Goal: Task Accomplishment & Management: Use online tool/utility

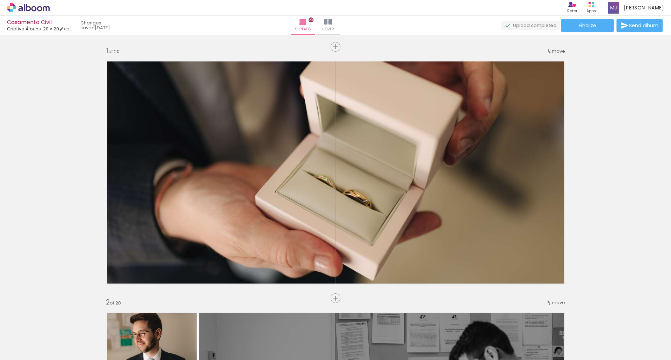
click at [13, 12] on icon at bounding box center [28, 7] width 43 height 9
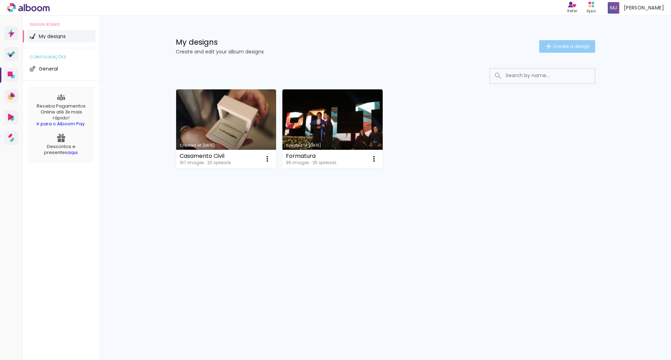
click at [563, 44] on span "Create a design" at bounding box center [571, 46] width 37 height 5
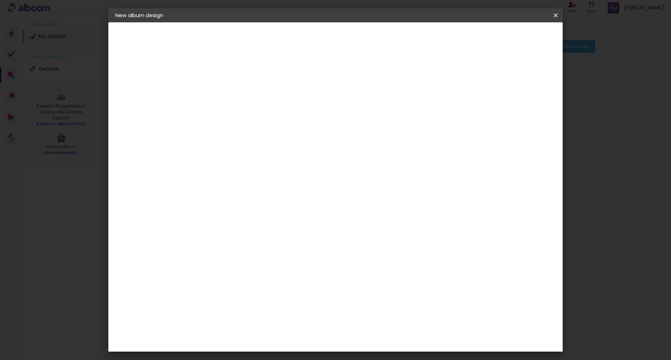
click at [250, 78] on div at bounding box center [230, 94] width 40 height 53
click at [250, 84] on div at bounding box center [230, 94] width 40 height 53
click at [230, 96] on input at bounding box center [230, 93] width 0 height 11
type input "Casamento Religioso"
type paper-input "Casamento Religioso"
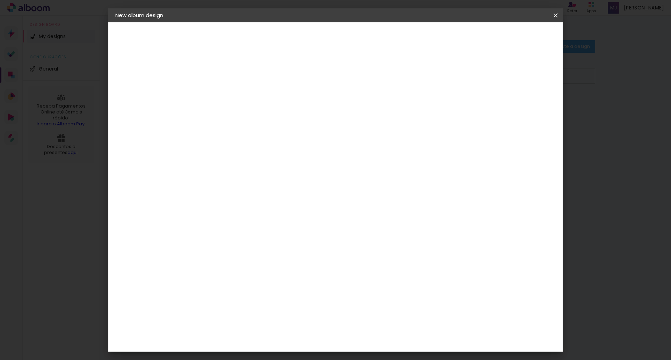
click at [0, 0] on slot "Next" at bounding box center [0, 0] width 0 height 0
click at [232, 136] on input at bounding box center [243, 140] width 62 height 9
type input "c"
type input "robério"
type input "castro"
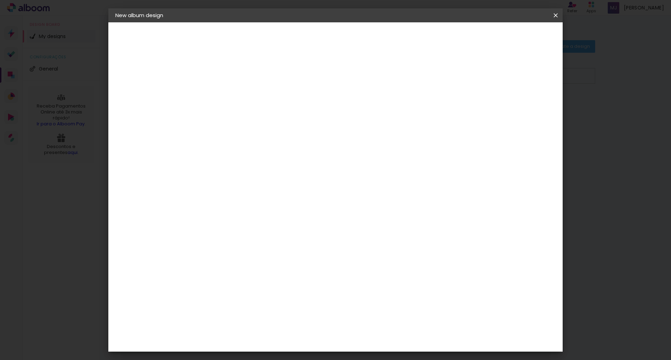
type input "r"
type input "v"
type input "criati"
type paper-input "criati"
click at [250, 163] on paper-item "Criativa Álbuns" at bounding box center [230, 167] width 40 height 18
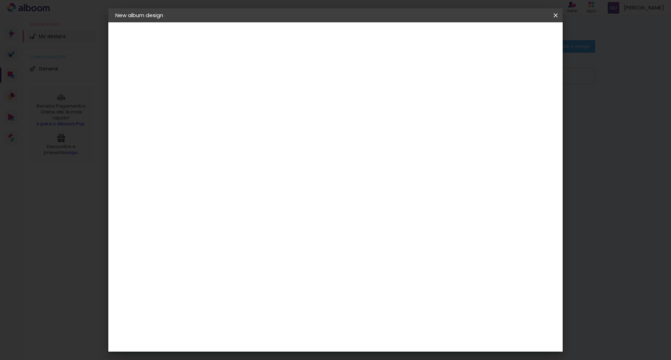
click at [250, 163] on paper-item "Criativa Álbuns" at bounding box center [230, 167] width 40 height 18
click at [0, 0] on slot "Next" at bounding box center [0, 0] width 0 height 0
click at [260, 113] on paper-input-container "Line" at bounding box center [243, 122] width 33 height 18
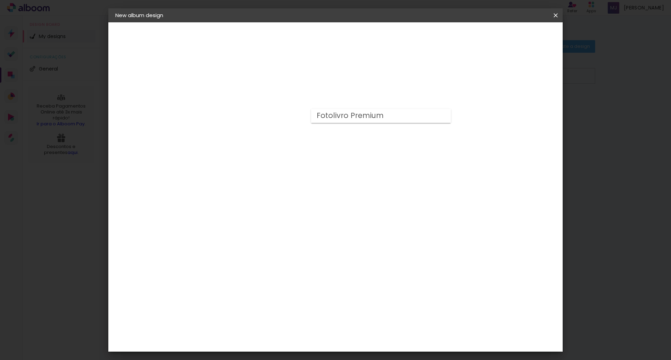
click at [277, 156] on div "Available options Fotolivro Premium Size Select size" at bounding box center [243, 129] width 67 height 122
click at [260, 146] on div "Select size" at bounding box center [243, 155] width 33 height 24
click at [249, 117] on input "text" at bounding box center [239, 121] width 19 height 11
click at [0, 0] on slot "Fotolivro Premium" at bounding box center [0, 0] width 0 height 0
type input "Fotolivro Premium"
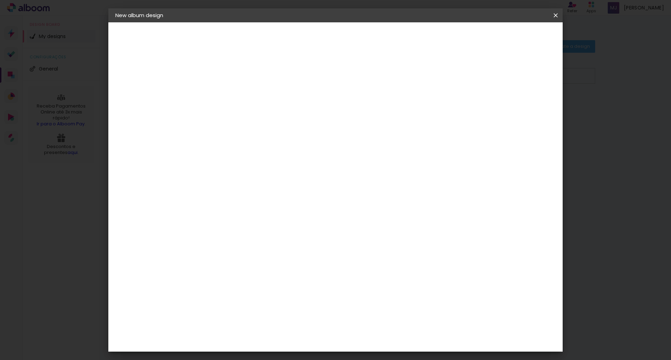
click at [249, 82] on div "Available options Fotolivro Premium Size Select size Horizontal Model Closed Sp…" at bounding box center [274, 51] width 150 height 59
click at [276, 270] on span "20 × 20" at bounding box center [259, 279] width 31 height 19
click at [350, 46] on header "Model Choose the album model. Previous Next" at bounding box center [274, 43] width 150 height 42
click at [0, 0] on slot "Next" at bounding box center [0, 0] width 0 height 0
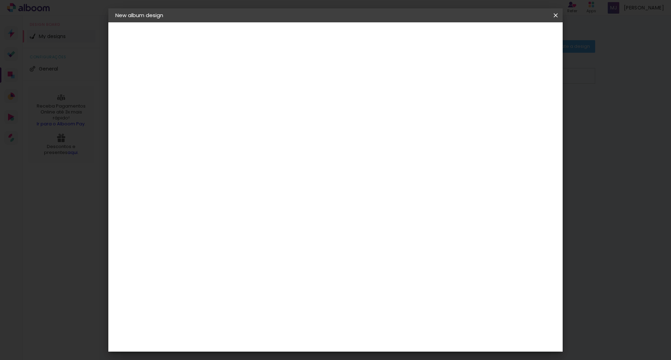
click at [0, 0] on slot "Show bleed" at bounding box center [0, 0] width 0 height 0
type paper-checkbox "on"
click at [519, 31] on paper-button "Start design" at bounding box center [497, 37] width 43 height 12
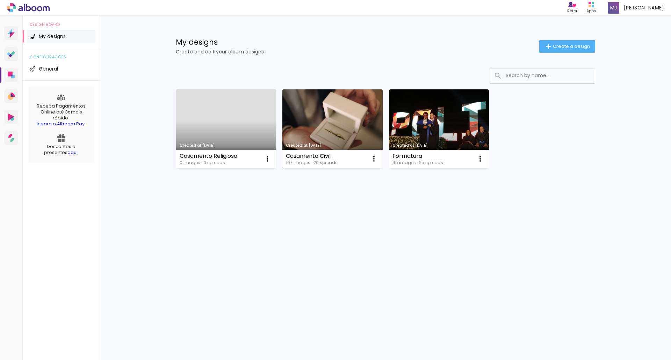
click at [334, 124] on link "Created at [DATE]" at bounding box center [333, 129] width 100 height 79
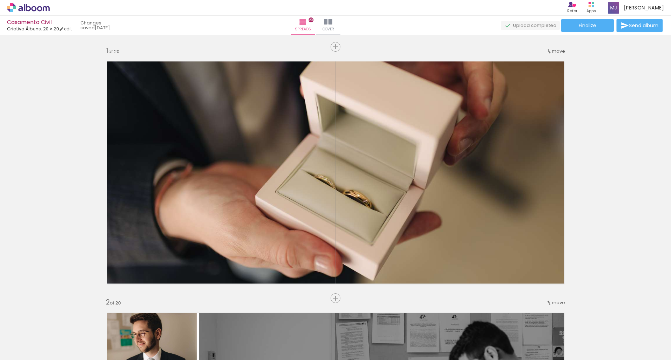
drag, startPoint x: 587, startPoint y: 179, endPoint x: 599, endPoint y: 116, distance: 64.2
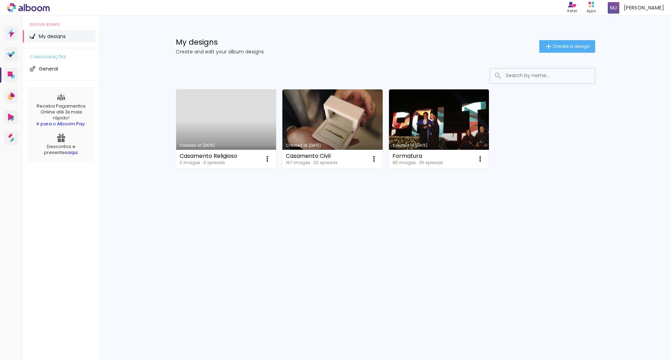
click at [208, 135] on link "Created at [DATE]" at bounding box center [226, 129] width 100 height 79
click at [0, 0] on neon-animated-pages "Confirm Cancel" at bounding box center [0, 0] width 0 height 0
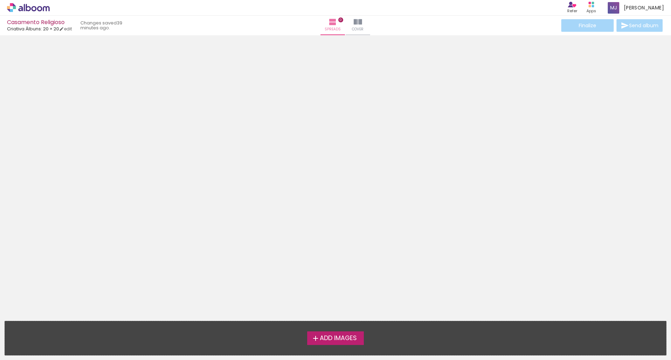
click at [399, 158] on div at bounding box center [335, 164] width 671 height 252
click at [332, 336] on span "Add Images" at bounding box center [338, 339] width 37 height 6
click at [0, 0] on input "file" at bounding box center [0, 0] width 0 height 0
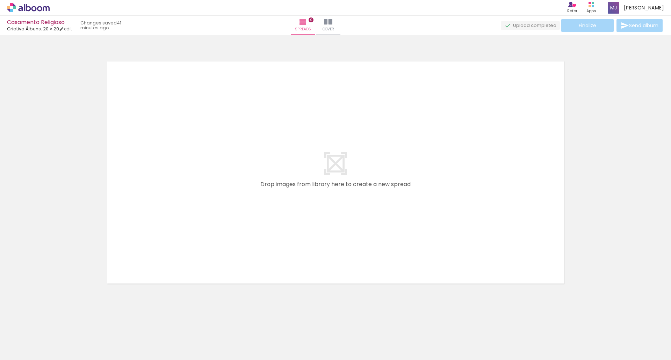
drag, startPoint x: 83, startPoint y: 333, endPoint x: 262, endPoint y: 160, distance: 249.2
click at [262, 160] on quentale-workspace at bounding box center [335, 180] width 671 height 360
click at [100, 191] on div at bounding box center [335, 164] width 671 height 252
click at [52, 326] on iron-icon at bounding box center [48, 322] width 7 height 7
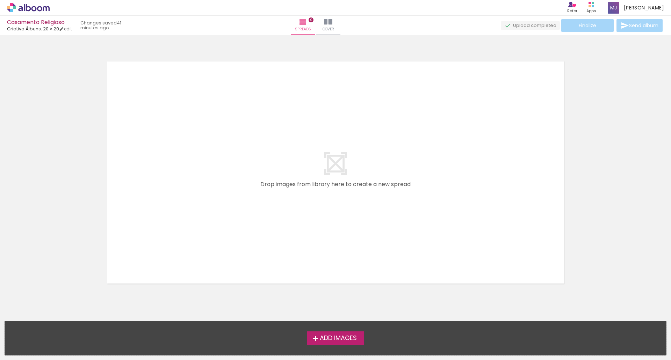
click at [339, 336] on span "Add Images" at bounding box center [338, 339] width 37 height 6
click at [0, 0] on input "file" at bounding box center [0, 0] width 0 height 0
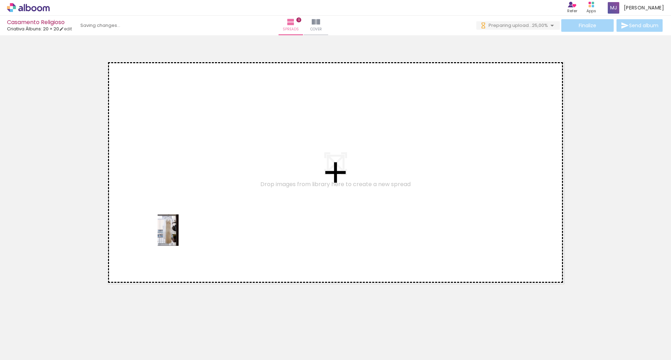
drag, startPoint x: 79, startPoint y: 341, endPoint x: 179, endPoint y: 236, distance: 144.7
click at [179, 236] on quentale-workspace at bounding box center [335, 180] width 671 height 360
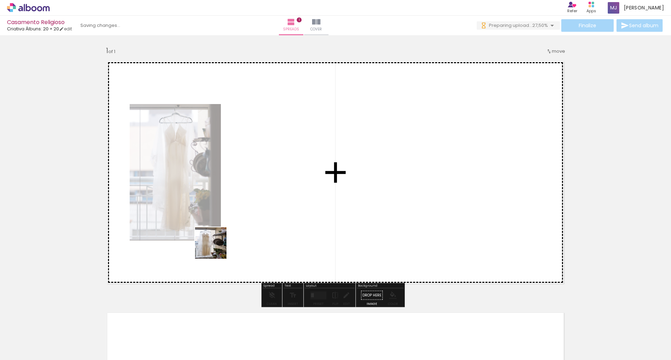
drag, startPoint x: 110, startPoint y: 334, endPoint x: 264, endPoint y: 178, distance: 218.3
click at [264, 178] on quentale-workspace at bounding box center [335, 180] width 671 height 360
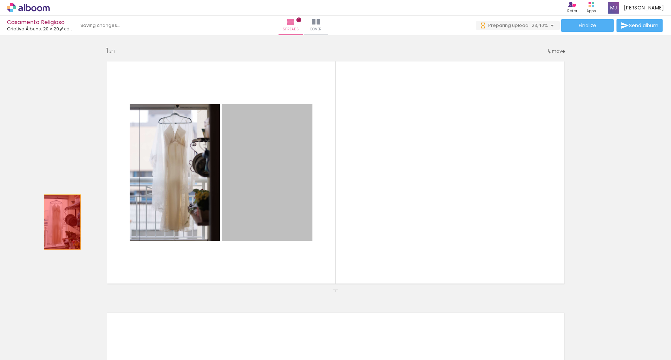
drag, startPoint x: 250, startPoint y: 190, endPoint x: 24, endPoint y: 228, distance: 229.1
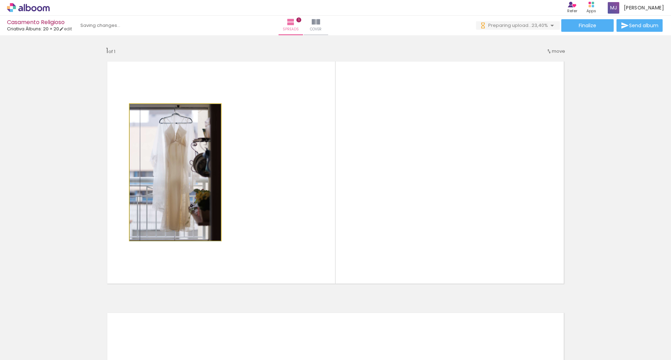
drag, startPoint x: 185, startPoint y: 160, endPoint x: 41, endPoint y: 180, distance: 145.3
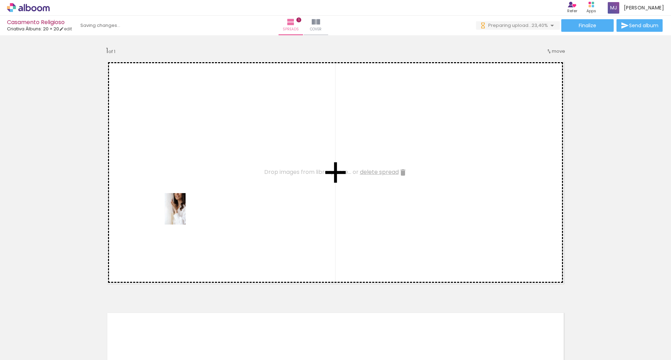
drag, startPoint x: 157, startPoint y: 349, endPoint x: 186, endPoint y: 214, distance: 137.6
click at [186, 214] on quentale-workspace at bounding box center [335, 180] width 671 height 360
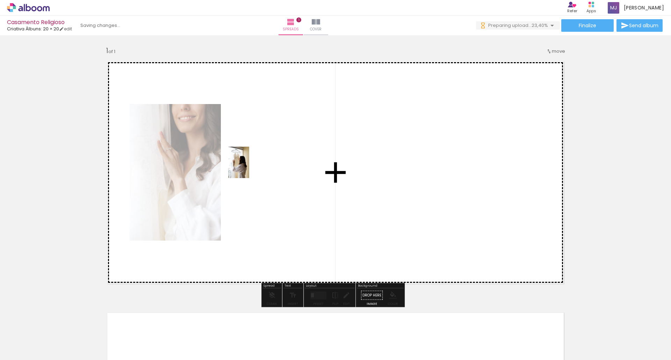
drag, startPoint x: 190, startPoint y: 338, endPoint x: 250, endPoint y: 168, distance: 180.7
click at [250, 168] on quentale-workspace at bounding box center [335, 180] width 671 height 360
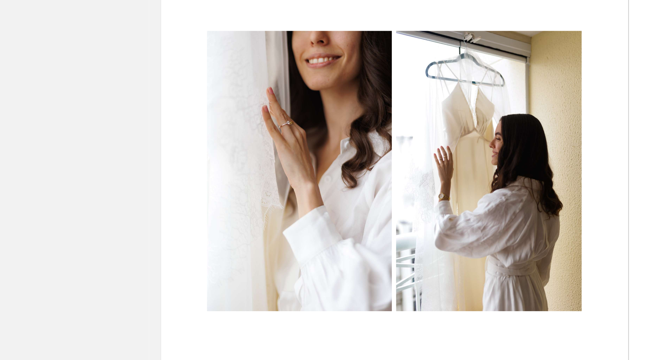
scroll to position [25, 0]
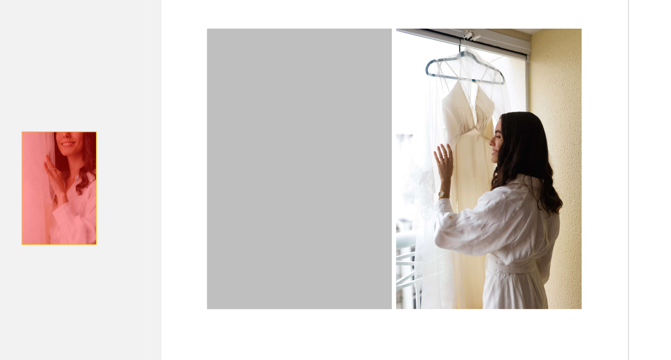
drag, startPoint x: 169, startPoint y: 132, endPoint x: 55, endPoint y: 157, distance: 116.3
click at [55, 157] on div "Add spread 1 of 1" at bounding box center [335, 265] width 671 height 504
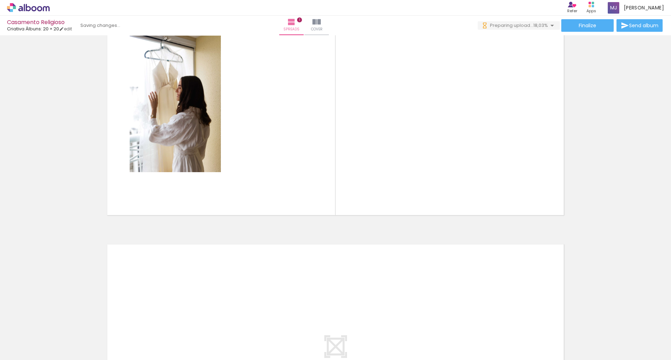
scroll to position [0, 0]
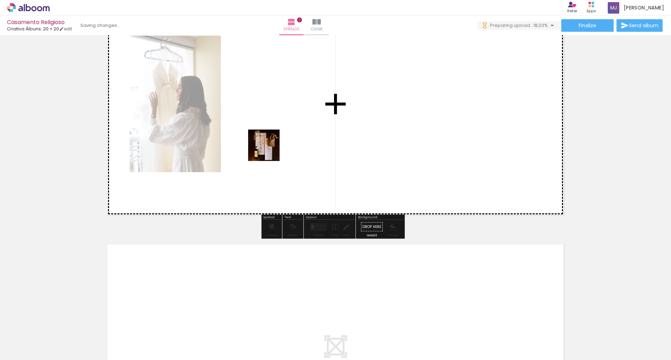
drag, startPoint x: 226, startPoint y: 334, endPoint x: 274, endPoint y: 145, distance: 194.5
click at [274, 145] on quentale-workspace at bounding box center [335, 180] width 671 height 360
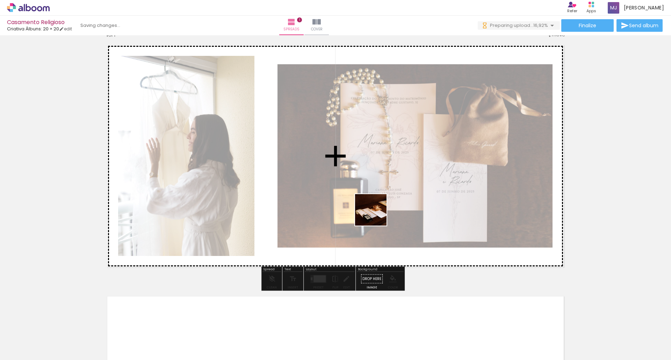
drag, startPoint x: 268, startPoint y: 341, endPoint x: 375, endPoint y: 215, distance: 165.7
click at [378, 213] on quentale-workspace at bounding box center [335, 180] width 671 height 360
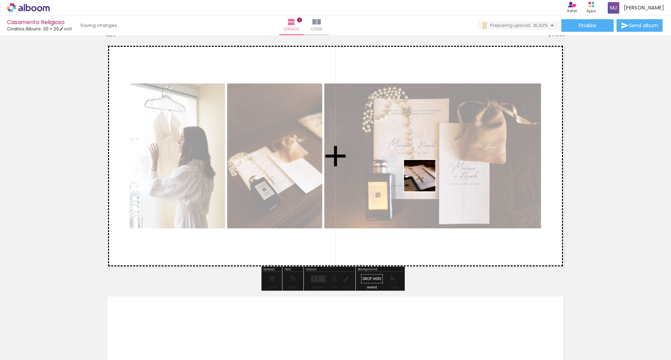
drag, startPoint x: 299, startPoint y: 339, endPoint x: 428, endPoint y: 180, distance: 204.4
click at [428, 180] on quentale-workspace at bounding box center [335, 180] width 671 height 360
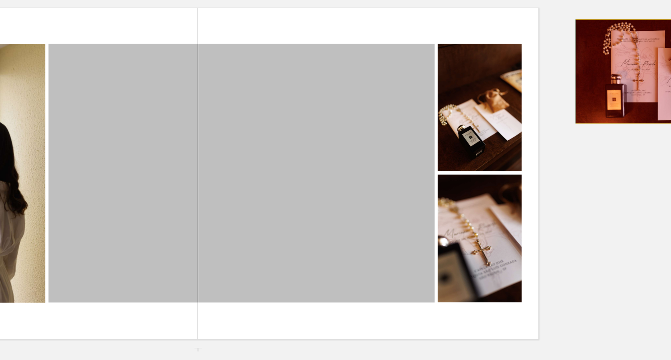
drag, startPoint x: 476, startPoint y: 126, endPoint x: 638, endPoint y: 102, distance: 163.7
click at [638, 102] on div "Add spread 1 of 1" at bounding box center [335, 288] width 671 height 504
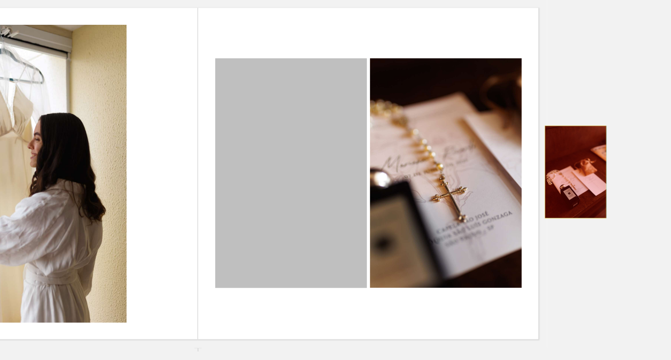
drag, startPoint x: 402, startPoint y: 189, endPoint x: 586, endPoint y: 169, distance: 185.3
click at [586, 169] on div "Add spread 1 of 1" at bounding box center [335, 288] width 671 height 504
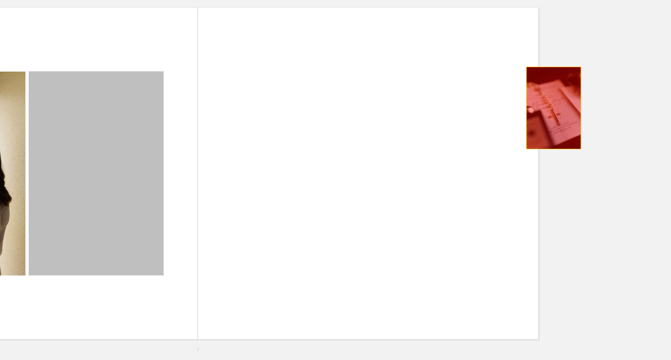
drag, startPoint x: 292, startPoint y: 148, endPoint x: 572, endPoint y: 126, distance: 280.9
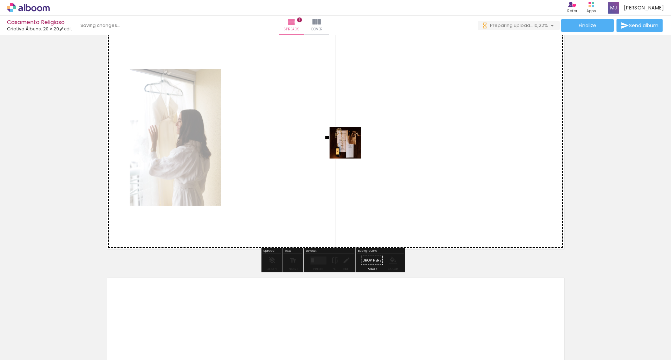
drag, startPoint x: 224, startPoint y: 342, endPoint x: 364, endPoint y: 145, distance: 241.5
click at [364, 145] on quentale-workspace at bounding box center [335, 180] width 671 height 360
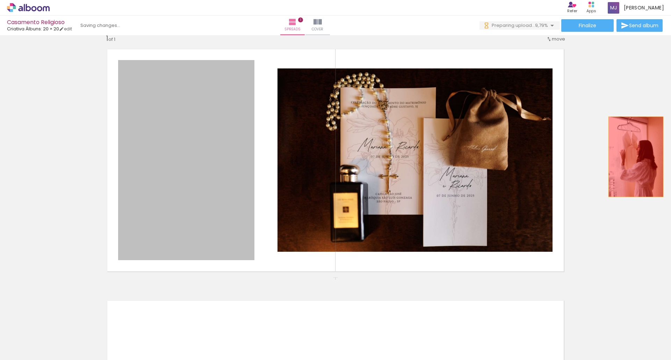
drag, startPoint x: 209, startPoint y: 144, endPoint x: 640, endPoint y: 153, distance: 431.2
click at [640, 153] on div "Add spread 1 of 1" at bounding box center [335, 278] width 671 height 504
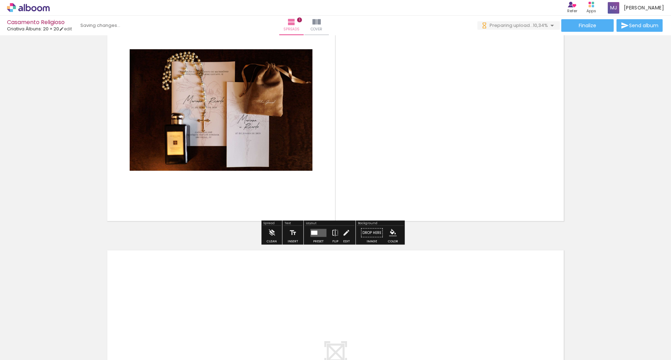
scroll to position [63, 0]
click at [314, 231] on div at bounding box center [314, 232] width 6 height 4
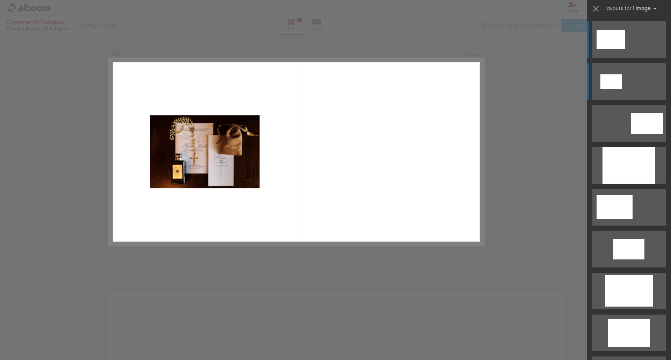
scroll to position [0, 0]
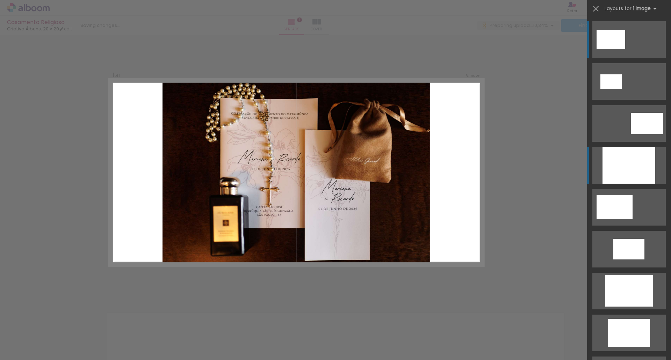
click at [634, 159] on div at bounding box center [629, 165] width 53 height 37
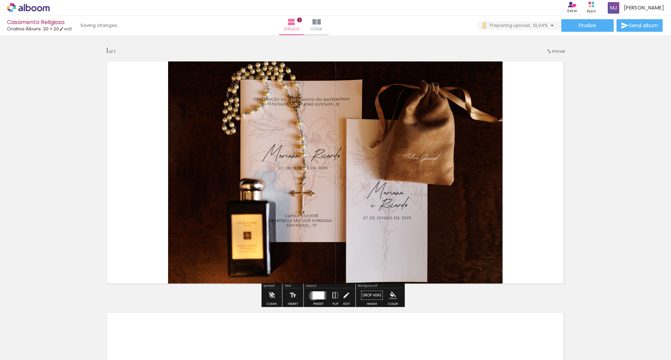
click at [313, 296] on div at bounding box center [319, 296] width 12 height 8
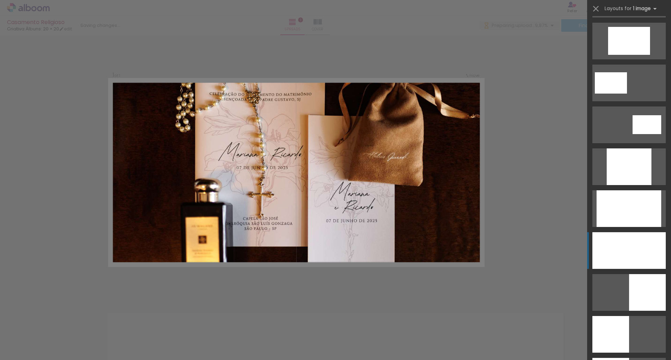
click at [612, 242] on div at bounding box center [629, 251] width 73 height 37
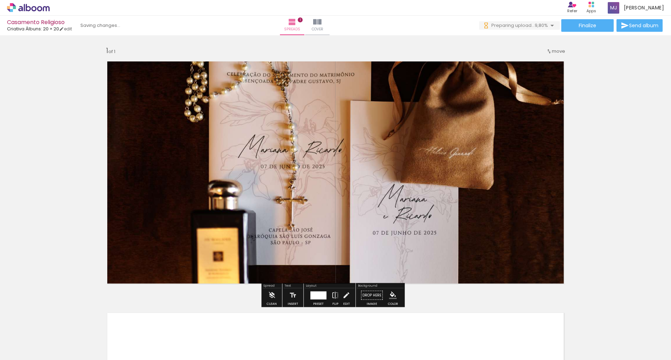
click at [319, 294] on div at bounding box center [318, 296] width 16 height 8
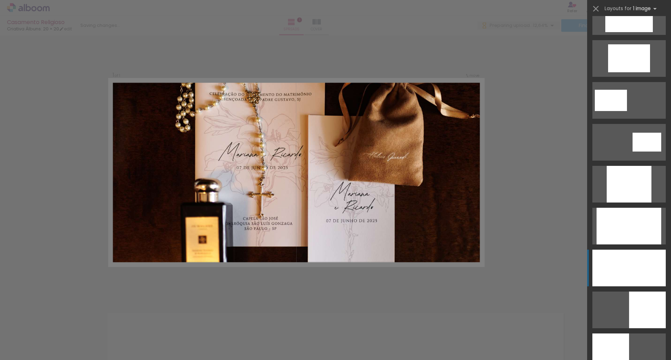
click at [629, 261] on div at bounding box center [629, 268] width 73 height 37
click at [554, 243] on div "Confirm Cancel" at bounding box center [335, 295] width 671 height 520
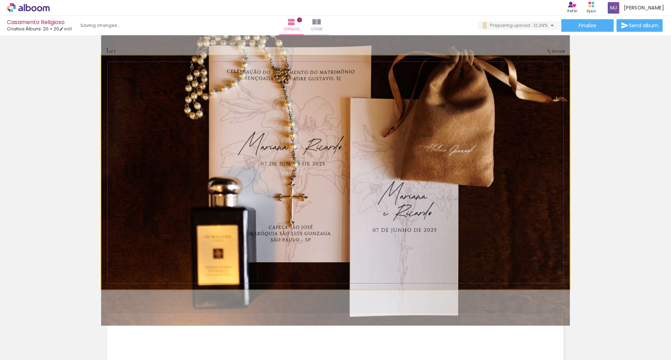
click at [445, 204] on quentale-photo at bounding box center [335, 173] width 469 height 234
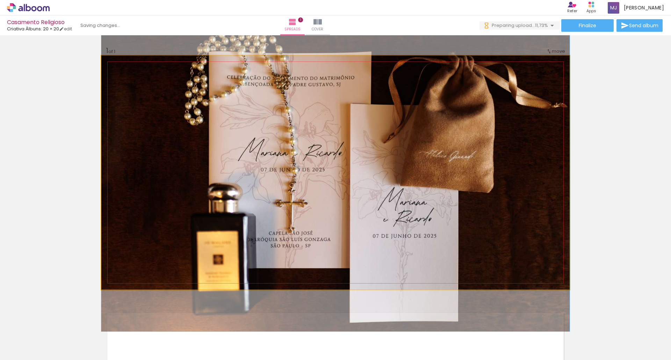
drag, startPoint x: 445, startPoint y: 204, endPoint x: 445, endPoint y: 210, distance: 5.9
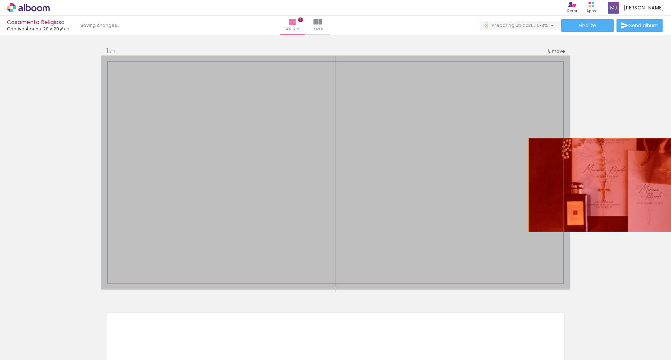
drag, startPoint x: 445, startPoint y: 210, endPoint x: 620, endPoint y: 184, distance: 176.3
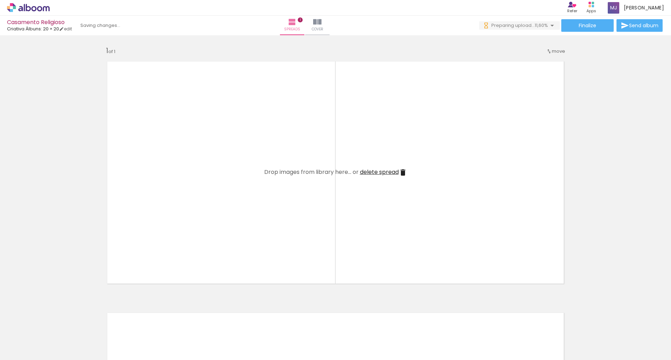
click at [228, 336] on div at bounding box center [220, 337] width 35 height 23
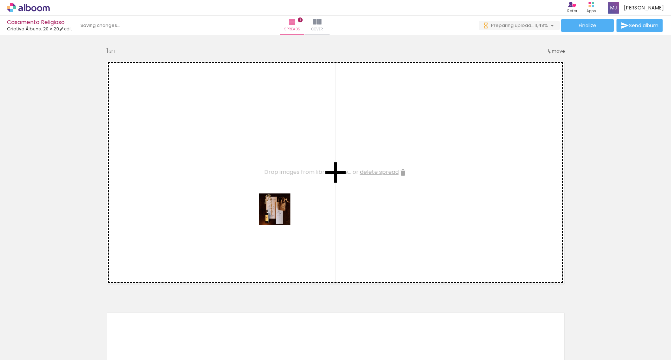
drag, startPoint x: 228, startPoint y: 336, endPoint x: 285, endPoint y: 188, distance: 159.1
click at [285, 188] on quentale-workspace at bounding box center [335, 180] width 671 height 360
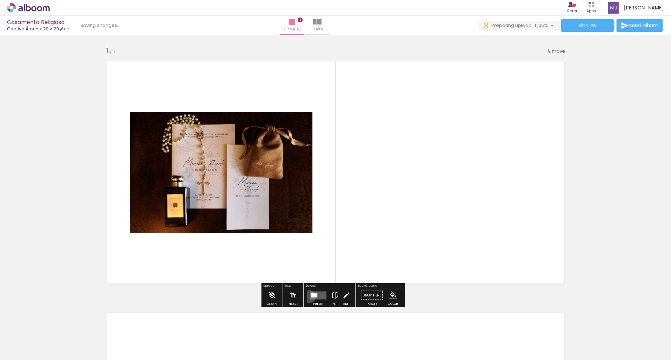
click at [309, 297] on div at bounding box center [318, 296] width 19 height 14
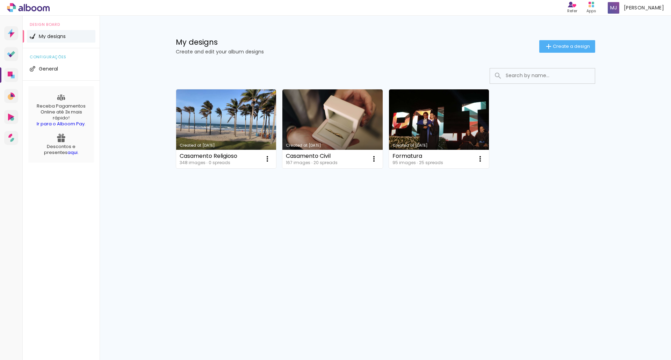
click at [421, 119] on link "Created at [DATE]" at bounding box center [439, 129] width 100 height 79
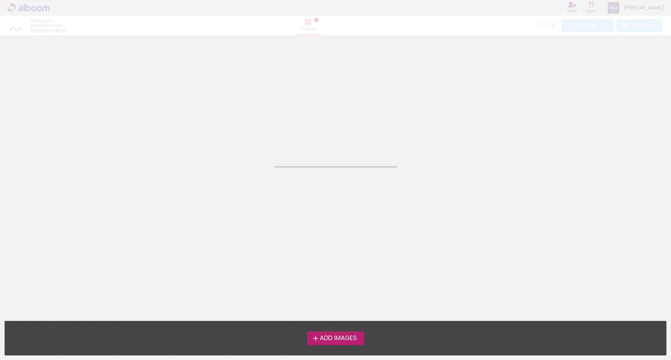
click at [421, 119] on neon-animated-pages "Confirm Cancel" at bounding box center [335, 197] width 671 height 325
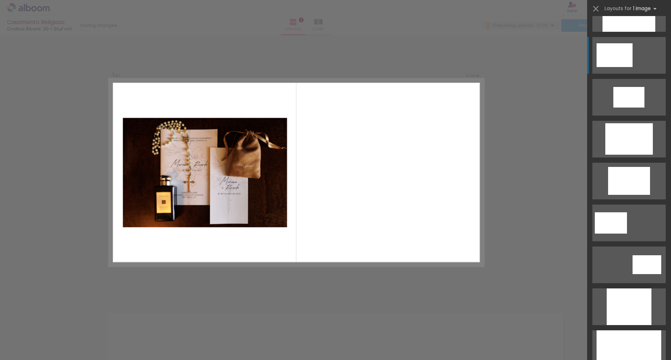
scroll to position [221, 0]
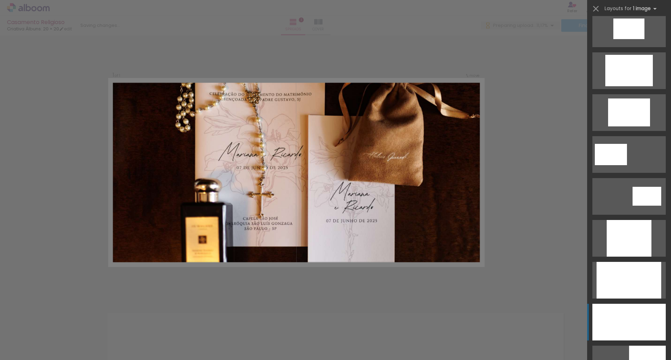
click at [623, 312] on div at bounding box center [629, 322] width 73 height 37
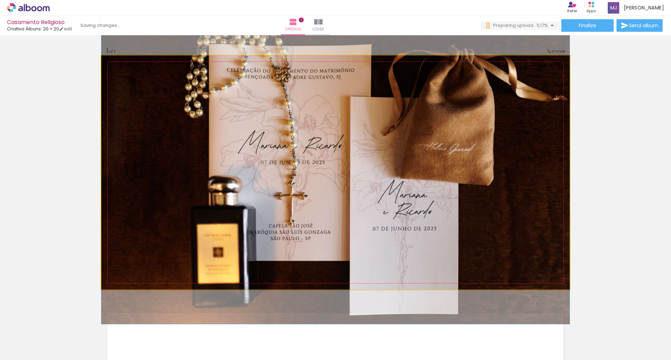
drag, startPoint x: 483, startPoint y: 168, endPoint x: 483, endPoint y: 164, distance: 4.2
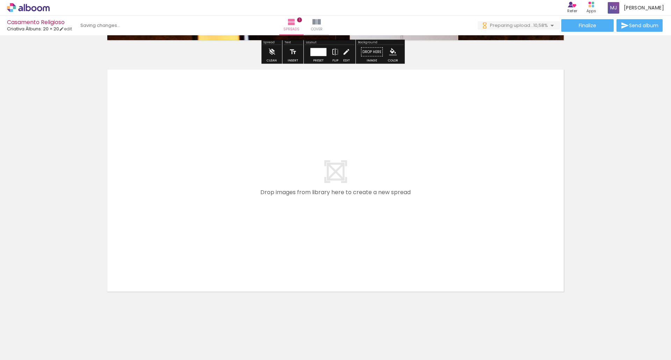
scroll to position [244, 0]
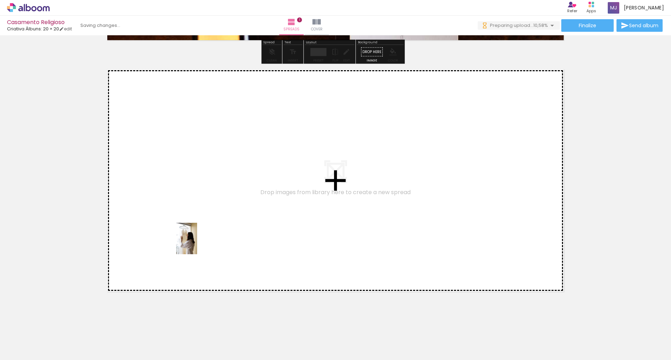
drag, startPoint x: 188, startPoint y: 346, endPoint x: 197, endPoint y: 244, distance: 102.8
click at [197, 244] on quentale-workspace at bounding box center [335, 180] width 671 height 360
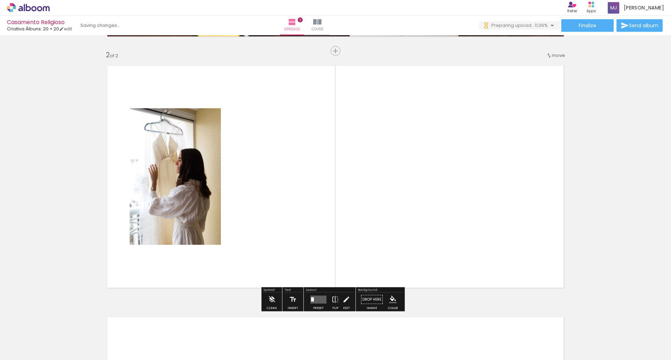
scroll to position [249, 0]
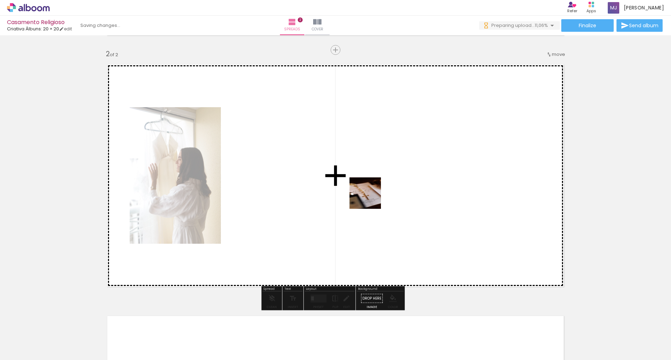
drag, startPoint x: 305, startPoint y: 335, endPoint x: 371, endPoint y: 198, distance: 151.7
click at [371, 198] on quentale-workspace at bounding box center [335, 180] width 671 height 360
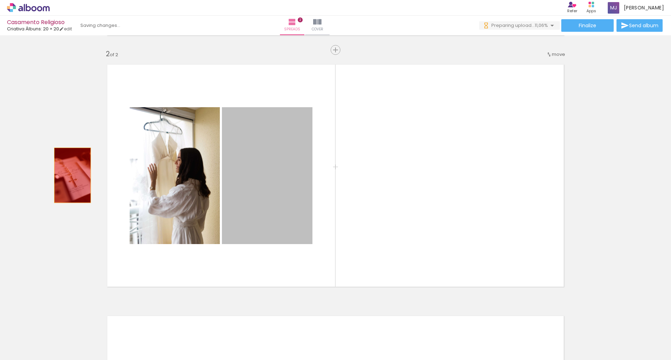
drag, startPoint x: 293, startPoint y: 185, endPoint x: 70, endPoint y: 176, distance: 222.9
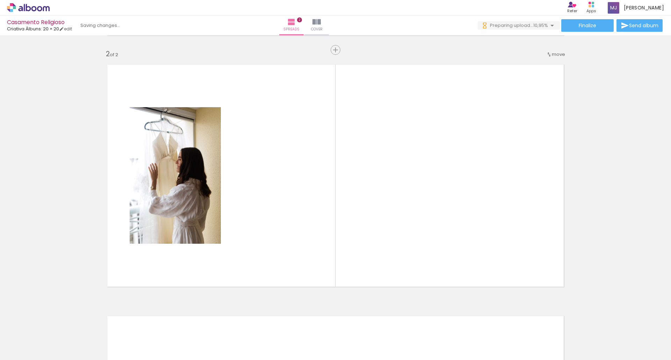
scroll to position [0, 147]
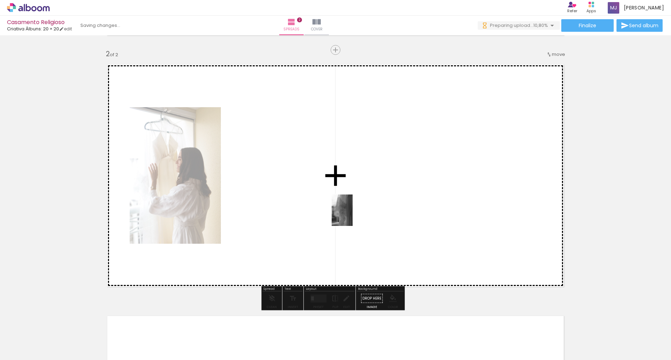
drag, startPoint x: 478, startPoint y: 341, endPoint x: 353, endPoint y: 216, distance: 177.0
click at [353, 216] on quentale-workspace at bounding box center [335, 180] width 671 height 360
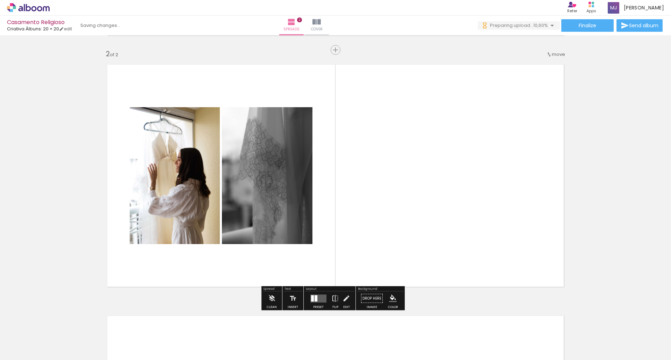
scroll to position [258, 0]
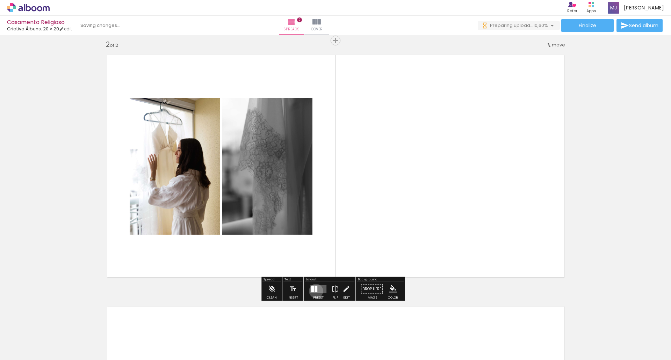
click at [315, 291] on div at bounding box center [316, 289] width 3 height 6
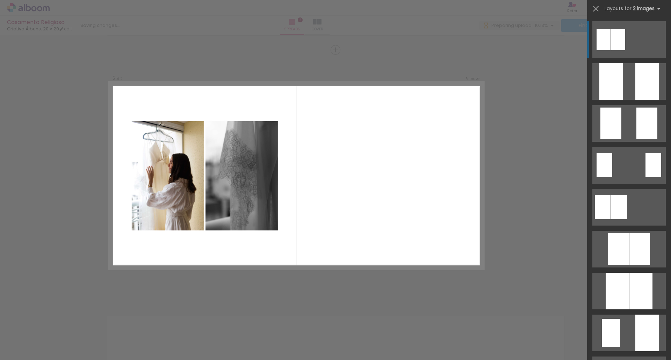
scroll to position [0, 1407]
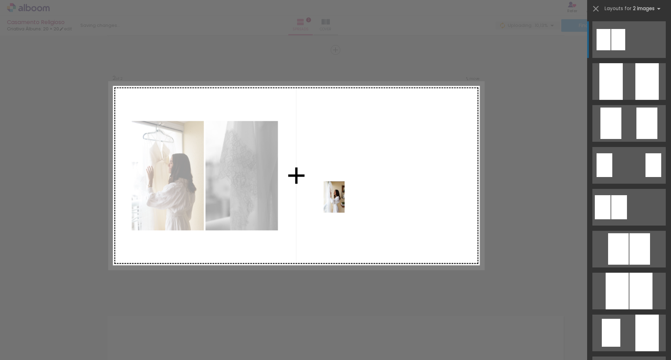
drag, startPoint x: 230, startPoint y: 338, endPoint x: 345, endPoint y: 202, distance: 177.9
click at [345, 202] on quentale-workspace at bounding box center [335, 180] width 671 height 360
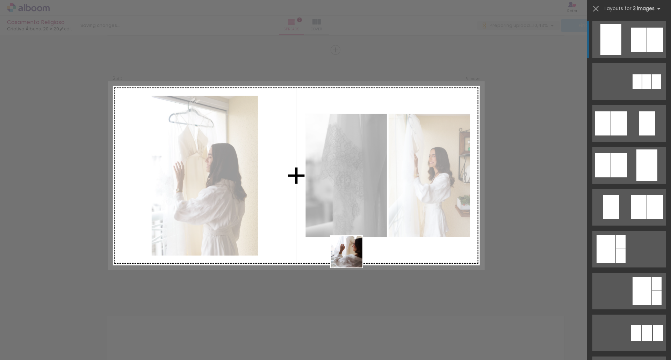
drag, startPoint x: 265, startPoint y: 343, endPoint x: 356, endPoint y: 253, distance: 127.6
click at [356, 253] on quentale-workspace at bounding box center [335, 180] width 671 height 360
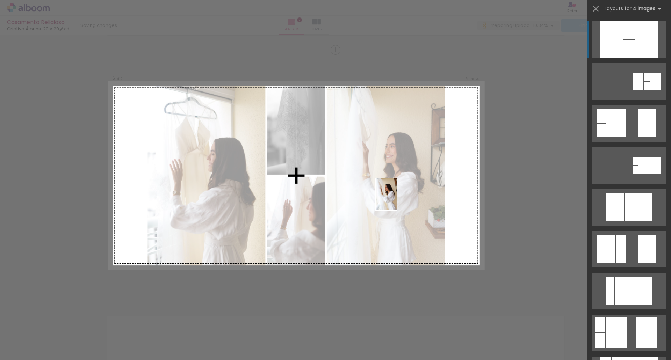
drag, startPoint x: 307, startPoint y: 340, endPoint x: 400, endPoint y: 199, distance: 168.9
click at [400, 199] on quentale-workspace at bounding box center [335, 180] width 671 height 360
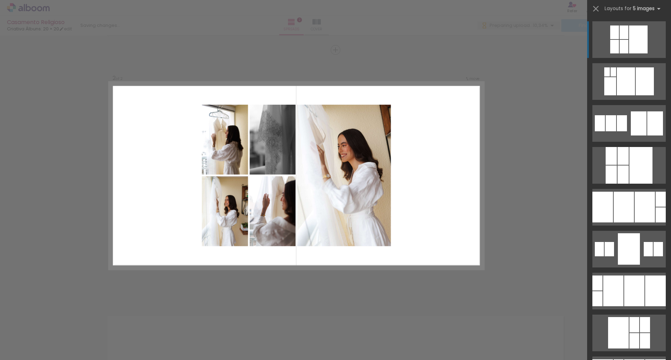
click at [527, 135] on div "Confirm Cancel" at bounding box center [335, 173] width 671 height 772
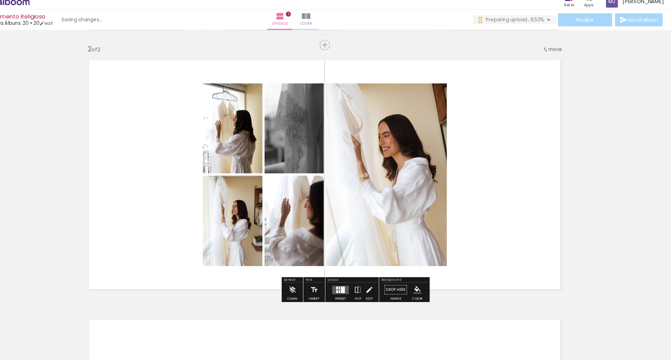
scroll to position [0, 0]
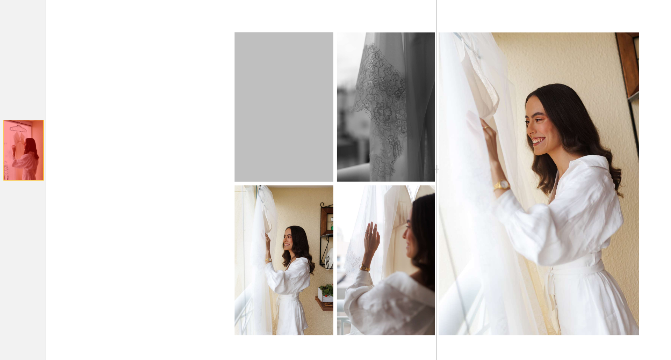
drag, startPoint x: 262, startPoint y: 136, endPoint x: 87, endPoint y: 156, distance: 176.0
click at [87, 156] on div "Add spread 1 of 2 Add spread 2 of 2" at bounding box center [335, 167] width 671 height 756
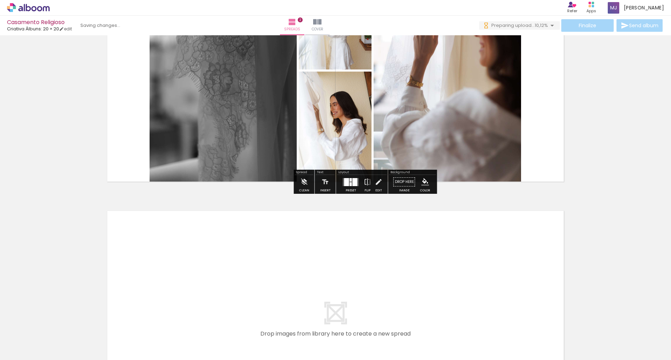
scroll to position [356, 0]
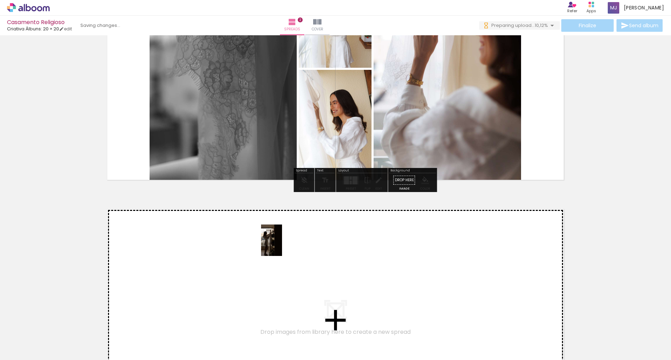
drag, startPoint x: 352, startPoint y: 342, endPoint x: 385, endPoint y: 335, distance: 33.9
click at [282, 246] on quentale-workspace at bounding box center [335, 180] width 671 height 360
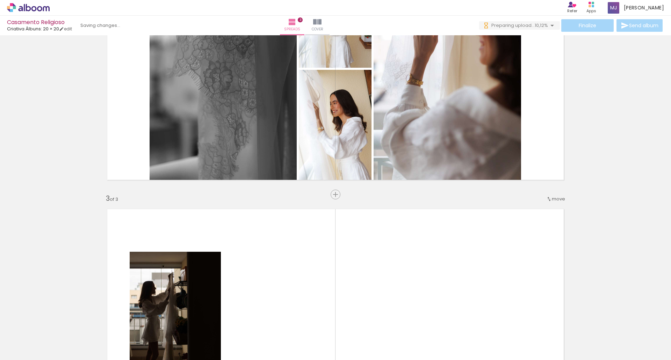
scroll to position [500, 0]
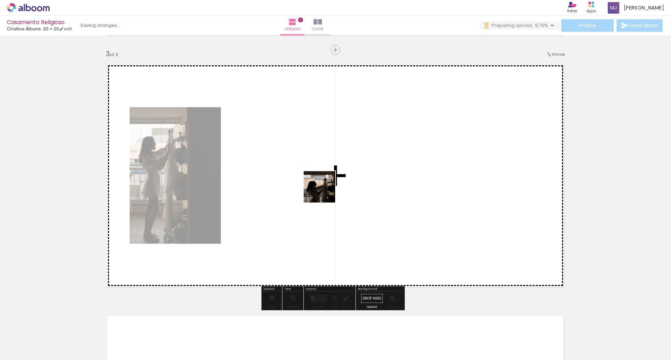
drag, startPoint x: 389, startPoint y: 336, endPoint x: 325, endPoint y: 192, distance: 157.6
click at [325, 192] on quentale-workspace at bounding box center [335, 180] width 671 height 360
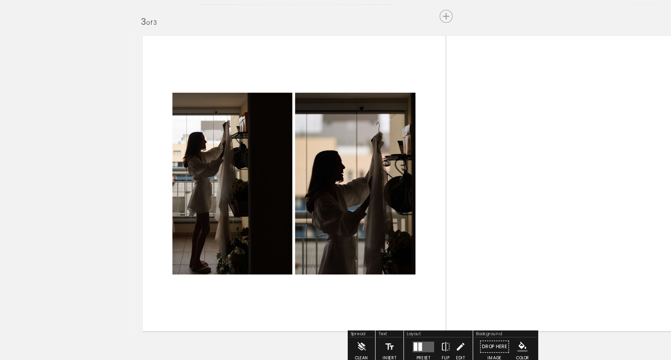
scroll to position [0, 0]
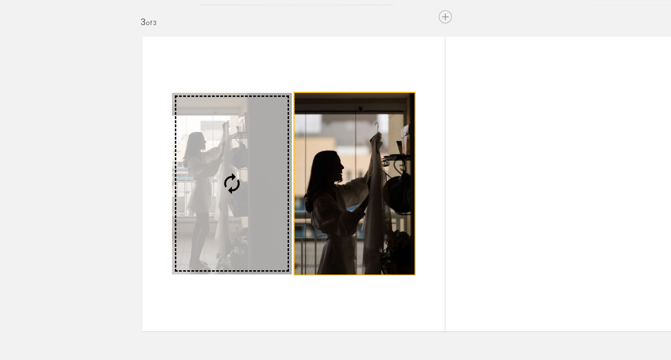
drag, startPoint x: 291, startPoint y: 240, endPoint x: 48, endPoint y: 216, distance: 243.8
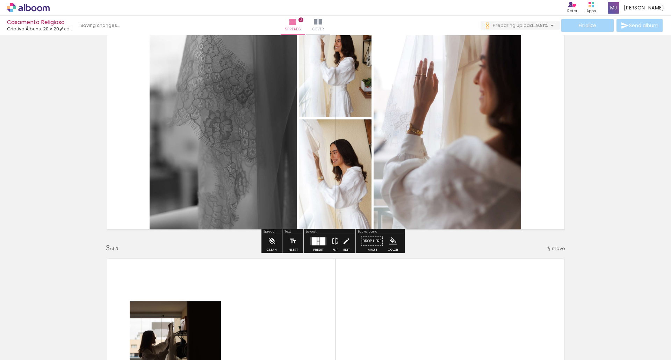
scroll to position [306, 0]
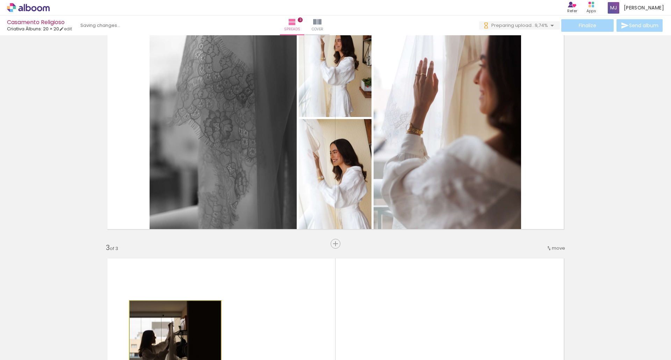
click at [172, 308] on paper-slider at bounding box center [160, 308] width 38 height 10
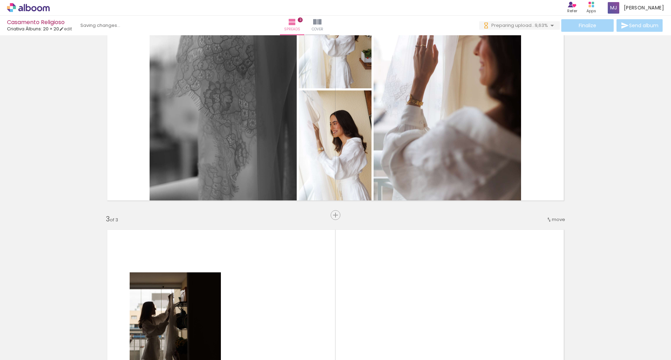
scroll to position [335, 0]
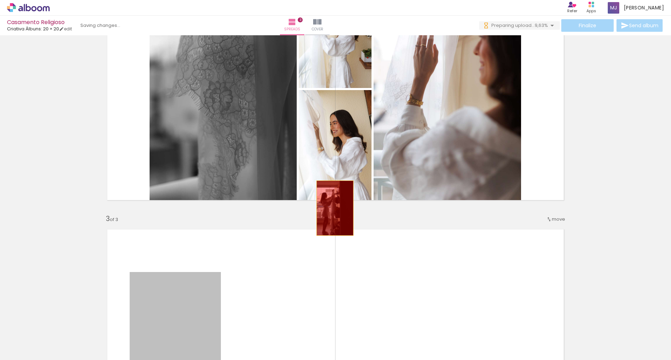
drag, startPoint x: 153, startPoint y: 306, endPoint x: 449, endPoint y: 110, distance: 354.3
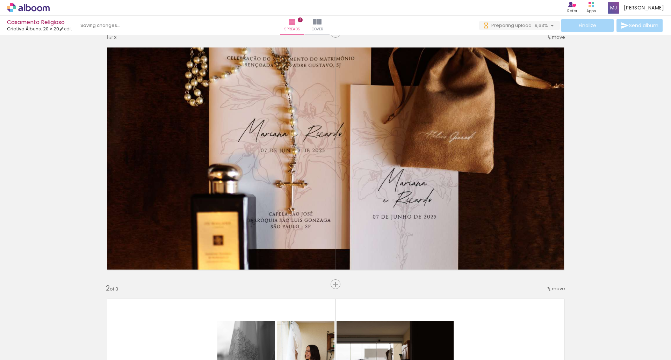
scroll to position [0, 0]
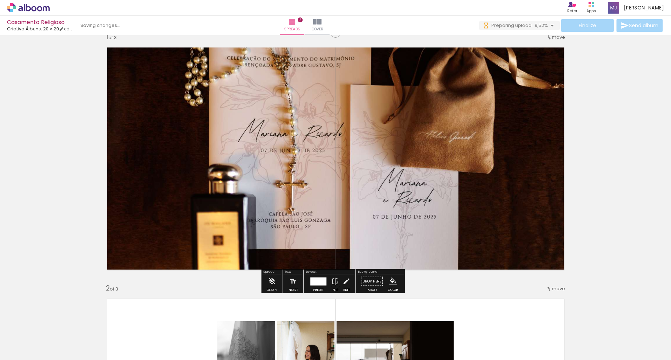
click at [316, 278] on div at bounding box center [318, 282] width 16 height 8
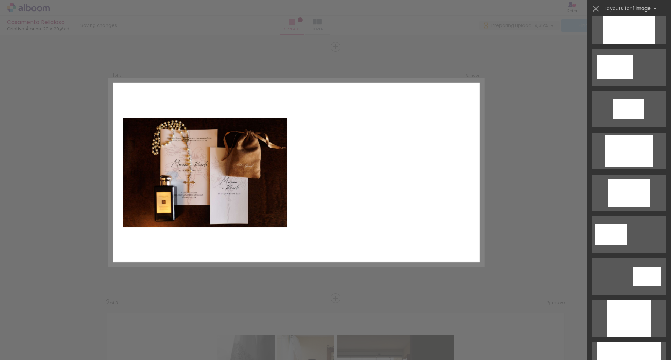
scroll to position [121, 0]
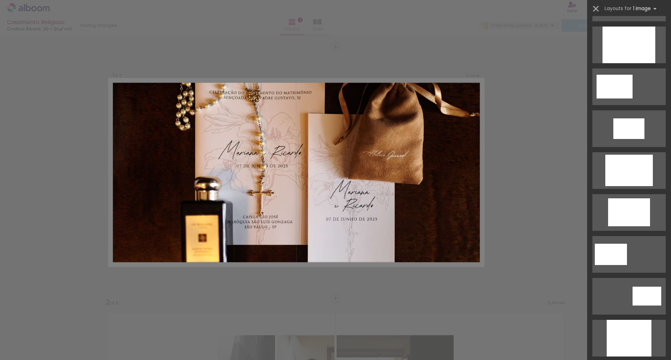
click at [595, 9] on iron-icon at bounding box center [596, 9] width 10 height 10
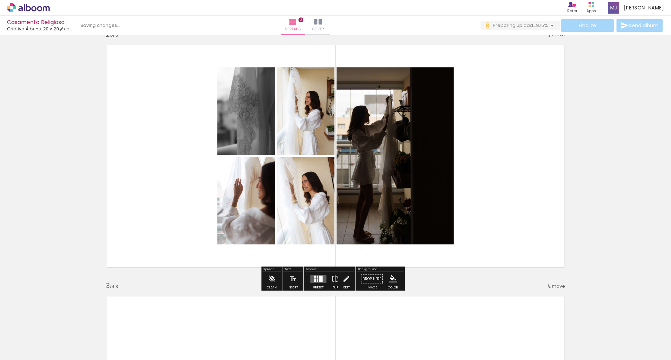
scroll to position [274, 0]
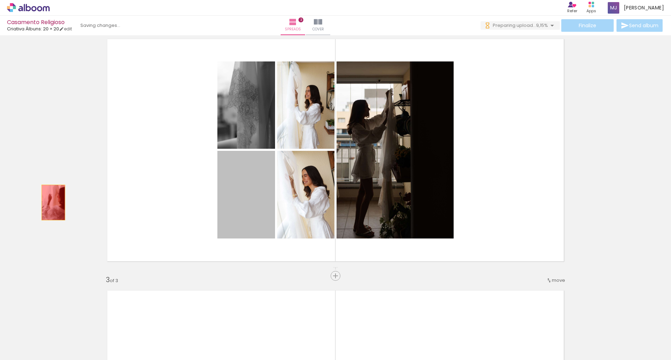
drag, startPoint x: 251, startPoint y: 209, endPoint x: 331, endPoint y: 157, distance: 95.6
click at [51, 202] on div "Add spread 1 of 3 Add spread 2 of 3 Add spread 3 of 3" at bounding box center [335, 267] width 671 height 1007
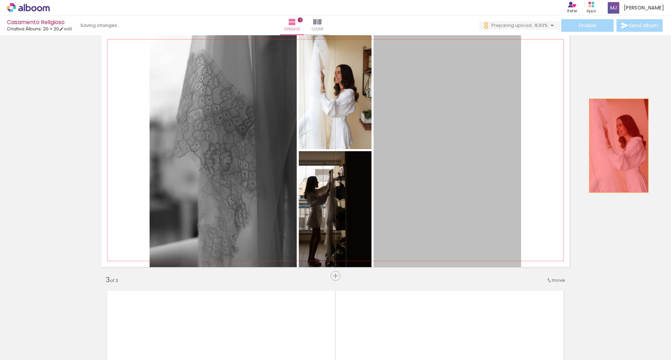
drag, startPoint x: 438, startPoint y: 126, endPoint x: 616, endPoint y: 146, distance: 179.1
click at [616, 146] on div "Add spread 1 of 3 Add spread 2 of 3 Add spread 3 of 3" at bounding box center [335, 267] width 671 height 1007
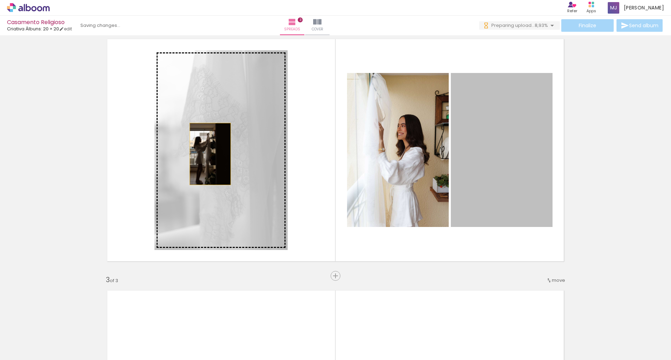
drag, startPoint x: 484, startPoint y: 144, endPoint x: 206, endPoint y: 155, distance: 278.9
click at [0, 0] on slot at bounding box center [0, 0] width 0 height 0
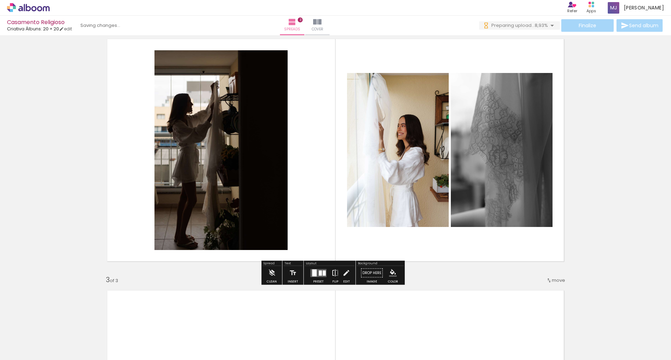
click at [335, 279] on iron-icon at bounding box center [335, 273] width 8 height 14
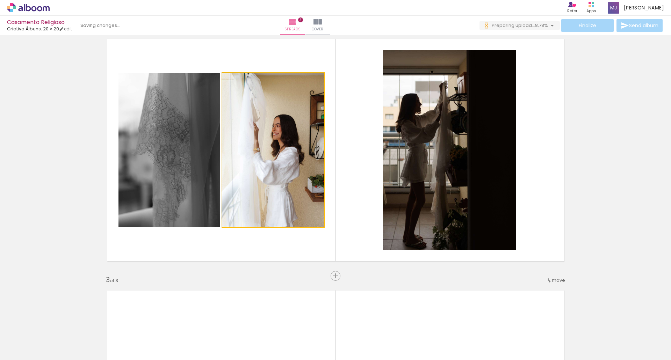
drag, startPoint x: 303, startPoint y: 206, endPoint x: 266, endPoint y: 177, distance: 47.3
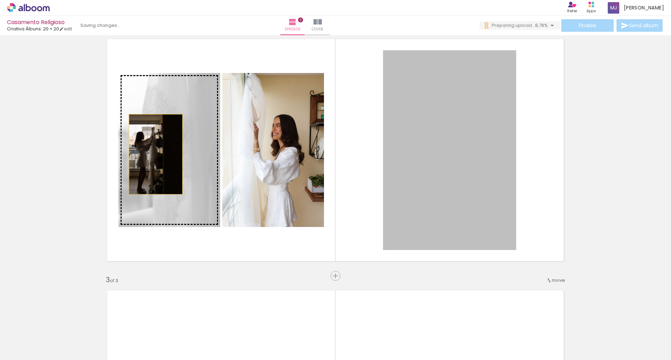
drag, startPoint x: 416, startPoint y: 150, endPoint x: 152, endPoint y: 155, distance: 264.0
click at [0, 0] on slot at bounding box center [0, 0] width 0 height 0
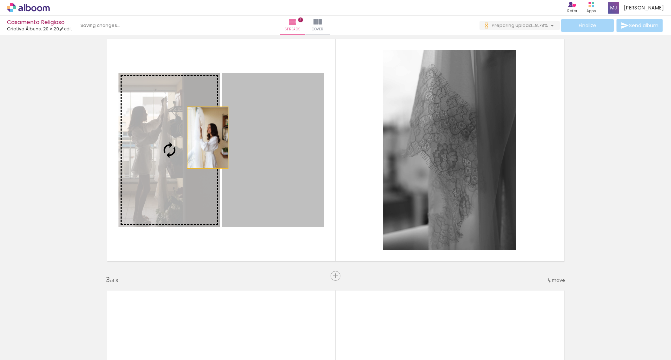
drag, startPoint x: 275, startPoint y: 137, endPoint x: 198, endPoint y: 139, distance: 76.6
click at [0, 0] on slot at bounding box center [0, 0] width 0 height 0
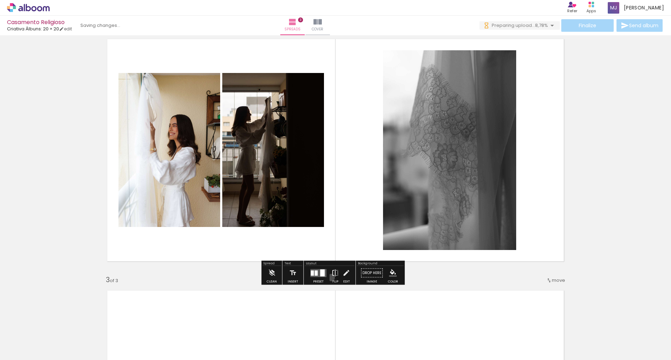
click at [331, 278] on iron-icon at bounding box center [335, 273] width 8 height 14
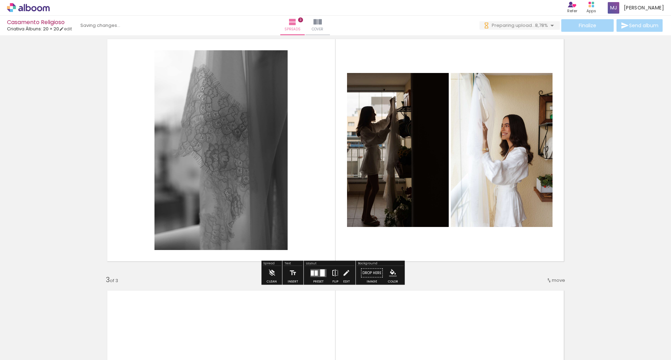
click at [331, 278] on iron-icon at bounding box center [335, 273] width 8 height 14
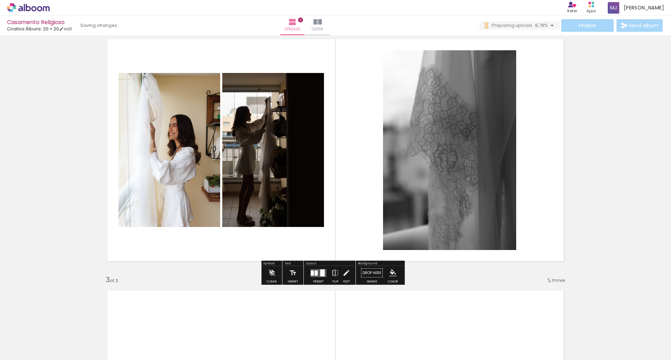
click at [316, 274] on div at bounding box center [316, 273] width 3 height 5
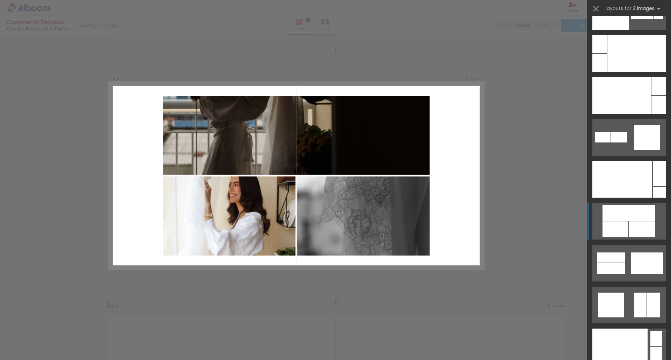
scroll to position [8210, 0]
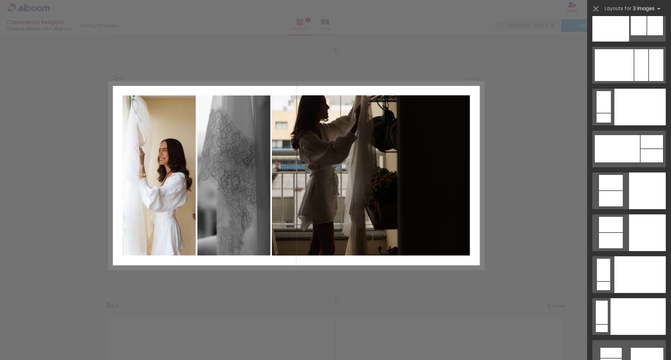
scroll to position [7462, 0]
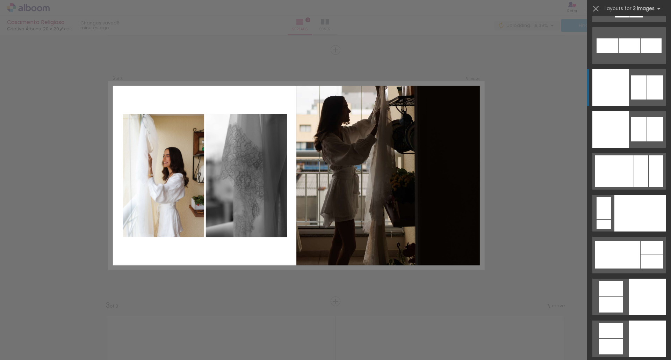
click at [637, 85] on div at bounding box center [639, 88] width 16 height 24
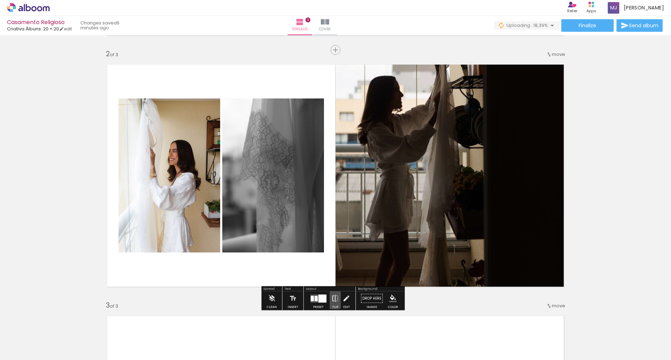
click at [333, 300] on iron-icon at bounding box center [335, 299] width 8 height 14
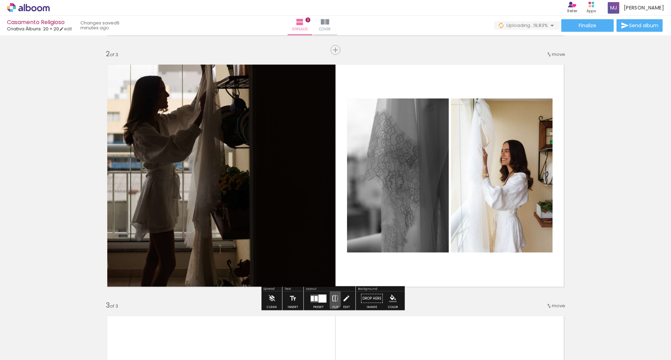
click at [333, 300] on iron-icon at bounding box center [335, 299] width 8 height 14
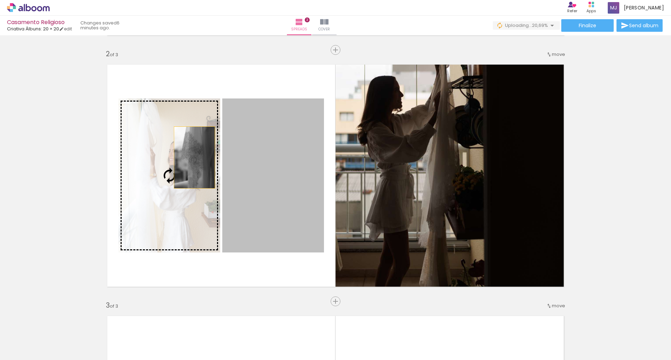
drag, startPoint x: 283, startPoint y: 160, endPoint x: 191, endPoint y: 158, distance: 92.0
click at [0, 0] on slot at bounding box center [0, 0] width 0 height 0
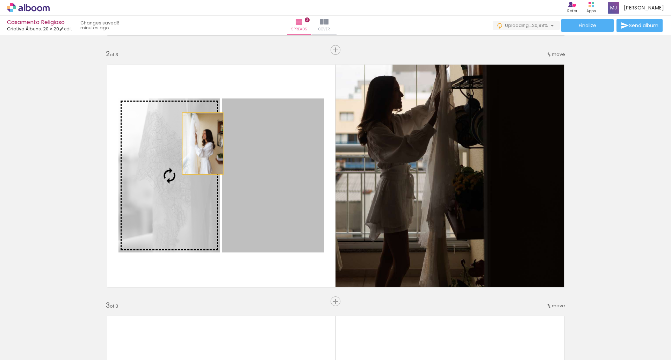
drag, startPoint x: 264, startPoint y: 153, endPoint x: 193, endPoint y: 143, distance: 71.0
click at [0, 0] on slot at bounding box center [0, 0] width 0 height 0
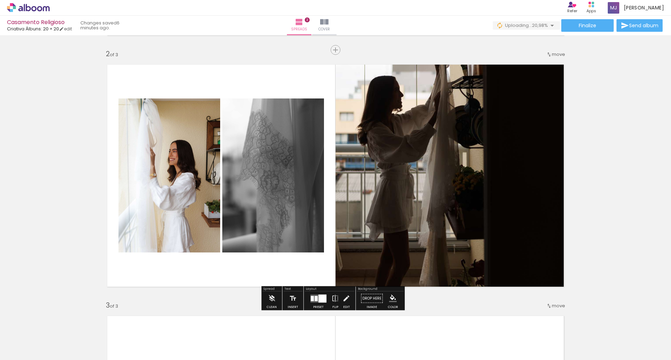
click at [92, 163] on div "Add spread 1 of 3 Add spread 2 of 3 Add spread 3 of 3" at bounding box center [335, 292] width 671 height 1007
click at [166, 163] on quentale-photo at bounding box center [170, 176] width 102 height 154
click at [0, 0] on slot "B&W" at bounding box center [0, 0] width 0 height 0
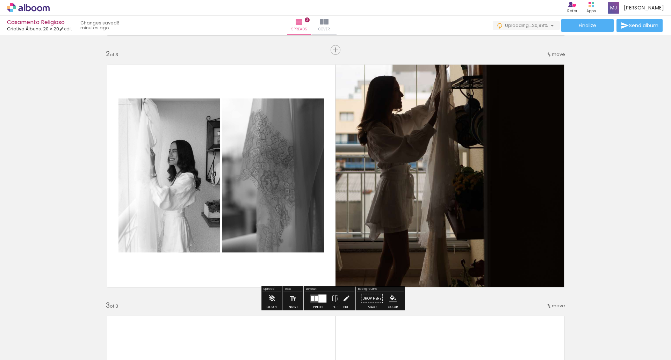
click at [63, 136] on div "Add spread 1 of 3 Add spread 2 of 3 Add spread 3 of 3" at bounding box center [335, 292] width 671 height 1007
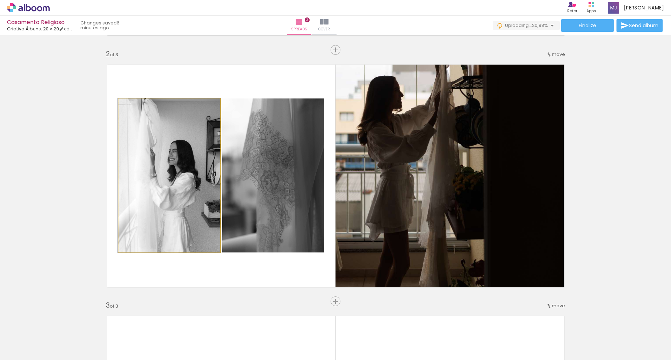
click at [162, 138] on quentale-photo at bounding box center [170, 176] width 102 height 154
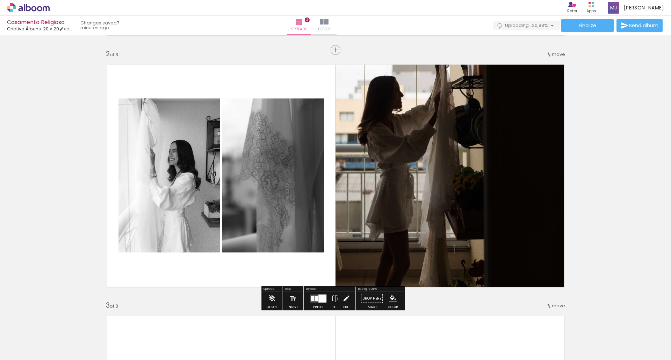
click at [0, 0] on slot "B&W" at bounding box center [0, 0] width 0 height 0
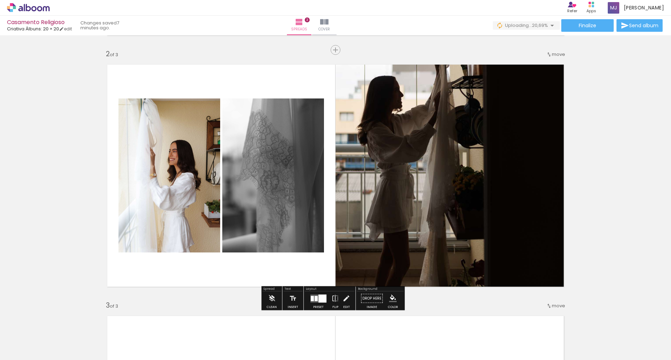
click at [0, 0] on slot "B&W" at bounding box center [0, 0] width 0 height 0
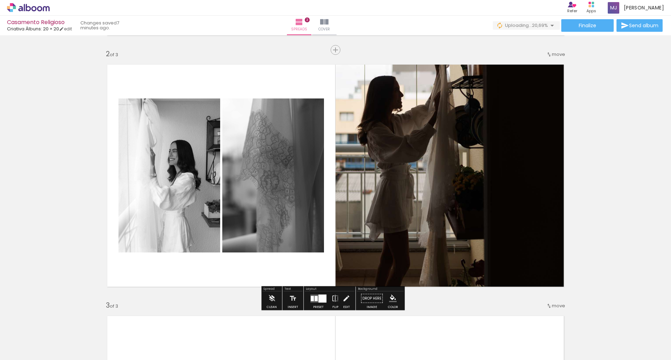
click at [63, 183] on div "Add spread 1 of 3 Add spread 2 of 3 Add spread 3 of 3" at bounding box center [335, 292] width 671 height 1007
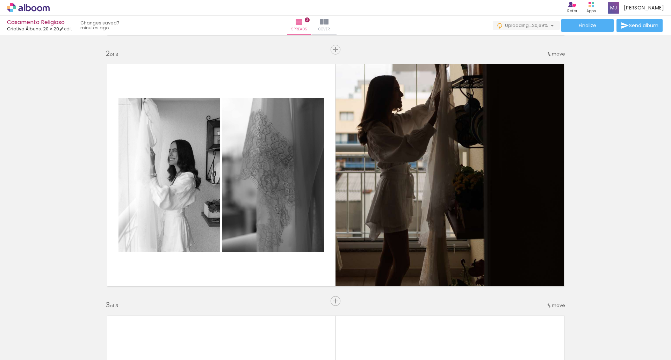
scroll to position [249, 0]
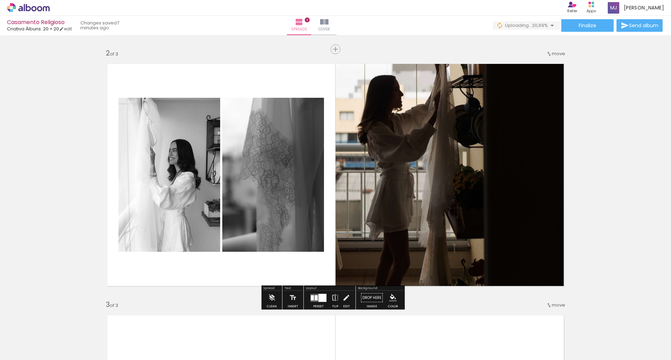
click at [162, 137] on quentale-photo at bounding box center [170, 175] width 102 height 154
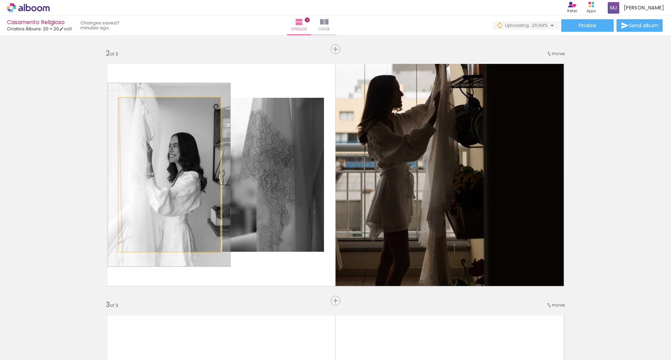
drag, startPoint x: 134, startPoint y: 107, endPoint x: 139, endPoint y: 106, distance: 4.6
click at [139, 106] on div at bounding box center [139, 105] width 11 height 11
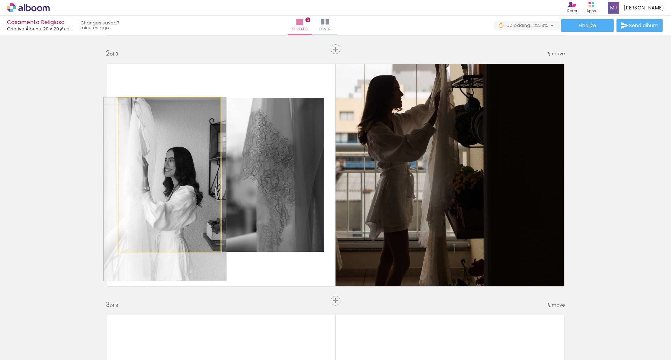
drag, startPoint x: 154, startPoint y: 132, endPoint x: 150, endPoint y: 155, distance: 23.8
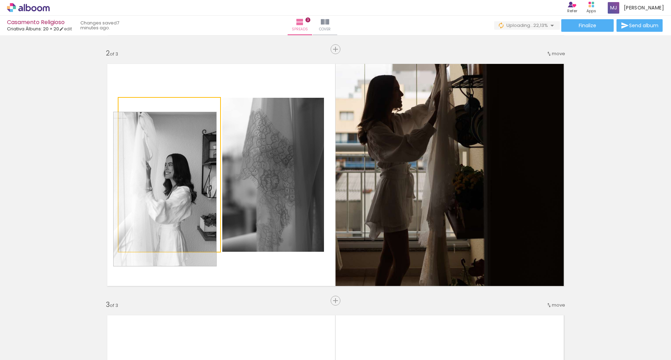
drag, startPoint x: 135, startPoint y: 106, endPoint x: 116, endPoint y: 106, distance: 19.2
click at [119, 106] on quentale-photo at bounding box center [170, 175] width 102 height 154
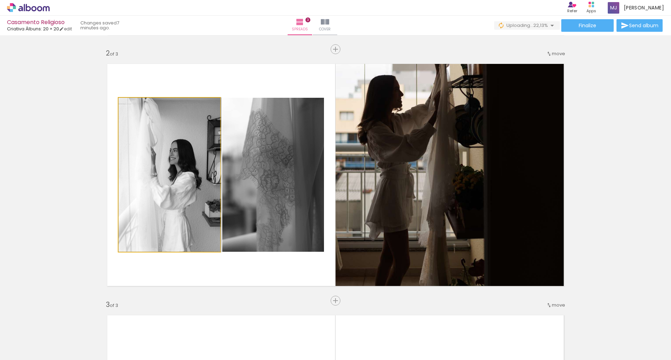
drag, startPoint x: 164, startPoint y: 186, endPoint x: 179, endPoint y: 172, distance: 20.5
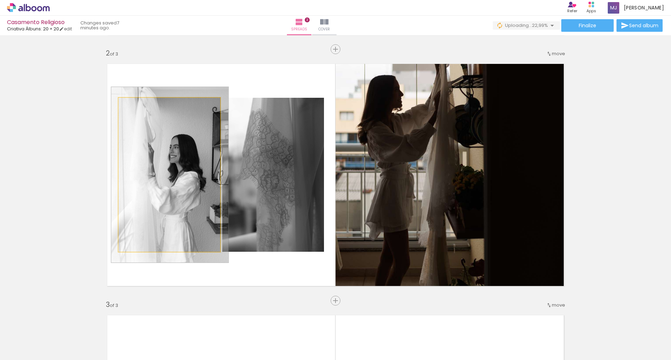
drag, startPoint x: 132, startPoint y: 108, endPoint x: 135, endPoint y: 108, distance: 3.5
click at [135, 108] on div at bounding box center [138, 105] width 11 height 11
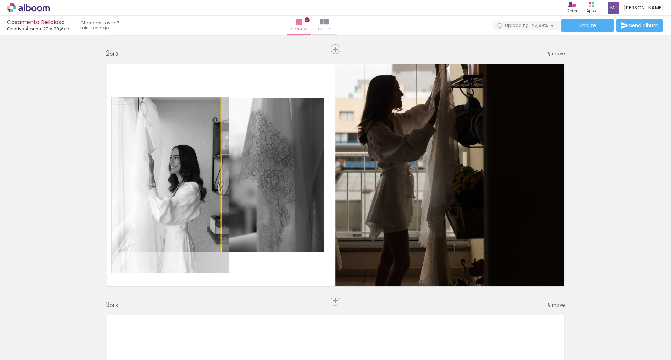
drag, startPoint x: 173, startPoint y: 130, endPoint x: 173, endPoint y: 156, distance: 26.6
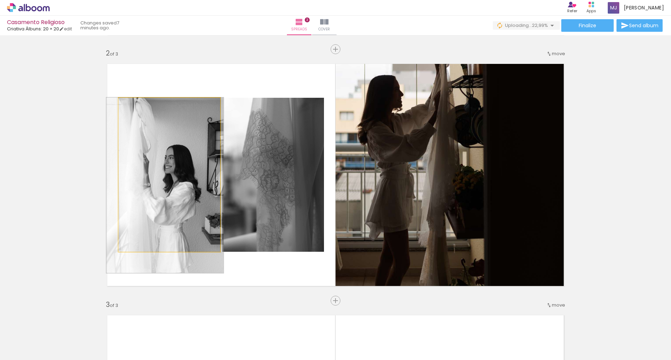
drag, startPoint x: 173, startPoint y: 156, endPoint x: 168, endPoint y: 162, distance: 7.7
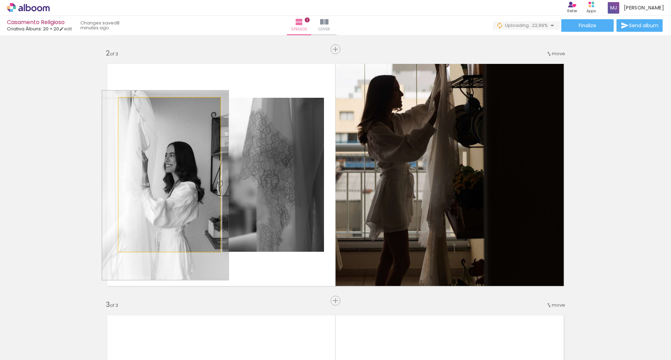
click at [140, 107] on div at bounding box center [141, 105] width 6 height 6
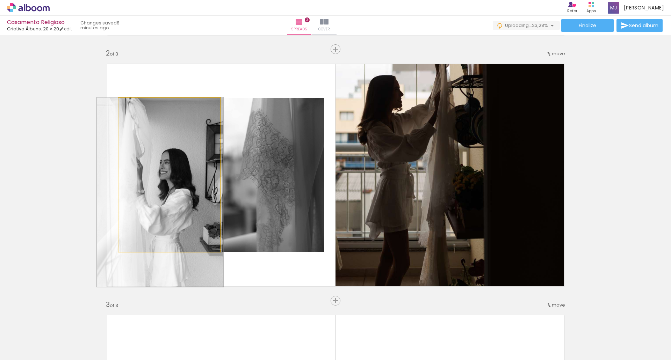
drag, startPoint x: 181, startPoint y: 124, endPoint x: 176, endPoint y: 137, distance: 14.3
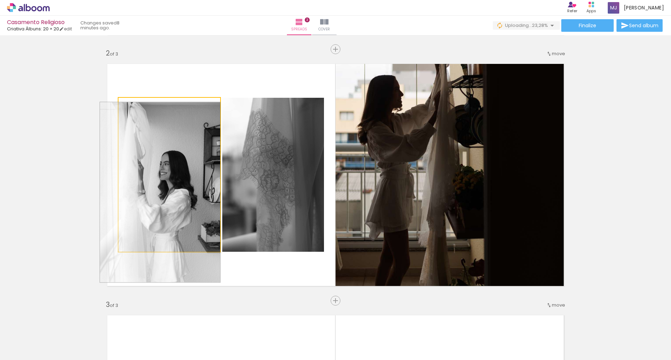
drag, startPoint x: 140, startPoint y: 105, endPoint x: 138, endPoint y: 108, distance: 3.9
type paper-slider "117"
click at [138, 108] on div at bounding box center [139, 105] width 6 height 6
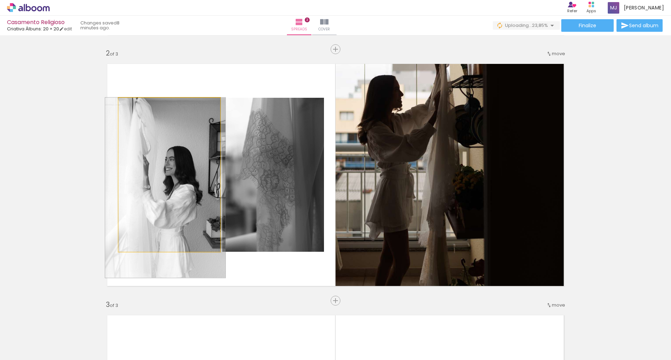
drag, startPoint x: 138, startPoint y: 153, endPoint x: 143, endPoint y: 157, distance: 6.4
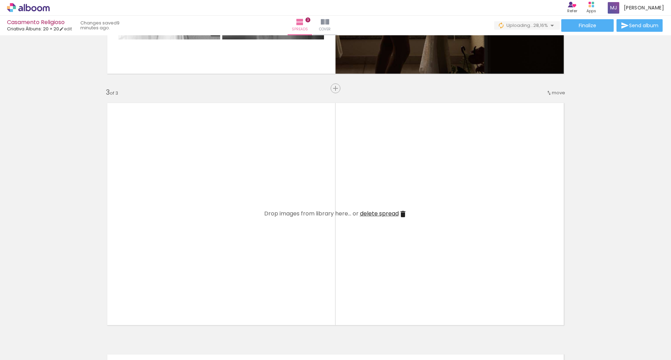
scroll to position [0, 124]
drag, startPoint x: 214, startPoint y: 330, endPoint x: 164, endPoint y: 250, distance: 94.0
click at [164, 250] on quentale-workspace at bounding box center [335, 180] width 671 height 360
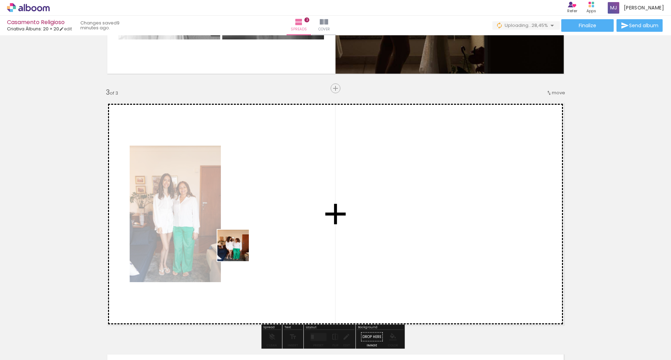
drag, startPoint x: 268, startPoint y: 337, endPoint x: 273, endPoint y: 310, distance: 27.4
click at [238, 250] on quentale-workspace at bounding box center [335, 180] width 671 height 360
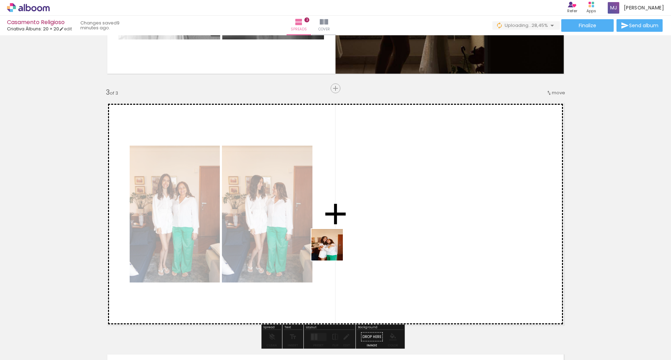
drag, startPoint x: 300, startPoint y: 339, endPoint x: 333, endPoint y: 250, distance: 94.6
click at [333, 250] on quentale-workspace at bounding box center [335, 180] width 671 height 360
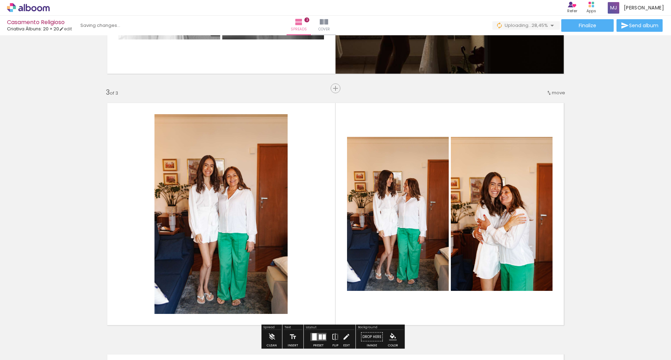
drag, startPoint x: 333, startPoint y: 327, endPoint x: 346, endPoint y: 228, distance: 99.9
click at [346, 228] on quentale-workspace at bounding box center [335, 180] width 671 height 360
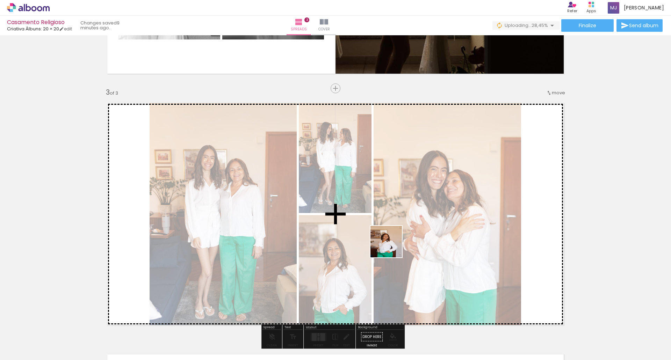
drag, startPoint x: 385, startPoint y: 345, endPoint x: 424, endPoint y: 329, distance: 42.7
click at [393, 242] on quentale-workspace at bounding box center [335, 180] width 671 height 360
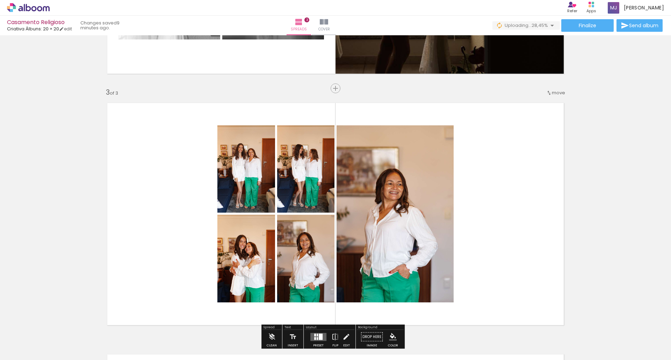
drag, startPoint x: 424, startPoint y: 339, endPoint x: 446, endPoint y: 322, distance: 27.4
click at [429, 250] on quentale-workspace at bounding box center [335, 180] width 671 height 360
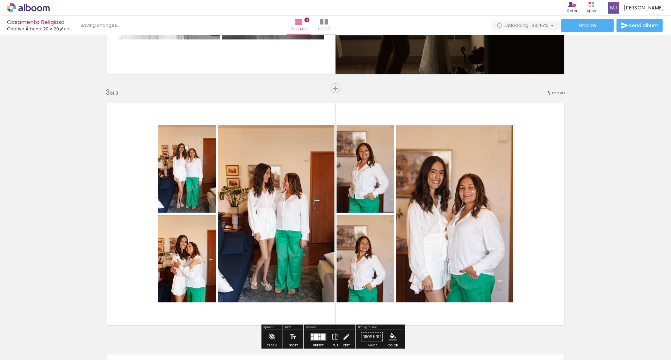
drag, startPoint x: 457, startPoint y: 343, endPoint x: 478, endPoint y: 254, distance: 91.6
click at [478, 254] on quentale-workspace at bounding box center [335, 180] width 671 height 360
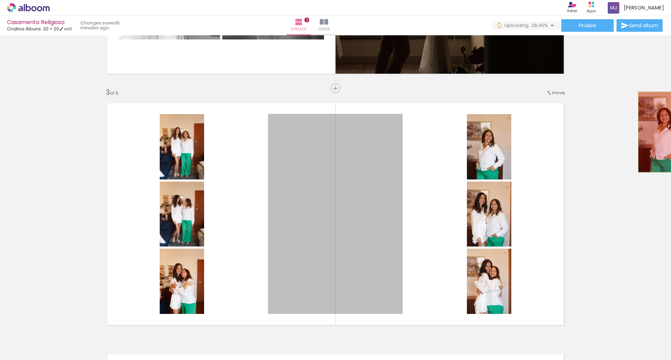
drag, startPoint x: 368, startPoint y: 191, endPoint x: 524, endPoint y: 131, distance: 167.1
click at [663, 131] on div "Add spread 1 of 3 Add spread 2 of 3 Add spread 3 of 3" at bounding box center [335, 79] width 671 height 1007
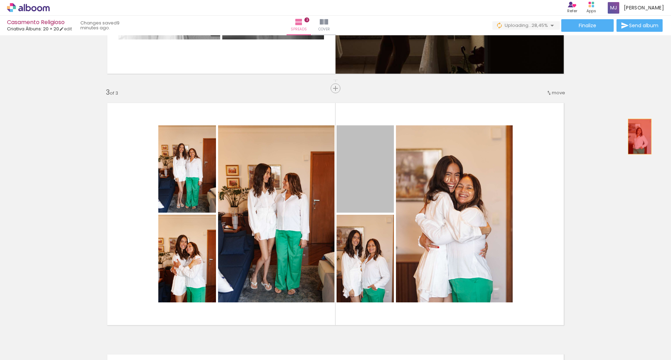
drag, startPoint x: 356, startPoint y: 164, endPoint x: 641, endPoint y: 135, distance: 286.0
click at [641, 135] on div "Add spread 1 of 3 Add spread 2 of 3 Add spread 3 of 3" at bounding box center [335, 79] width 671 height 1007
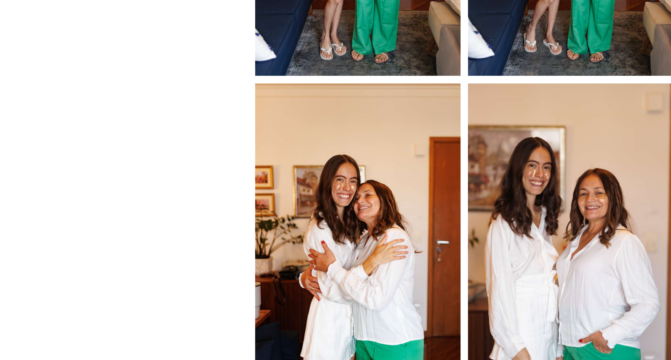
scroll to position [492, 0]
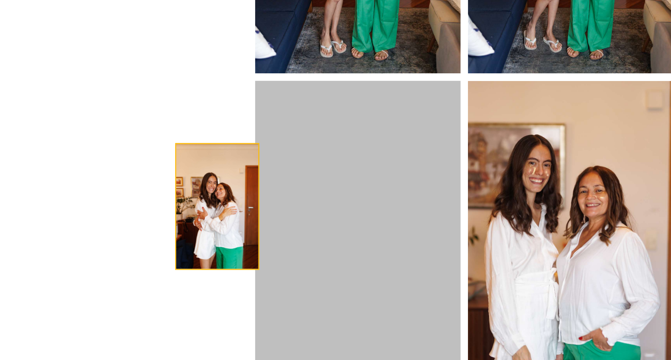
drag, startPoint x: 256, startPoint y: 222, endPoint x: 204, endPoint y: 220, distance: 51.8
click at [204, 220] on quentale-layouter at bounding box center [335, 184] width 469 height 234
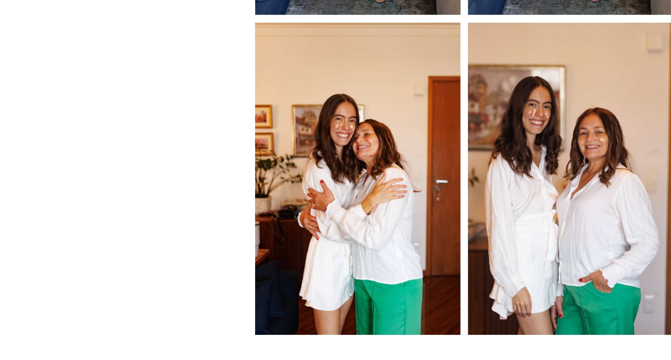
scroll to position [509, 0]
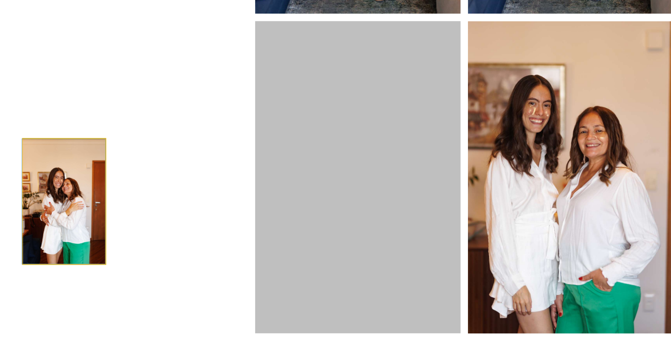
drag, startPoint x: 257, startPoint y: 215, endPoint x: 162, endPoint y: 219, distance: 95.9
click at [162, 219] on quentale-layouter at bounding box center [335, 167] width 469 height 234
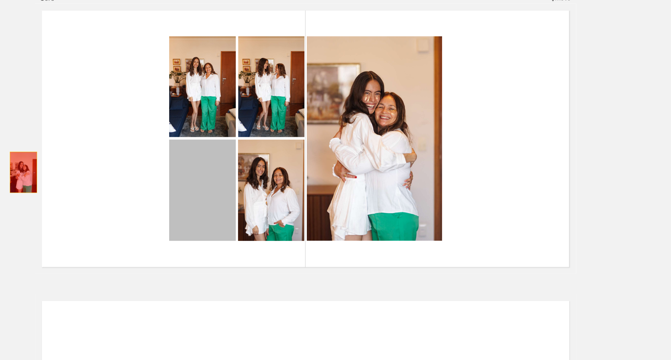
drag, startPoint x: 242, startPoint y: 205, endPoint x: 89, endPoint y: 196, distance: 153.4
click at [89, 196] on div "Add spread 1 of 3 Add spread 2 of 3 Add spread 3 of 3" at bounding box center [335, 32] width 671 height 1007
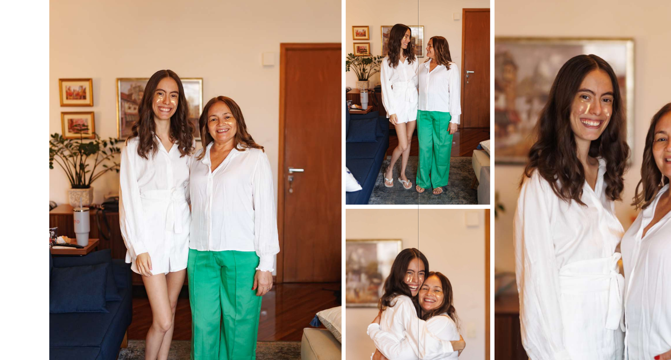
scroll to position [486, 0]
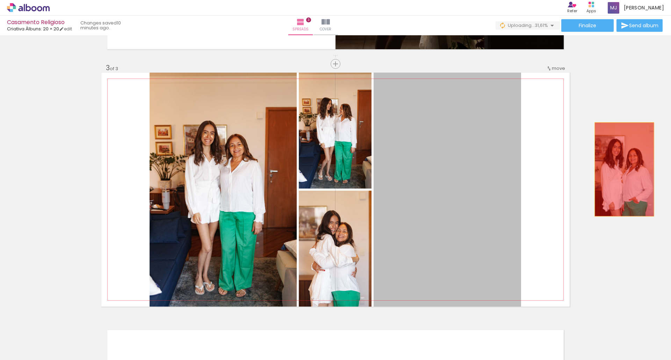
drag, startPoint x: 430, startPoint y: 184, endPoint x: 622, endPoint y: 169, distance: 192.6
click at [622, 169] on div "Add spread 1 of 3 Add spread 2 of 3 Add spread 3 of 3" at bounding box center [335, 54] width 671 height 1007
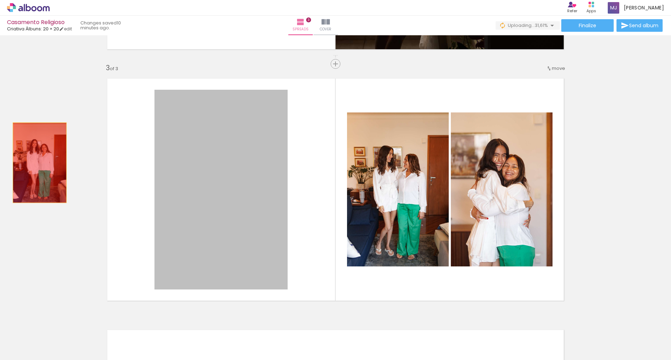
drag, startPoint x: 217, startPoint y: 168, endPoint x: 37, endPoint y: 163, distance: 180.1
click at [37, 163] on div "Add spread 1 of 3 Add spread 2 of 3 Add spread 3 of 3" at bounding box center [335, 54] width 671 height 1007
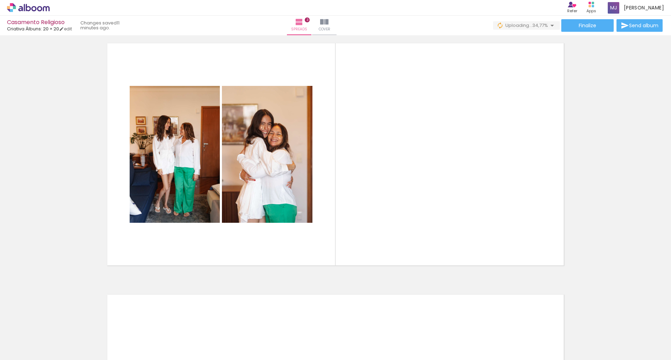
scroll to position [0, 637]
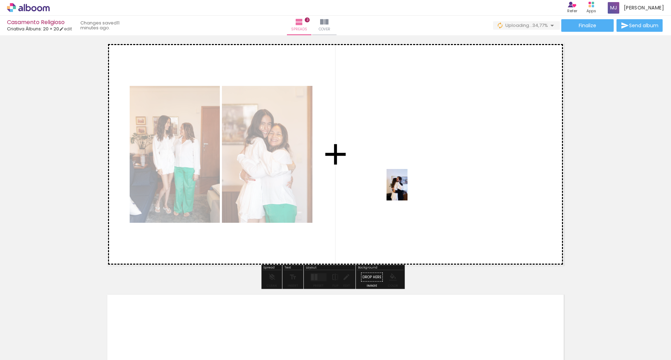
drag, startPoint x: 185, startPoint y: 346, endPoint x: 229, endPoint y: 319, distance: 51.2
click at [408, 190] on quentale-workspace at bounding box center [335, 180] width 671 height 360
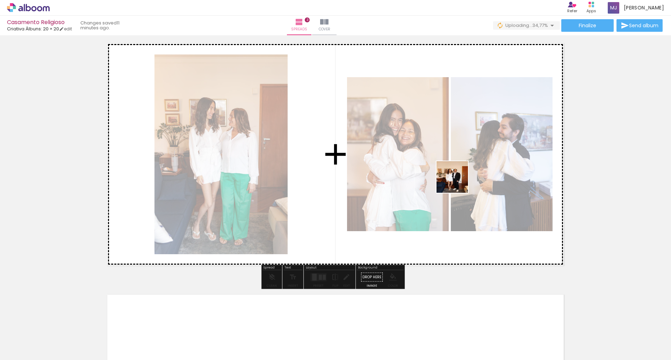
drag, startPoint x: 217, startPoint y: 334, endPoint x: 458, endPoint y: 182, distance: 284.4
click at [458, 182] on quentale-workspace at bounding box center [335, 180] width 671 height 360
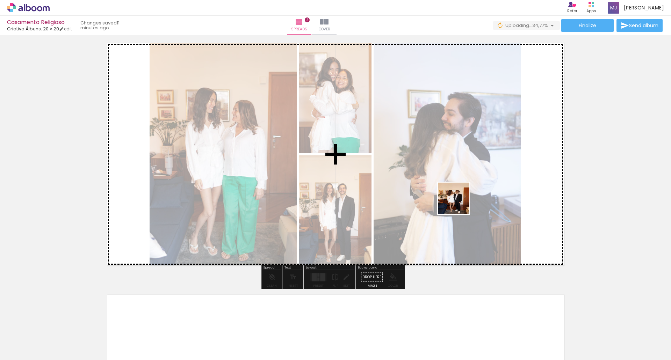
drag, startPoint x: 262, startPoint y: 339, endPoint x: 344, endPoint y: 304, distance: 88.8
click at [459, 203] on quentale-workspace at bounding box center [335, 180] width 671 height 360
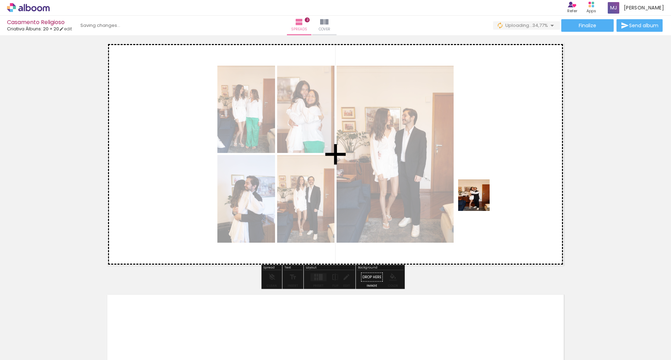
drag, startPoint x: 303, startPoint y: 337, endPoint x: 480, endPoint y: 200, distance: 223.7
click at [480, 200] on quentale-workspace at bounding box center [335, 180] width 671 height 360
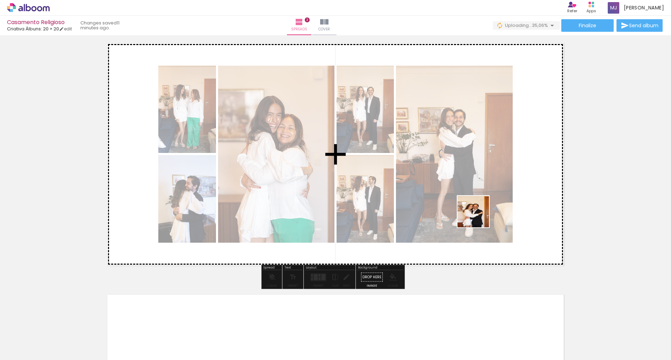
drag, startPoint x: 335, startPoint y: 344, endPoint x: 479, endPoint y: 216, distance: 192.5
click at [479, 216] on quentale-workspace at bounding box center [335, 180] width 671 height 360
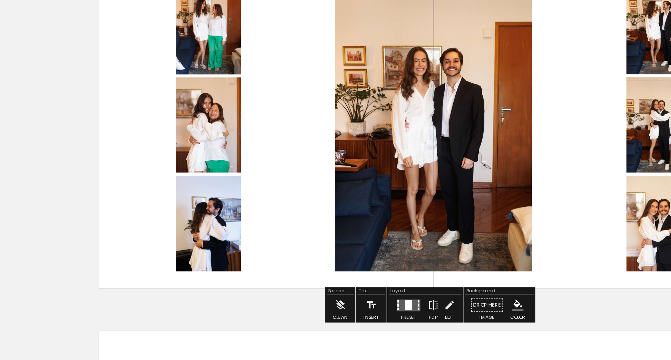
scroll to position [523, 0]
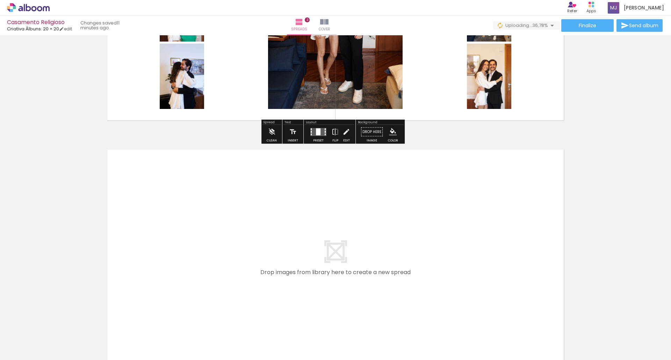
scroll to position [669, 0]
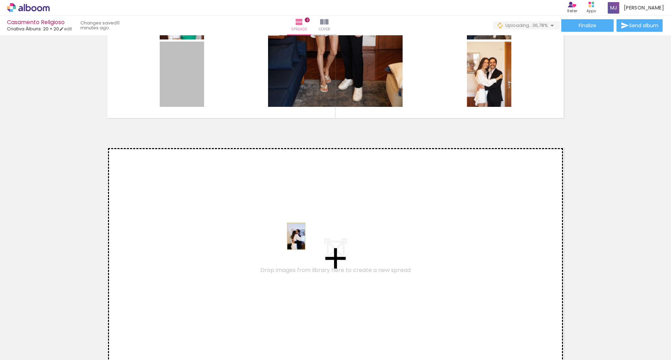
drag, startPoint x: 172, startPoint y: 80, endPoint x: 294, endPoint y: 236, distance: 197.8
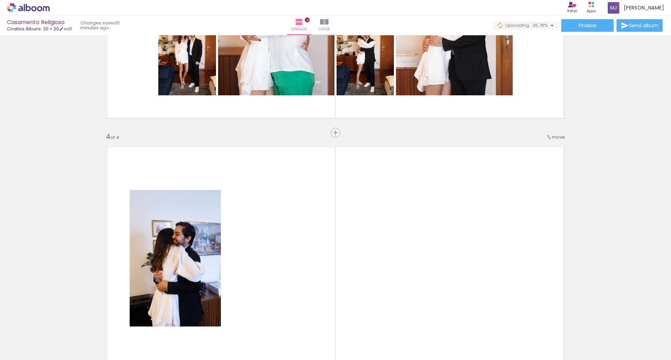
scroll to position [752, 0]
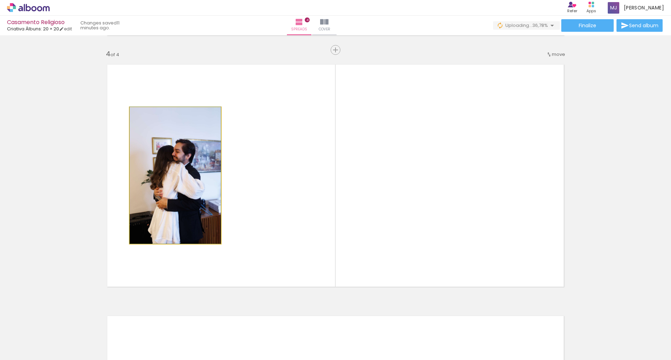
drag, startPoint x: 194, startPoint y: 169, endPoint x: 52, endPoint y: 188, distance: 143.6
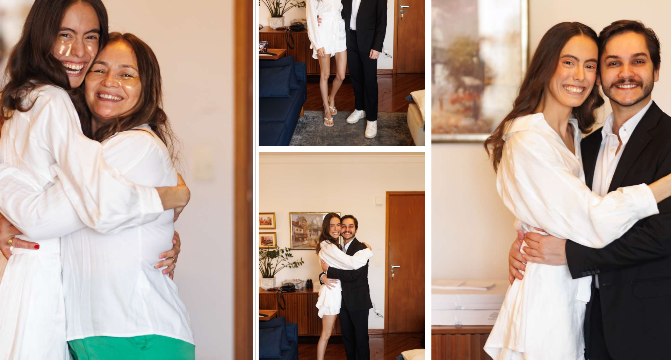
scroll to position [491, 0]
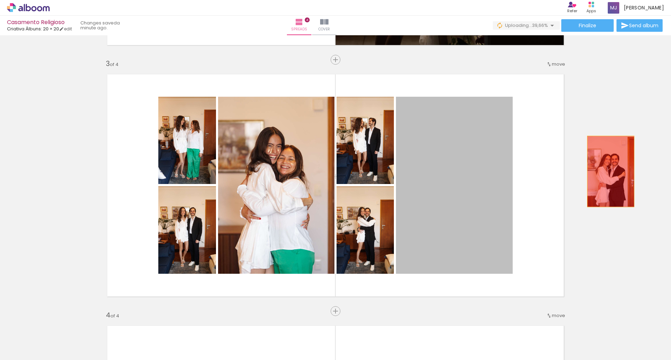
drag, startPoint x: 464, startPoint y: 176, endPoint x: 608, endPoint y: 172, distance: 144.8
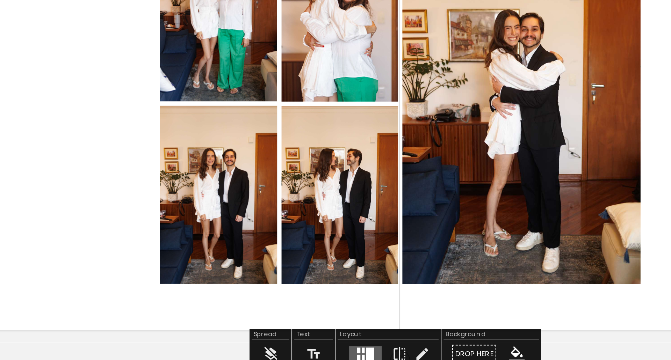
scroll to position [502, 0]
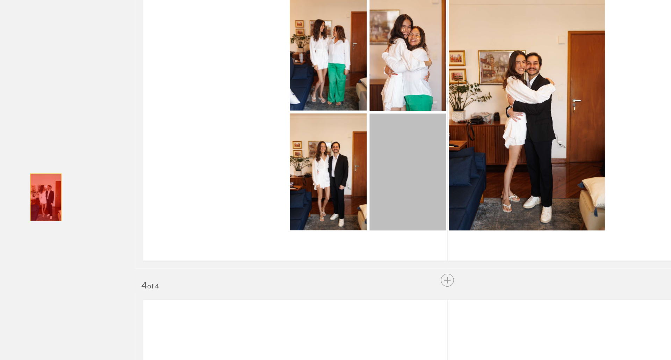
drag, startPoint x: 316, startPoint y: 221, endPoint x: 32, endPoint y: 238, distance: 284.8
click at [32, 238] on div "Add spread 1 of 4 Add spread 2 of 4 Add spread 3 of 4 Add spread 4 of 4" at bounding box center [335, 165] width 671 height 1259
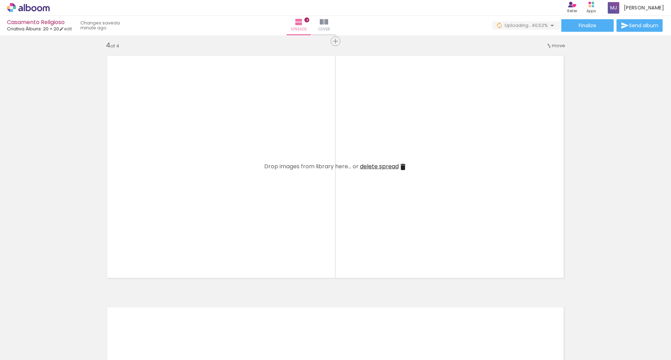
scroll to position [761, 0]
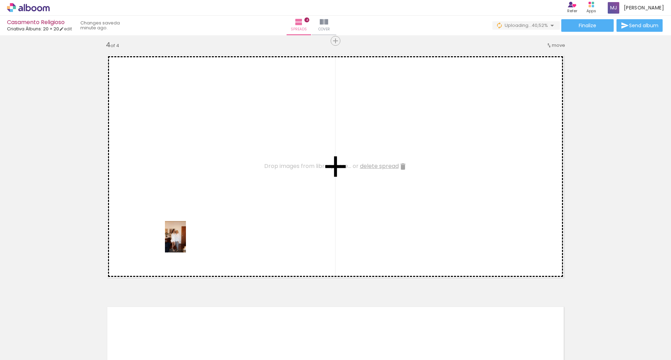
drag, startPoint x: 193, startPoint y: 340, endPoint x: 256, endPoint y: 346, distance: 63.6
click at [185, 221] on quentale-workspace at bounding box center [335, 180] width 671 height 360
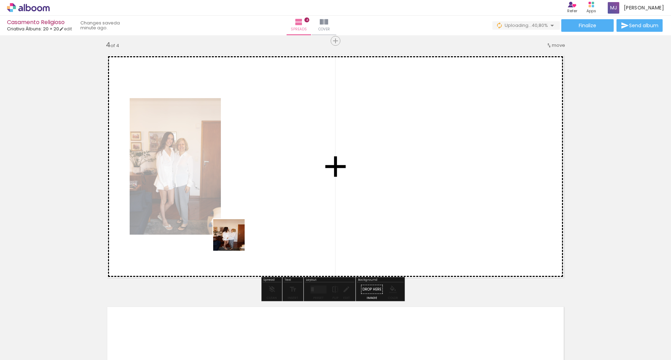
drag, startPoint x: 240, startPoint y: 344, endPoint x: 273, endPoint y: 310, distance: 47.7
click at [234, 237] on quentale-workspace at bounding box center [335, 180] width 671 height 360
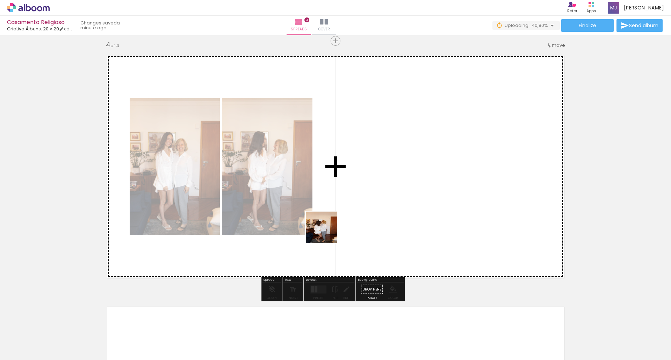
drag, startPoint x: 277, startPoint y: 339, endPoint x: 327, endPoint y: 282, distance: 76.0
click at [344, 199] on quentale-workspace at bounding box center [335, 180] width 671 height 360
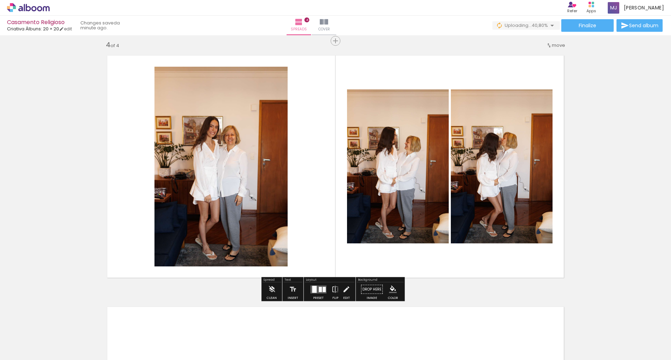
drag, startPoint x: 319, startPoint y: 339, endPoint x: 369, endPoint y: 197, distance: 150.4
click at [369, 197] on quentale-workspace at bounding box center [335, 180] width 671 height 360
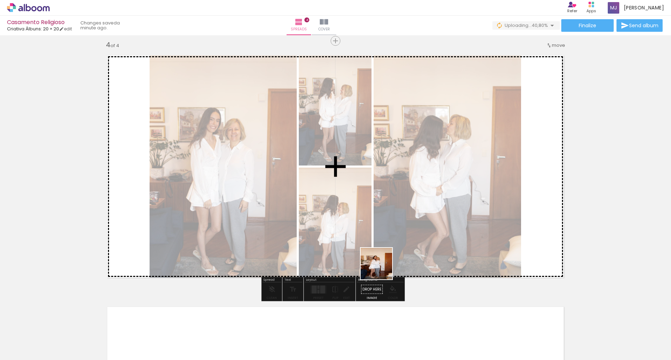
drag, startPoint x: 359, startPoint y: 338, endPoint x: 391, endPoint y: 275, distance: 70.5
click at [389, 240] on quentale-workspace at bounding box center [335, 180] width 671 height 360
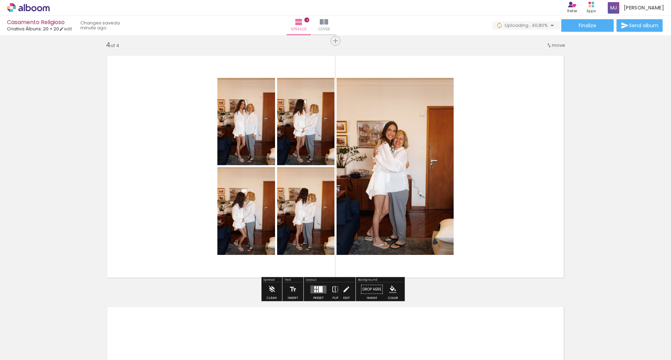
drag, startPoint x: 396, startPoint y: 343, endPoint x: 499, endPoint y: 195, distance: 179.4
click at [499, 195] on quentale-workspace at bounding box center [335, 180] width 671 height 360
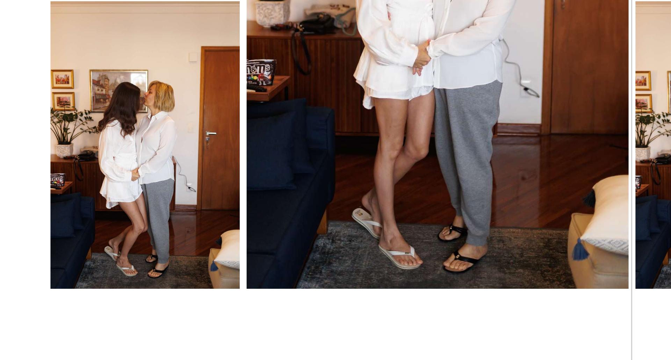
scroll to position [801, 0]
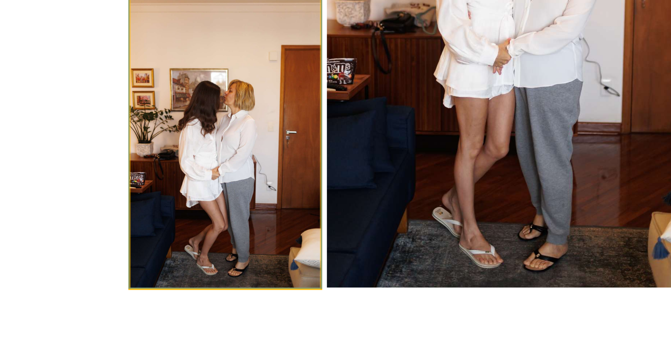
click at [196, 158] on quentale-photo at bounding box center [187, 171] width 58 height 88
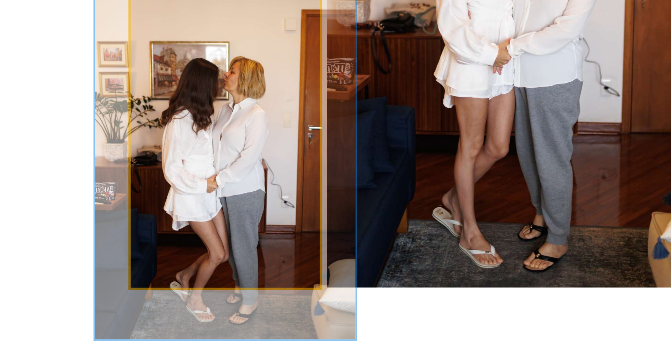
drag, startPoint x: 172, startPoint y: 134, endPoint x: 183, endPoint y: 135, distance: 10.9
click at [183, 135] on div at bounding box center [183, 134] width 6 height 6
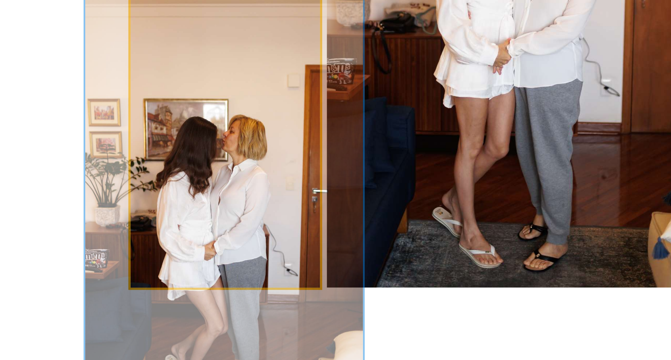
drag, startPoint x: 201, startPoint y: 164, endPoint x: 201, endPoint y: 189, distance: 24.8
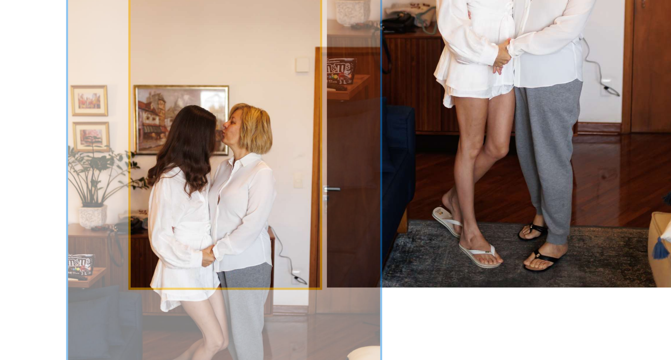
drag, startPoint x: 184, startPoint y: 133, endPoint x: 190, endPoint y: 133, distance: 5.6
type paper-slider "166"
click at [190, 133] on div at bounding box center [192, 134] width 6 height 6
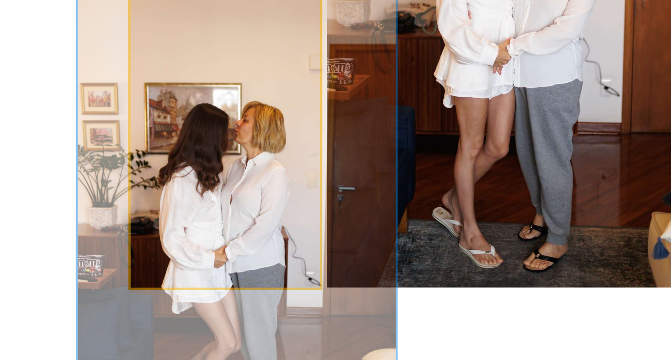
drag, startPoint x: 197, startPoint y: 165, endPoint x: 201, endPoint y: 165, distance: 3.8
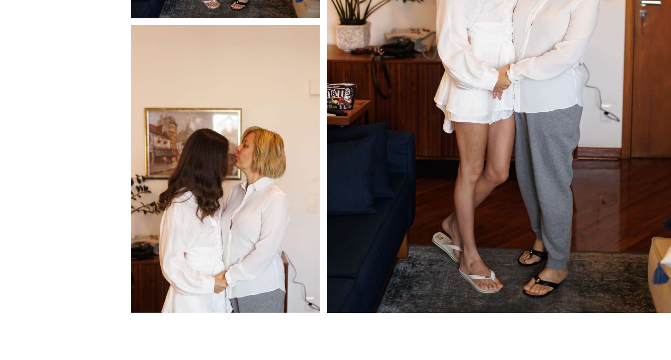
scroll to position [792, 0]
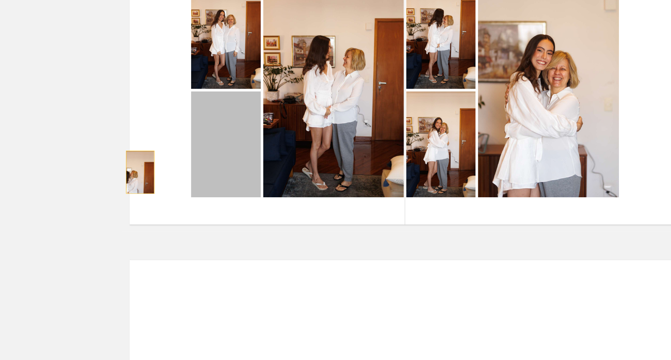
drag, startPoint x: 193, startPoint y: 187, endPoint x: 48, endPoint y: 198, distance: 144.8
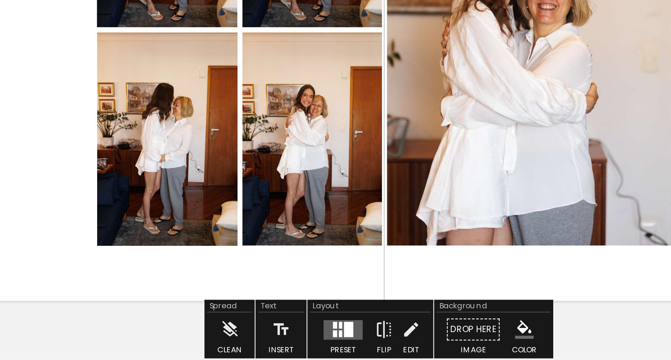
scroll to position [806, 0]
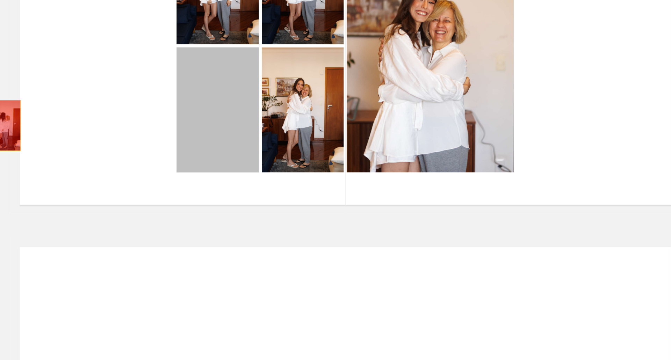
drag, startPoint x: 241, startPoint y: 158, endPoint x: 94, endPoint y: 178, distance: 148.5
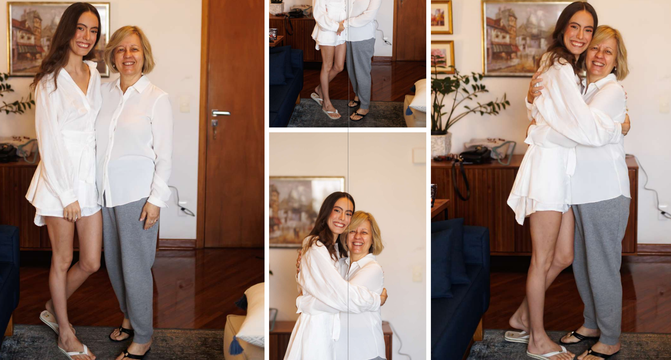
scroll to position [767, 0]
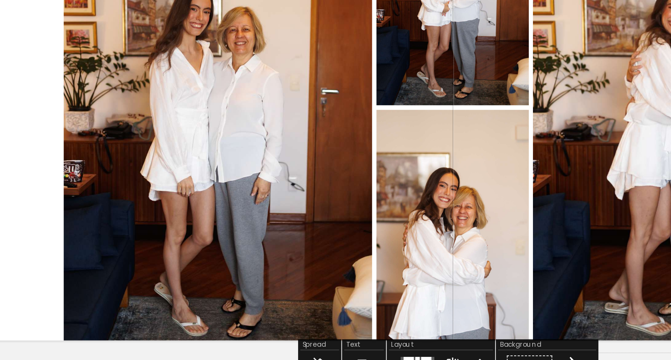
scroll to position [784, 0]
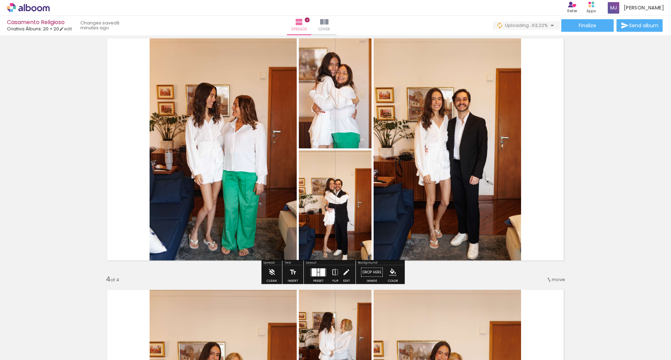
scroll to position [526, 0]
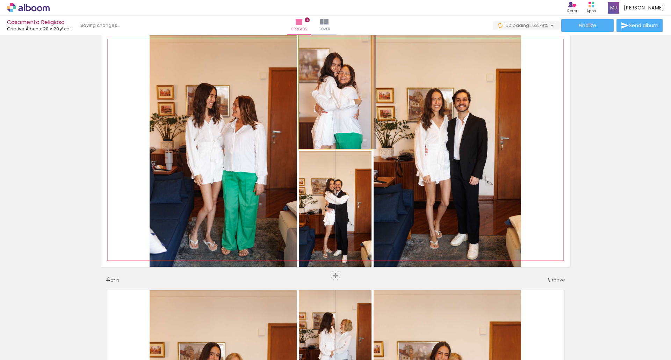
drag, startPoint x: 334, startPoint y: 82, endPoint x: 338, endPoint y: 100, distance: 18.7
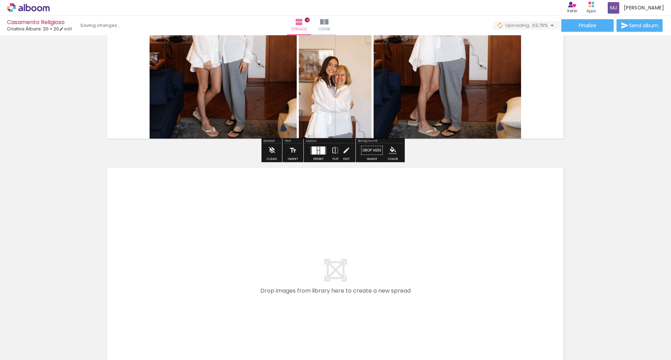
scroll to position [900, 0]
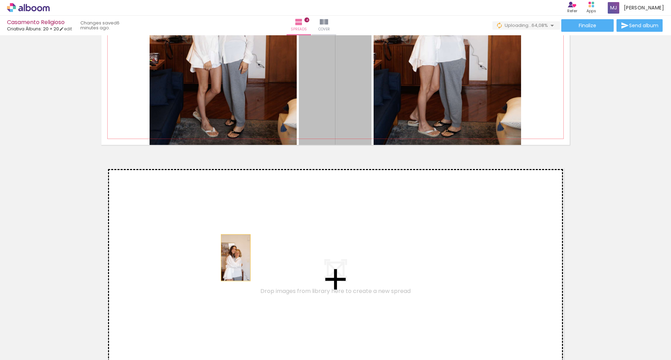
drag, startPoint x: 316, startPoint y: 73, endPoint x: 233, endPoint y: 258, distance: 203.5
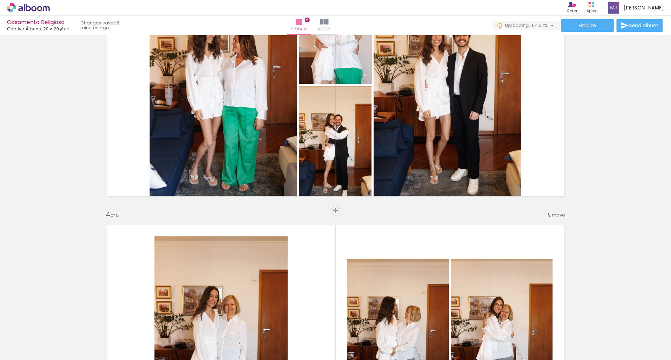
scroll to position [591, 0]
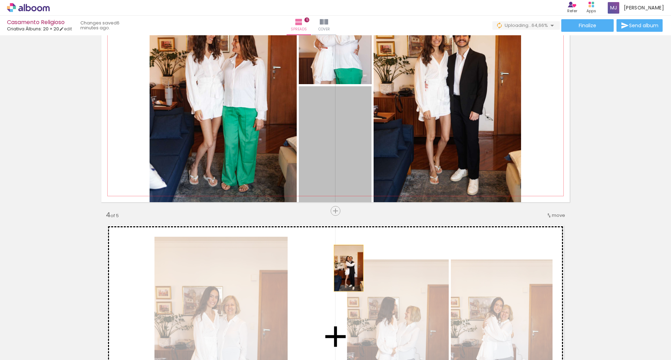
drag, startPoint x: 345, startPoint y: 119, endPoint x: 346, endPoint y: 269, distance: 149.3
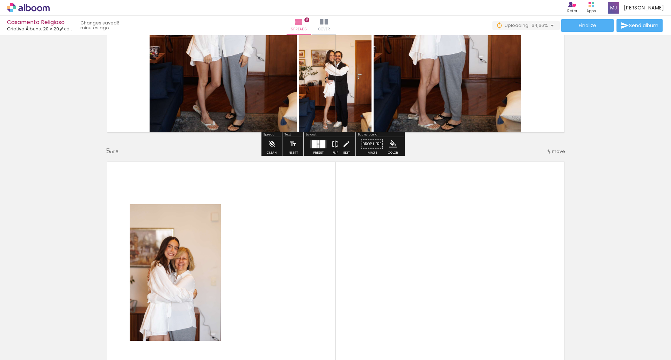
scroll to position [907, 0]
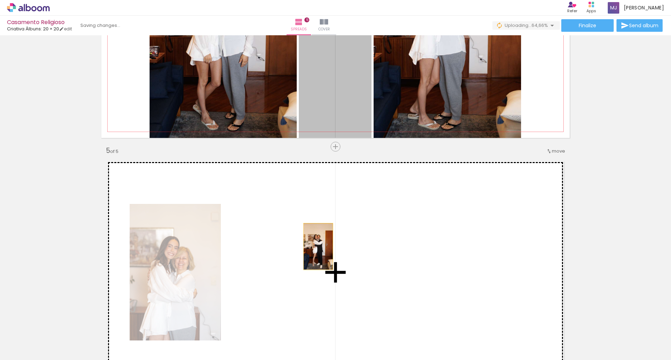
drag, startPoint x: 331, startPoint y: 90, endPoint x: 315, endPoint y: 247, distance: 157.7
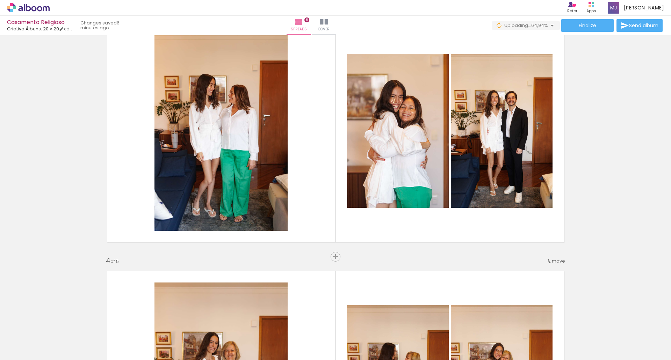
scroll to position [545, 0]
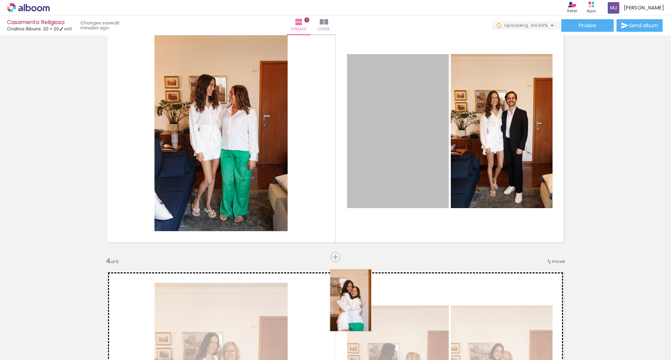
drag, startPoint x: 398, startPoint y: 109, endPoint x: 348, endPoint y: 301, distance: 197.9
click at [348, 301] on div "Add spread 1 of 5 Add spread 2 of 5 Add spread 3 of 5 Add spread 4 of 5 Add spr…" at bounding box center [335, 248] width 671 height 1511
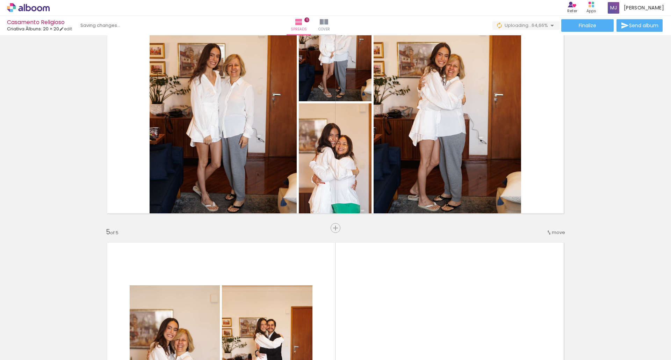
scroll to position [836, 0]
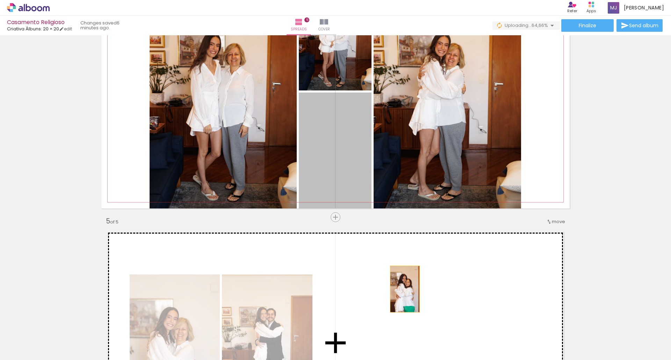
drag, startPoint x: 336, startPoint y: 184, endPoint x: 402, endPoint y: 289, distance: 123.8
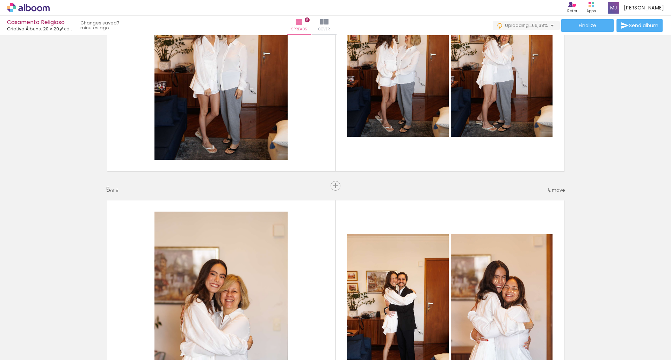
scroll to position [868, 0]
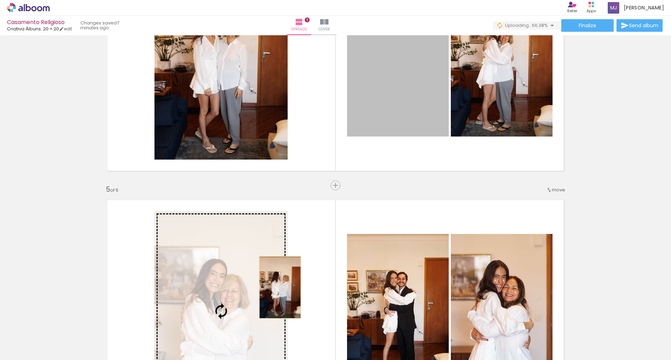
drag, startPoint x: 399, startPoint y: 79, endPoint x: 278, endPoint y: 288, distance: 241.6
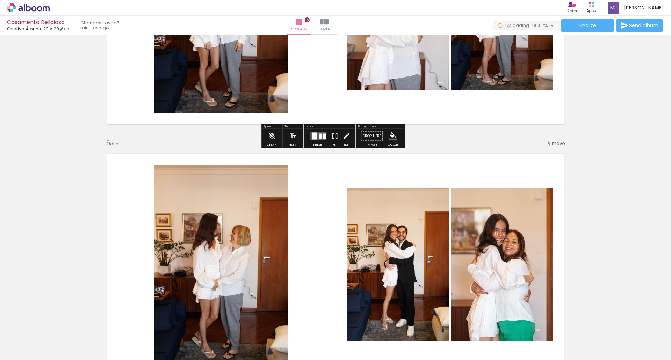
scroll to position [915, 0]
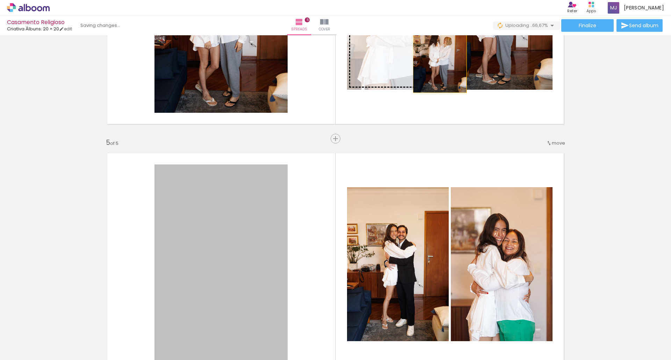
drag, startPoint x: 250, startPoint y: 262, endPoint x: 437, endPoint y: 49, distance: 283.2
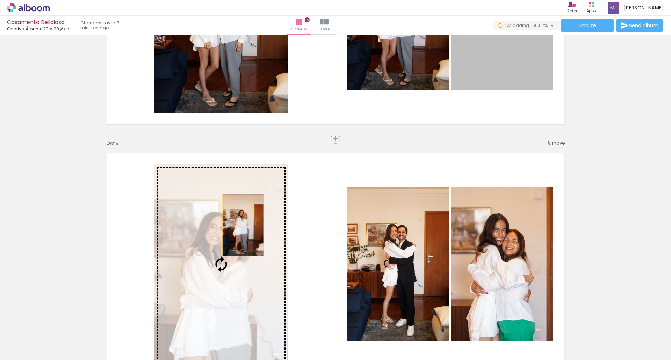
drag, startPoint x: 498, startPoint y: 37, endPoint x: 241, endPoint y: 226, distance: 319.5
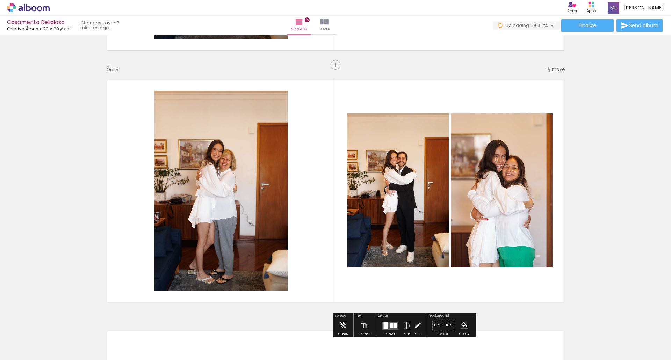
scroll to position [989, 0]
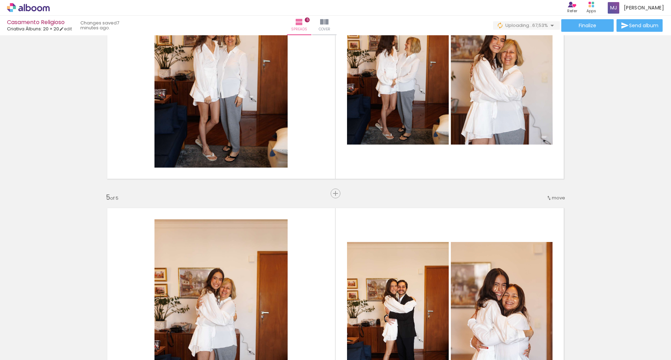
scroll to position [830, 0]
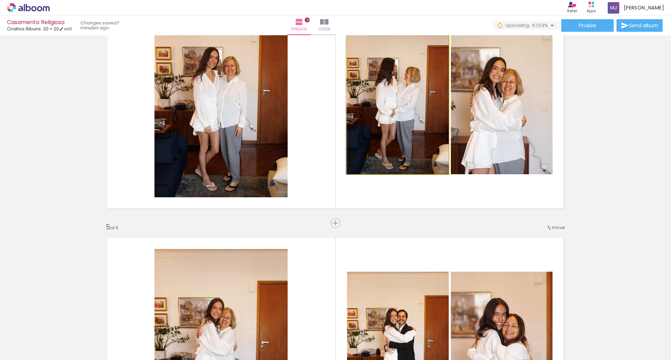
drag, startPoint x: 429, startPoint y: 97, endPoint x: 408, endPoint y: 158, distance: 64.6
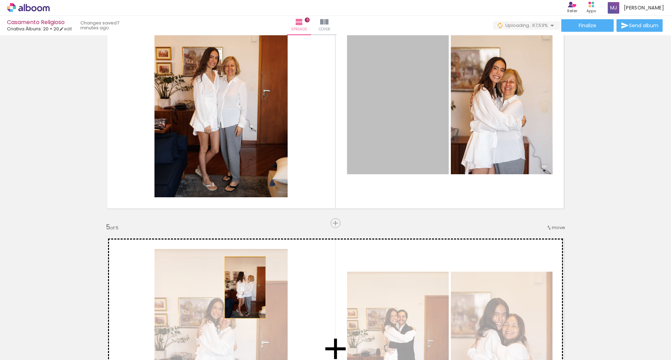
drag, startPoint x: 389, startPoint y: 92, endPoint x: 242, endPoint y: 288, distance: 245.0
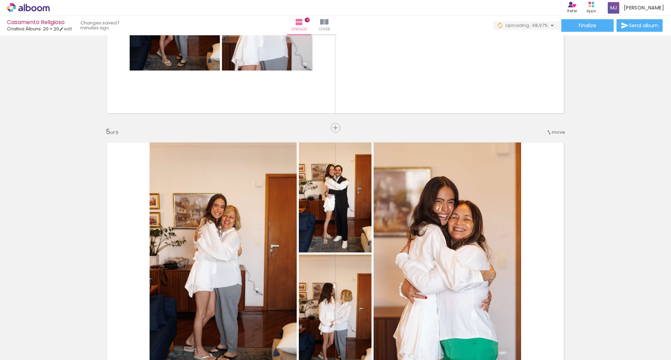
scroll to position [923, 0]
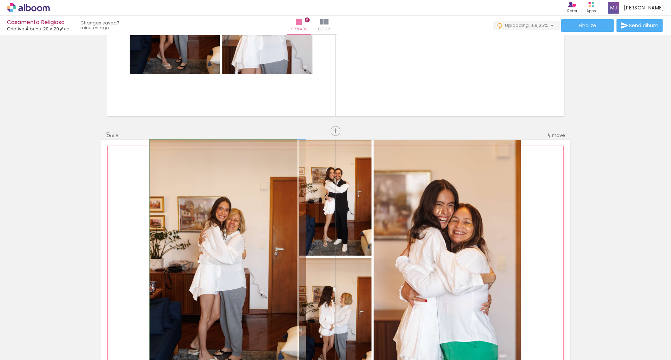
drag, startPoint x: 220, startPoint y: 249, endPoint x: 236, endPoint y: 260, distance: 19.2
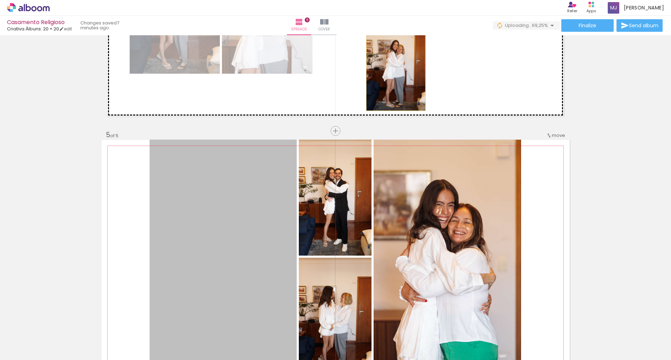
drag, startPoint x: 236, startPoint y: 260, endPoint x: 241, endPoint y: 143, distance: 116.9
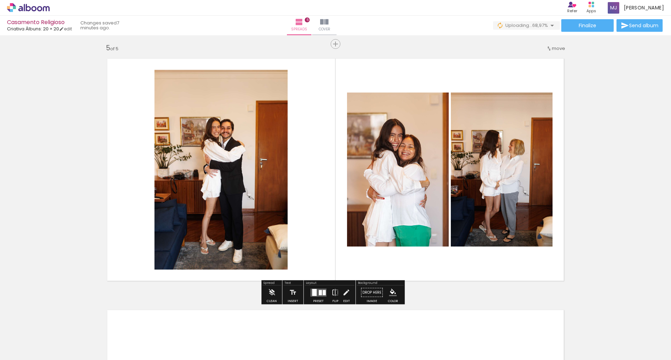
scroll to position [1009, 0]
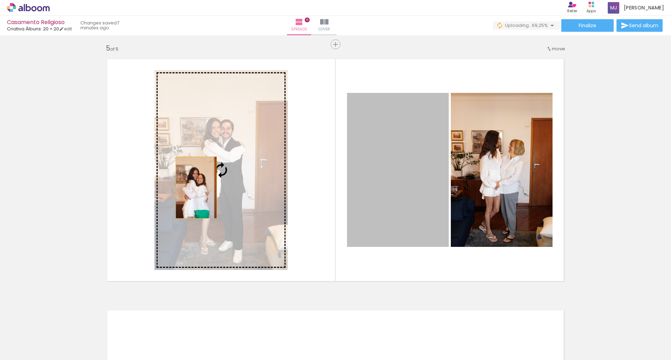
drag, startPoint x: 356, startPoint y: 159, endPoint x: 194, endPoint y: 188, distance: 164.7
click at [0, 0] on slot at bounding box center [0, 0] width 0 height 0
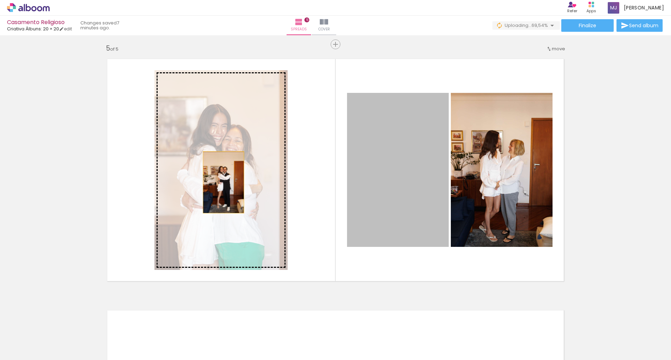
drag, startPoint x: 408, startPoint y: 127, endPoint x: 220, endPoint y: 183, distance: 196.0
click at [0, 0] on slot at bounding box center [0, 0] width 0 height 0
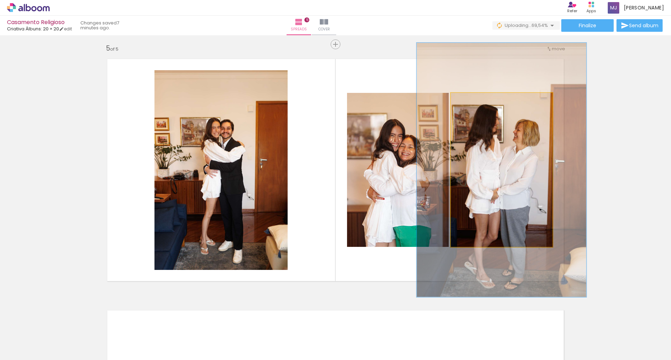
drag, startPoint x: 465, startPoint y: 99, endPoint x: 480, endPoint y: 99, distance: 15.7
click at [480, 99] on div at bounding box center [483, 100] width 6 height 6
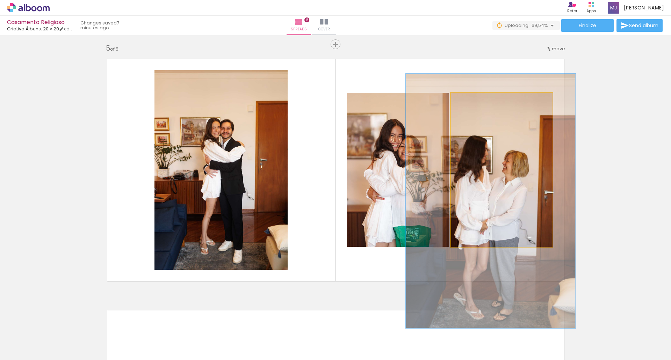
drag, startPoint x: 524, startPoint y: 139, endPoint x: 514, endPoint y: 170, distance: 33.0
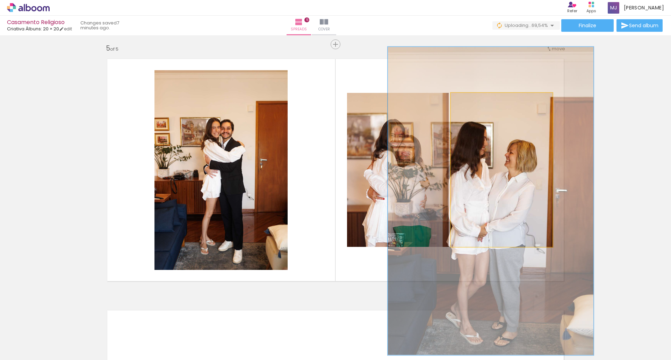
drag, startPoint x: 482, startPoint y: 99, endPoint x: 502, endPoint y: 95, distance: 20.9
click at [502, 95] on div "B&W Width Color" at bounding box center [504, 95] width 102 height 0
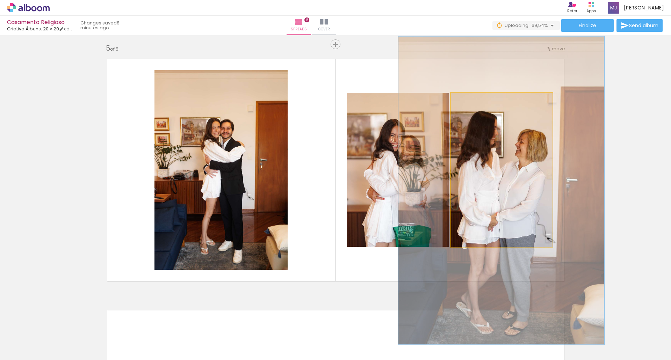
drag, startPoint x: 497, startPoint y: 155, endPoint x: 507, endPoint y: 144, distance: 14.8
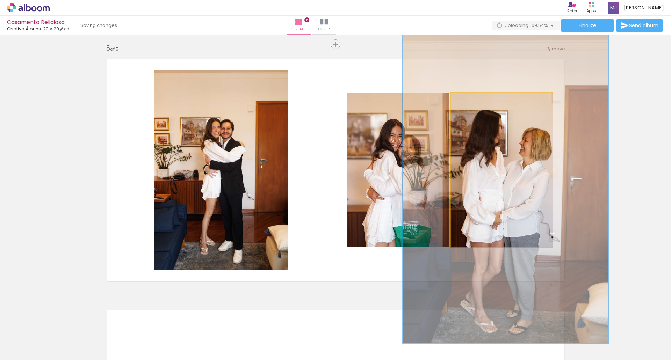
drag, startPoint x: 509, startPoint y: 180, endPoint x: 514, endPoint y: 178, distance: 4.4
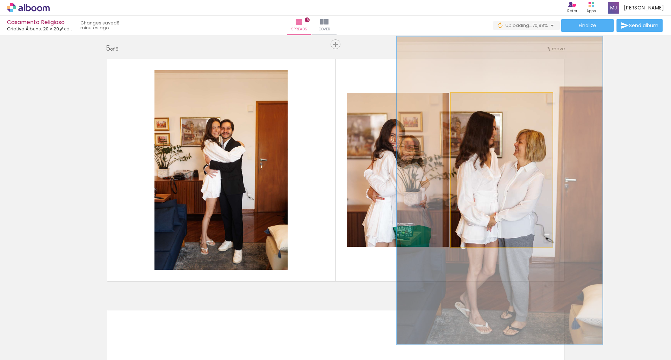
drag, startPoint x: 514, startPoint y: 178, endPoint x: 508, endPoint y: 180, distance: 5.8
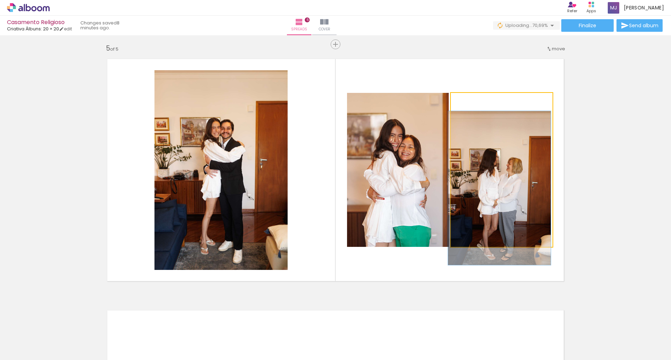
drag, startPoint x: 494, startPoint y: 101, endPoint x: 437, endPoint y: 97, distance: 57.4
click at [0, 0] on slot at bounding box center [0, 0] width 0 height 0
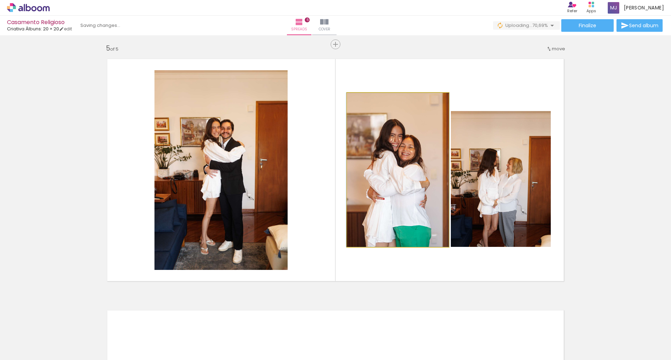
click at [437, 97] on quentale-photo at bounding box center [398, 170] width 102 height 154
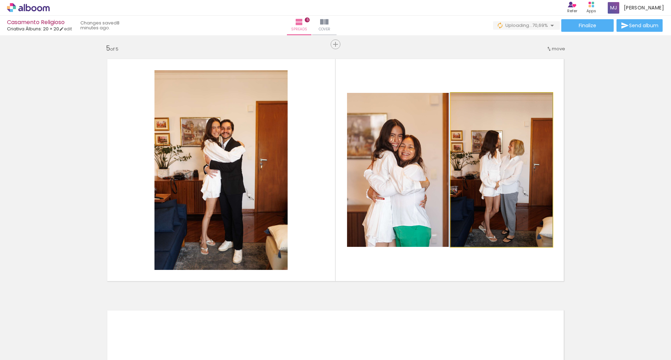
drag, startPoint x: 534, startPoint y: 181, endPoint x: 535, endPoint y: 160, distance: 21.4
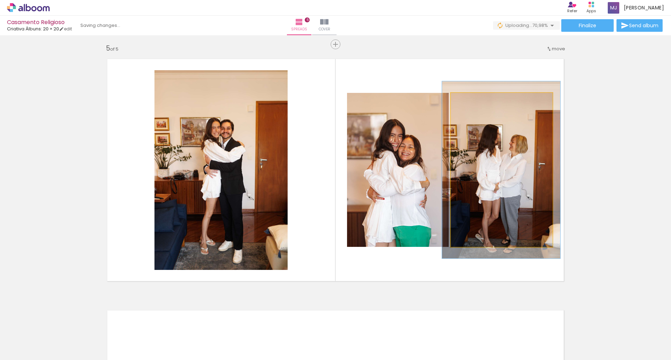
drag, startPoint x: 464, startPoint y: 101, endPoint x: 468, endPoint y: 101, distance: 3.9
click at [468, 101] on div at bounding box center [471, 100] width 6 height 6
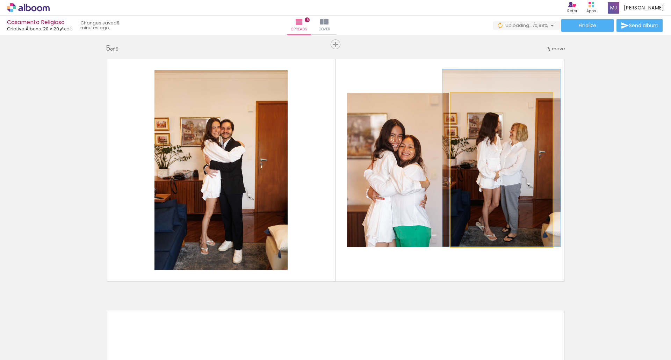
drag, startPoint x: 506, startPoint y: 145, endPoint x: 506, endPoint y: 125, distance: 20.3
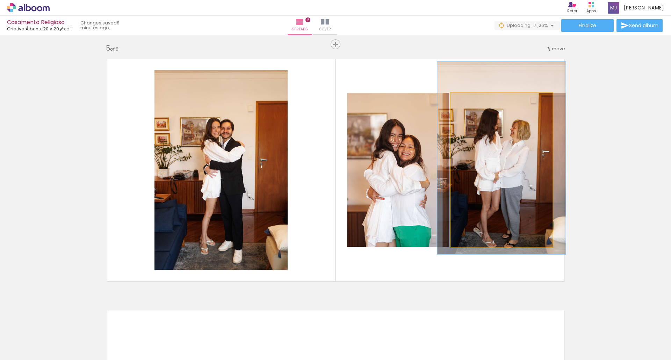
click at [472, 100] on div at bounding box center [474, 100] width 6 height 6
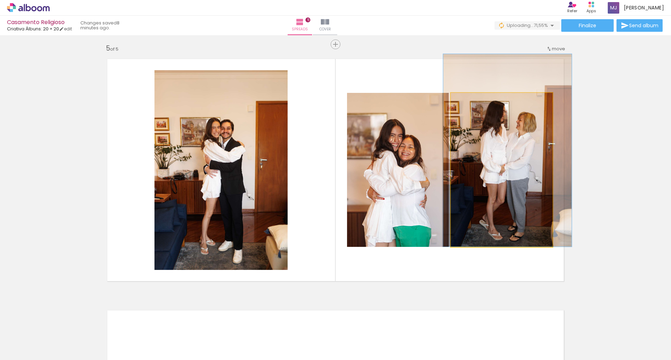
drag, startPoint x: 487, startPoint y: 153, endPoint x: 493, endPoint y: 133, distance: 20.8
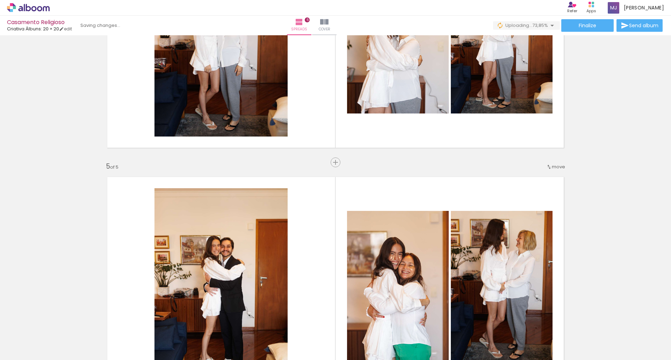
scroll to position [975, 0]
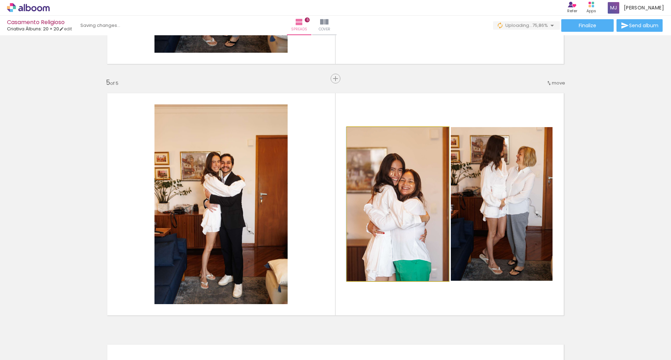
drag, startPoint x: 360, startPoint y: 224, endPoint x: 181, endPoint y: 237, distance: 178.8
click at [0, 0] on slot at bounding box center [0, 0] width 0 height 0
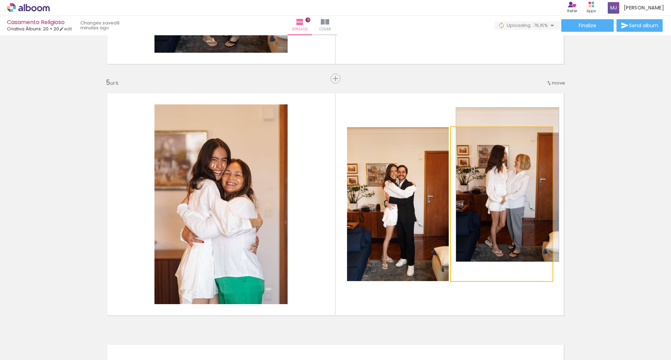
drag, startPoint x: 472, startPoint y: 133, endPoint x: 454, endPoint y: 134, distance: 18.2
type paper-slider "100"
click at [454, 134] on div at bounding box center [477, 134] width 49 height 10
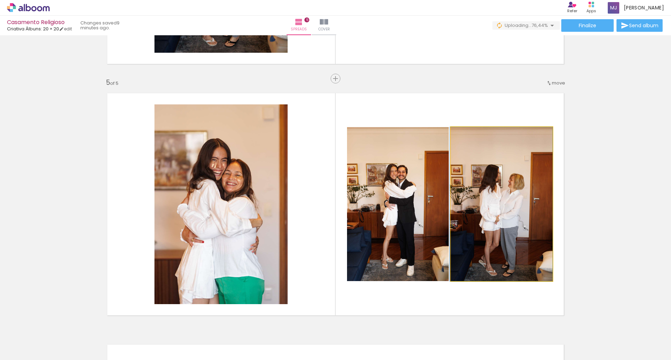
drag, startPoint x: 523, startPoint y: 166, endPoint x: 503, endPoint y: 195, distance: 35.5
drag, startPoint x: 503, startPoint y: 195, endPoint x: 499, endPoint y: 198, distance: 5.0
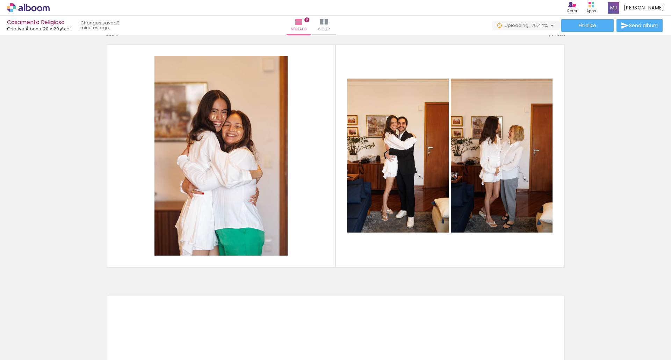
scroll to position [1031, 0]
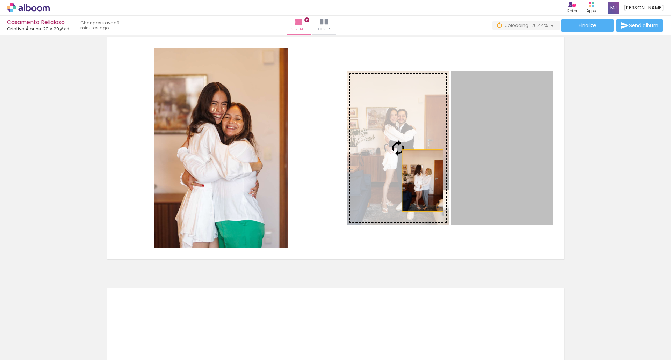
drag, startPoint x: 517, startPoint y: 178, endPoint x: 399, endPoint y: 183, distance: 117.9
click at [0, 0] on slot at bounding box center [0, 0] width 0 height 0
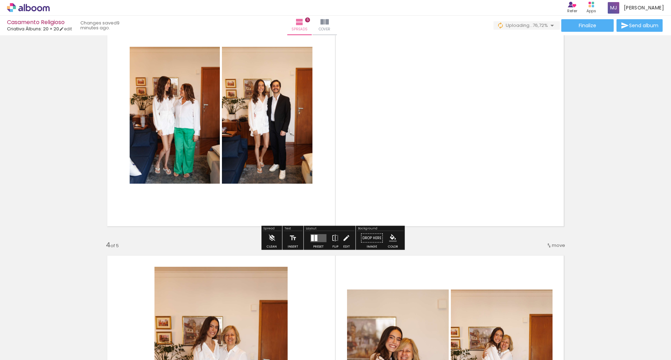
scroll to position [558, 0]
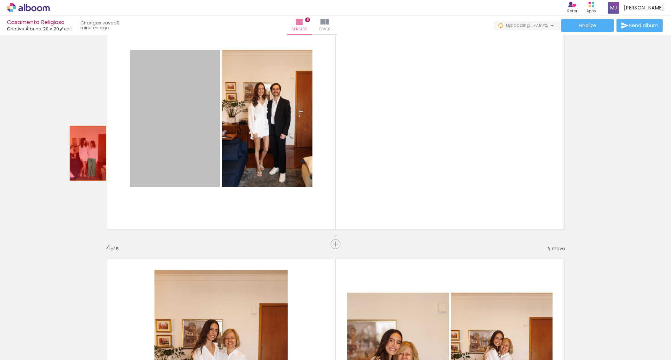
drag, startPoint x: 210, startPoint y: 120, endPoint x: 85, endPoint y: 153, distance: 129.0
click at [85, 153] on div "Add spread 1 of 5 Add spread 2 of 5 Add spread 3 of 5 Add spread 4 of 5 Add spr…" at bounding box center [335, 235] width 671 height 1511
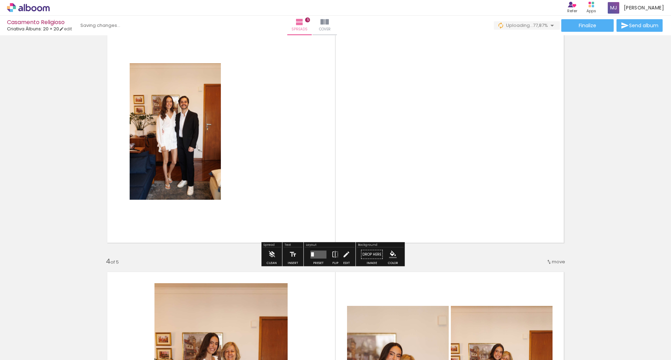
scroll to position [612, 0]
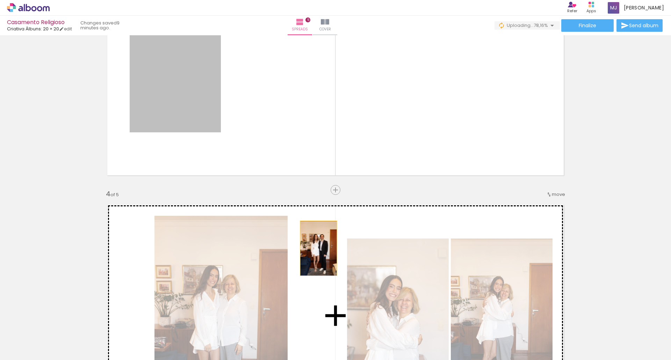
drag, startPoint x: 167, startPoint y: 64, endPoint x: 314, endPoint y: 252, distance: 238.1
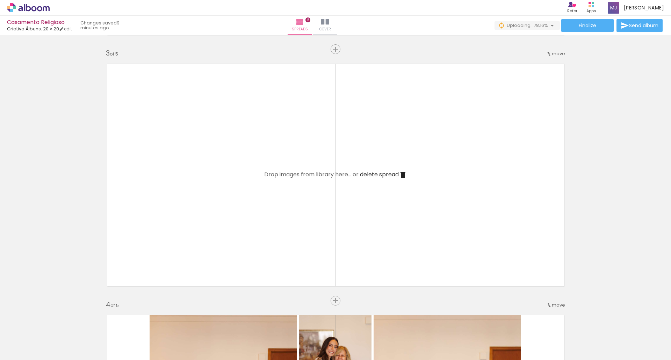
scroll to position [499, 0]
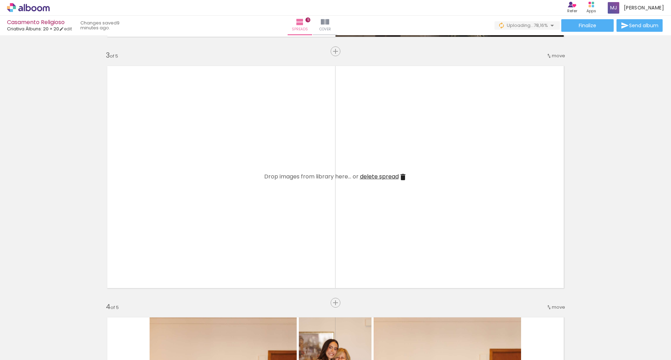
click at [386, 177] on span "delete spread" at bounding box center [379, 177] width 39 height 8
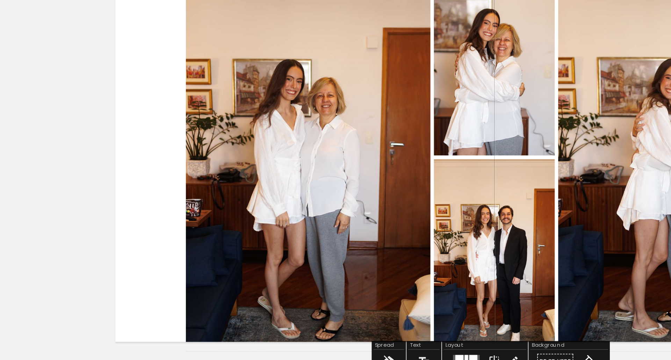
scroll to position [491, 0]
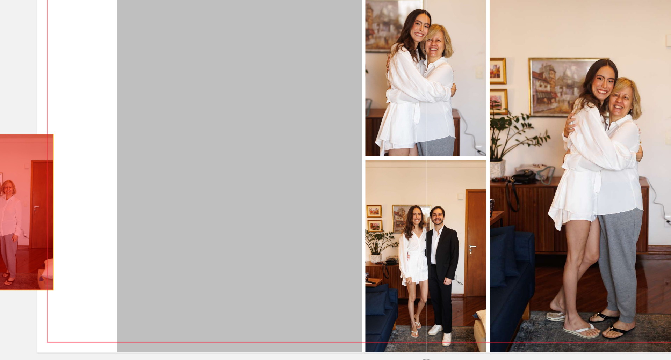
drag, startPoint x: 255, startPoint y: 198, endPoint x: 79, endPoint y: 218, distance: 177.4
click at [79, 218] on div "Add spread 1 of 4 Add spread 2 of 4 Add spread 3 of 4 Add spread 4 of 4" at bounding box center [335, 176] width 671 height 1259
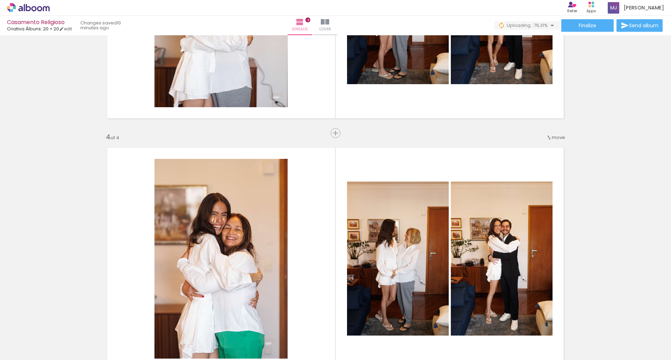
scroll to position [669, 0]
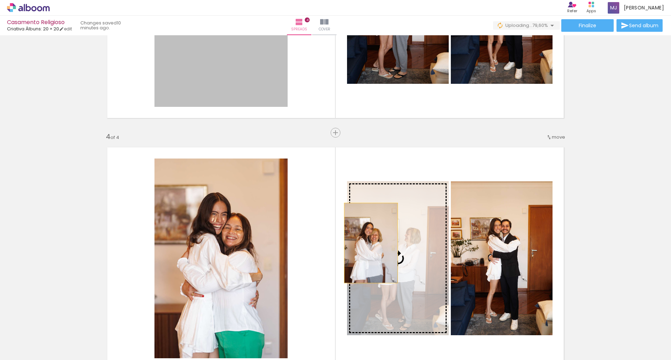
drag, startPoint x: 247, startPoint y: 87, endPoint x: 369, endPoint y: 243, distance: 198.3
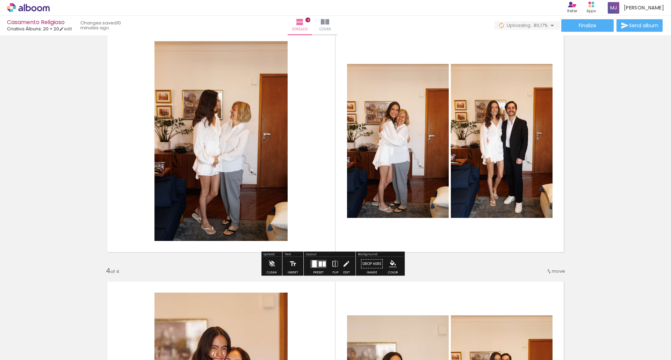
scroll to position [612, 0]
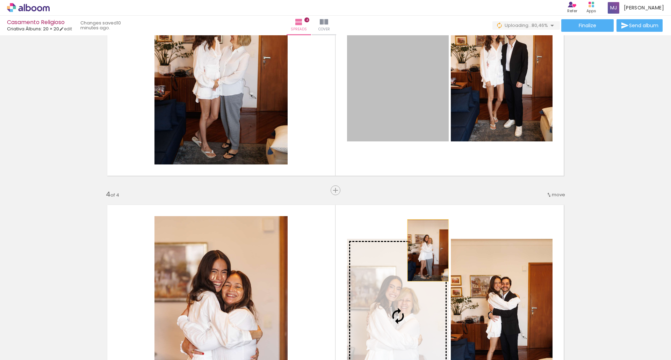
drag, startPoint x: 374, startPoint y: 68, endPoint x: 423, endPoint y: 252, distance: 190.2
click at [423, 252] on div "Add spread 1 of 4 Add spread 2 of 4 Add spread 3 of 4 Add spread 4 of 4" at bounding box center [335, 55] width 671 height 1259
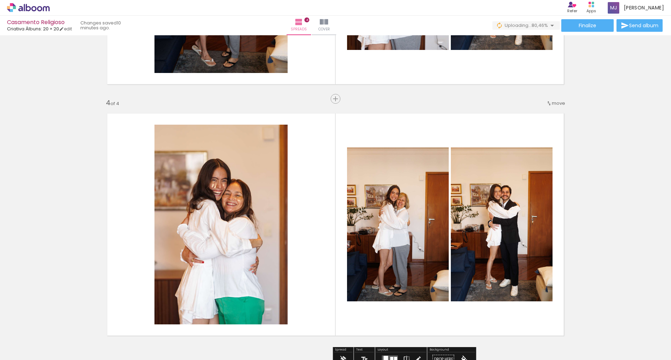
scroll to position [706, 0]
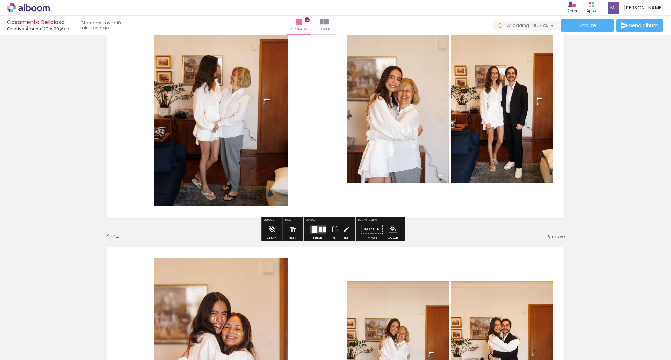
scroll to position [7462, 0]
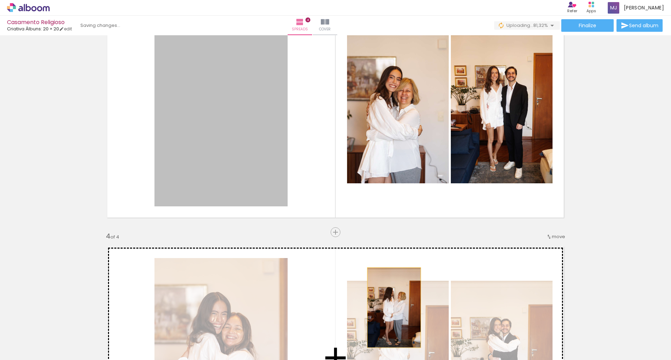
drag, startPoint x: 268, startPoint y: 102, endPoint x: 392, endPoint y: 308, distance: 240.6
click at [392, 308] on div "Add spread 1 of 4 Add spread 2 of 4 Add spread 3 of 4 Add spread 4 of 4" at bounding box center [335, 97] width 671 height 1259
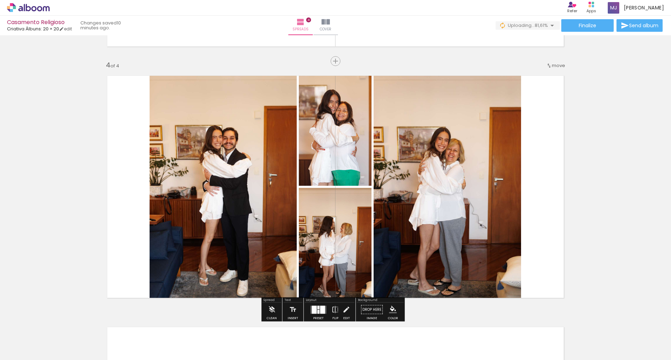
scroll to position [741, 0]
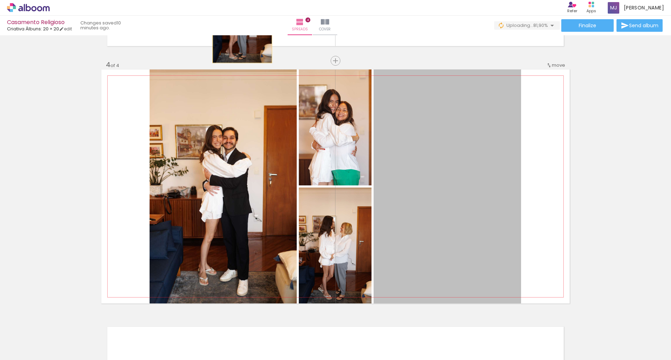
drag, startPoint x: 422, startPoint y: 190, endPoint x: 240, endPoint y: 16, distance: 251.7
click at [240, 0] on div "Casamento Religioso Criativa Álbuns: 20 × 20 edit 10 minutes ago. Spreads 4 Cov…" at bounding box center [335, 0] width 671 height 0
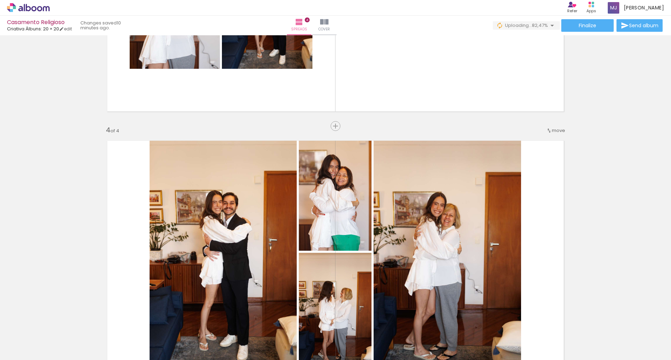
scroll to position [676, 0]
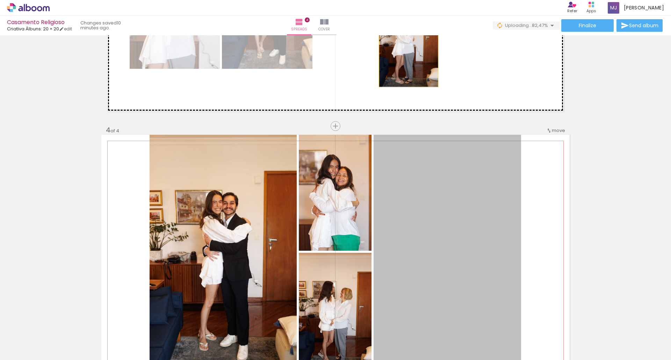
drag, startPoint x: 409, startPoint y: 284, endPoint x: 406, endPoint y: 40, distance: 243.4
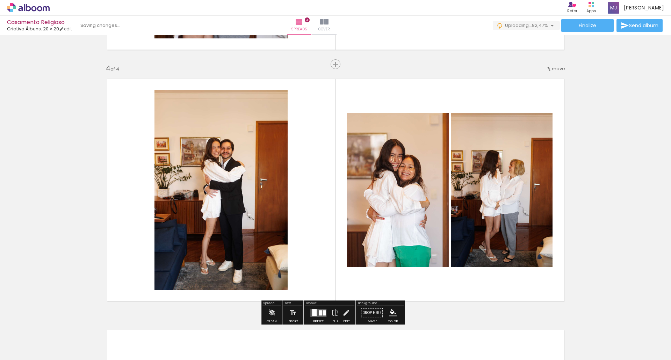
scroll to position [738, 0]
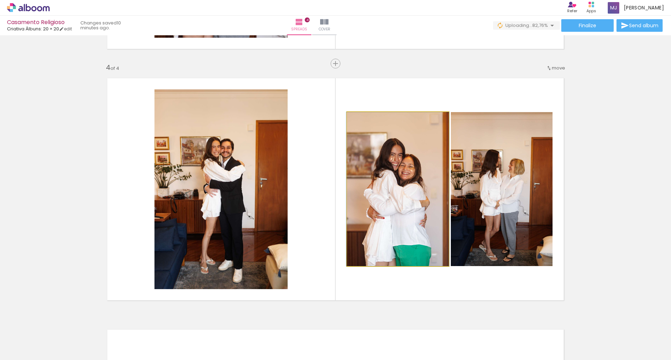
drag, startPoint x: 434, startPoint y: 170, endPoint x: 246, endPoint y: 190, distance: 189.4
click at [0, 0] on slot at bounding box center [0, 0] width 0 height 0
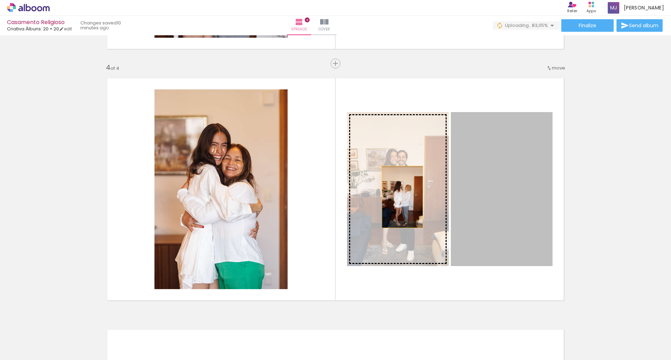
drag, startPoint x: 497, startPoint y: 190, endPoint x: 396, endPoint y: 196, distance: 101.3
click at [0, 0] on slot at bounding box center [0, 0] width 0 height 0
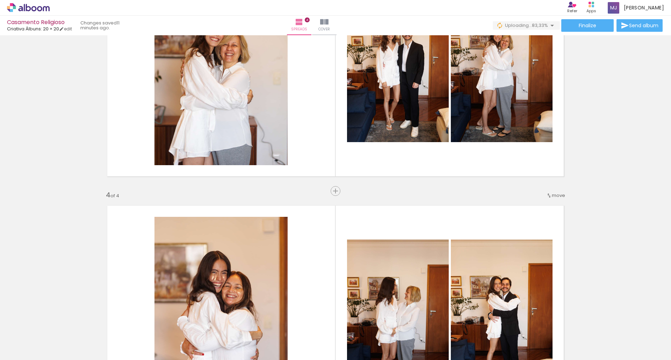
scroll to position [610, 0]
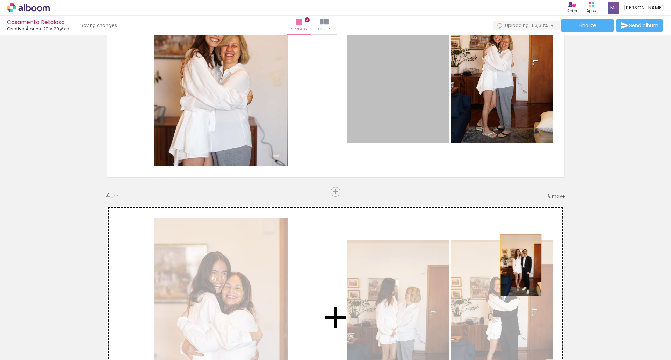
drag, startPoint x: 389, startPoint y: 65, endPoint x: 519, endPoint y: 265, distance: 238.7
click at [519, 265] on div "Add spread 1 of 4 Add spread 2 of 4 Add spread 3 of 4 Add spread 4 of 4" at bounding box center [335, 57] width 671 height 1259
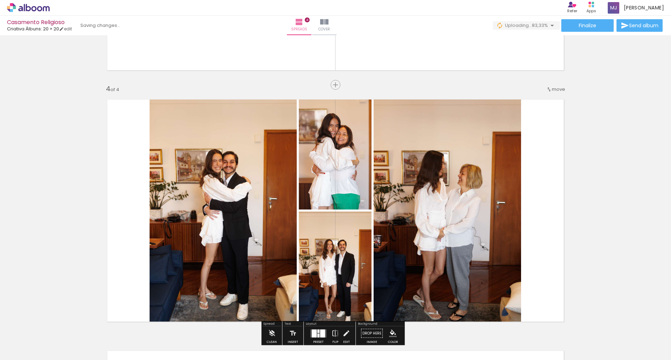
scroll to position [717, 0]
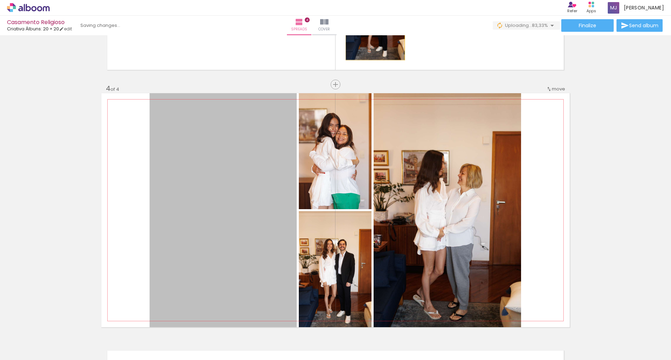
drag, startPoint x: 253, startPoint y: 241, endPoint x: 373, endPoint y: 13, distance: 257.0
click at [373, 0] on div "Casamento Religioso Criativa Álbuns: 20 × 20 edit Spreads 4 Cover Finalize Send…" at bounding box center [335, 0] width 671 height 0
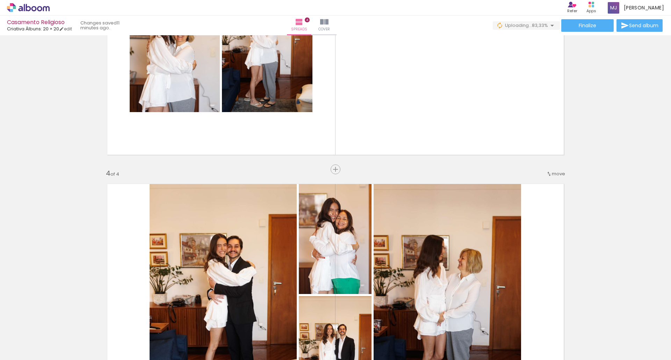
scroll to position [632, 0]
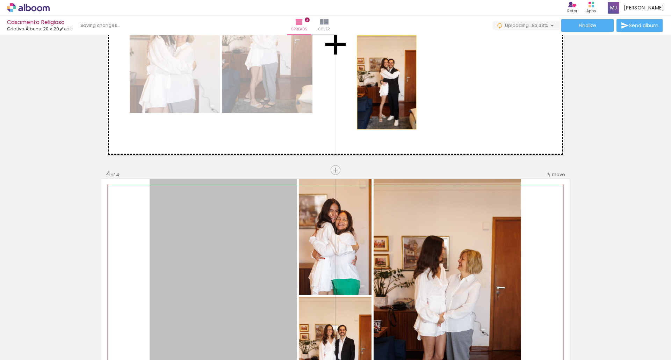
drag, startPoint x: 220, startPoint y: 275, endPoint x: 384, endPoint y: 83, distance: 253.0
click at [384, 83] on div "Add spread 1 of 4 Add spread 2 of 4 Add spread 3 of 4 Add spread 4 of 4" at bounding box center [335, 35] width 671 height 1259
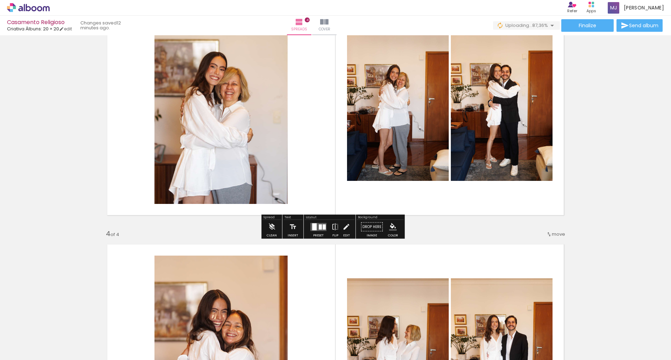
scroll to position [546, 0]
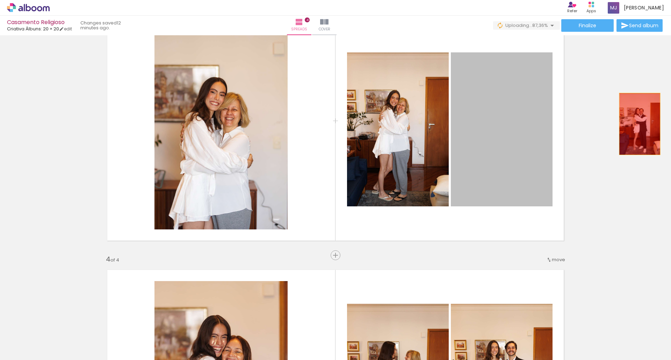
drag, startPoint x: 510, startPoint y: 115, endPoint x: 387, endPoint y: 118, distance: 123.1
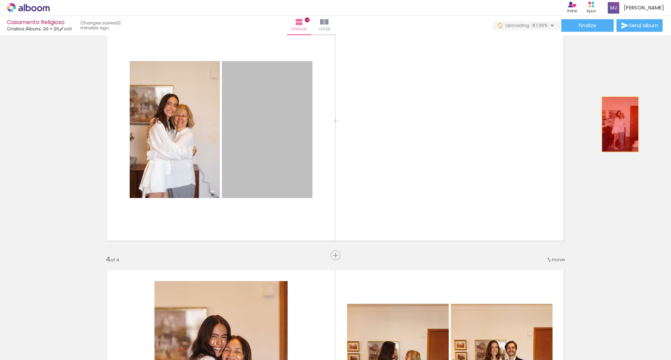
drag, startPoint x: 262, startPoint y: 121, endPoint x: 500, endPoint y: 121, distance: 237.8
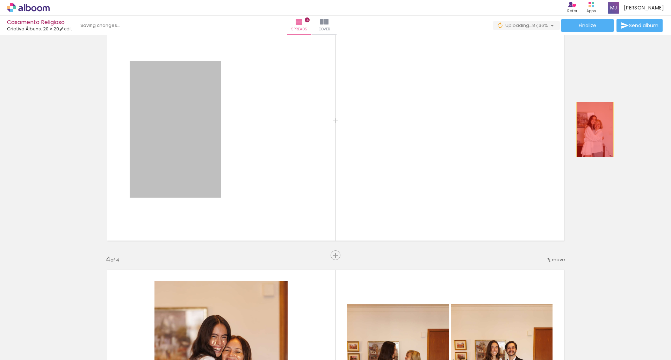
drag, startPoint x: 159, startPoint y: 122, endPoint x: 593, endPoint y: 129, distance: 433.6
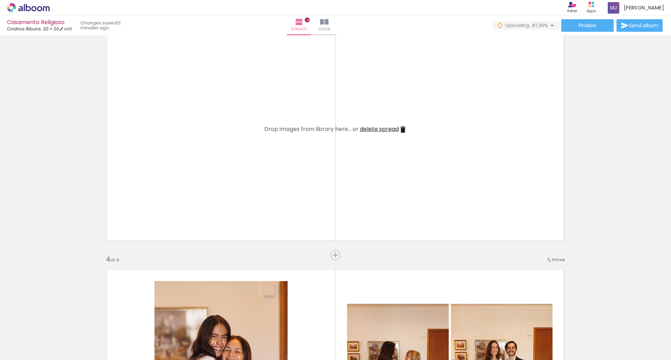
click at [383, 131] on span "delete spread" at bounding box center [379, 129] width 39 height 8
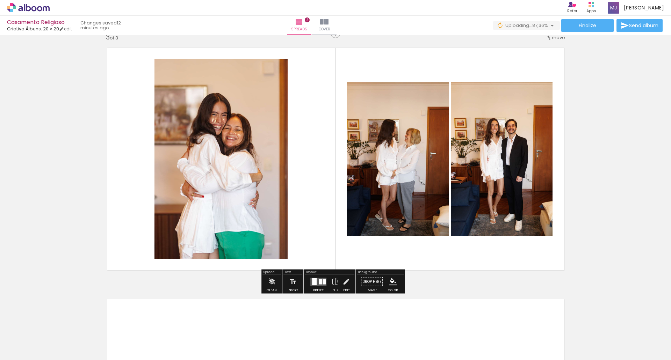
scroll to position [517, 0]
click at [317, 277] on div at bounding box center [318, 282] width 19 height 14
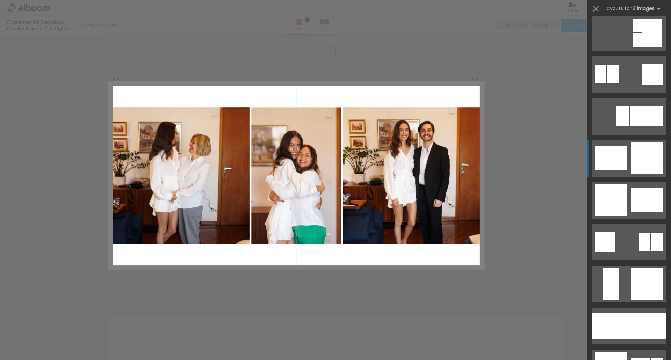
scroll to position [679, 0]
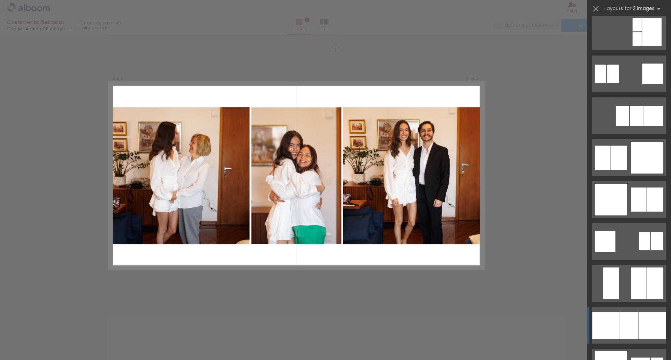
click at [627, 328] on div at bounding box center [629, 325] width 17 height 27
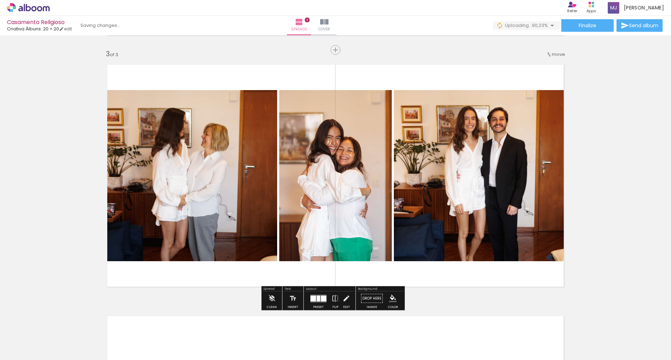
click at [83, 173] on div "Add spread 1 of 3 Add spread 2 of 3 Add spread 3 of 3" at bounding box center [335, 40] width 671 height 1007
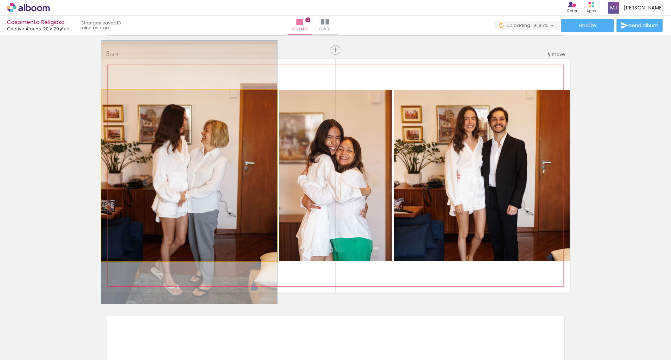
drag, startPoint x: 213, startPoint y: 189, endPoint x: 216, endPoint y: 186, distance: 4.3
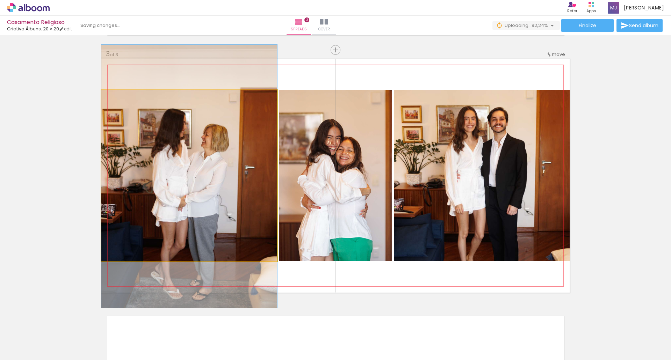
drag, startPoint x: 216, startPoint y: 186, endPoint x: 216, endPoint y: 190, distance: 3.8
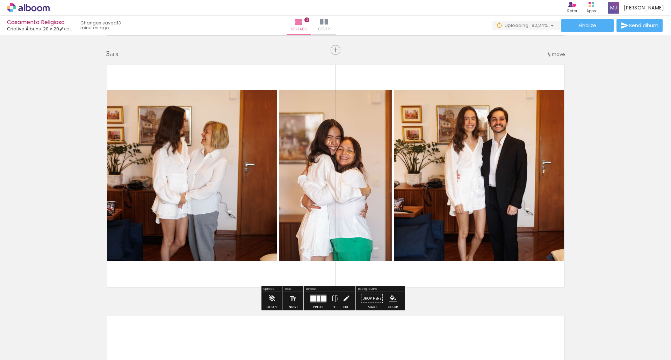
click at [581, 102] on div "Add spread 1 of 3 Add spread 2 of 3 Add spread 3 of 3" at bounding box center [335, 40] width 671 height 1007
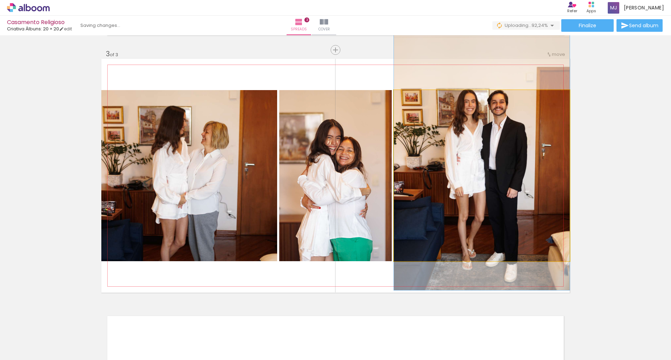
drag, startPoint x: 516, startPoint y: 159, endPoint x: 514, endPoint y: 142, distance: 17.3
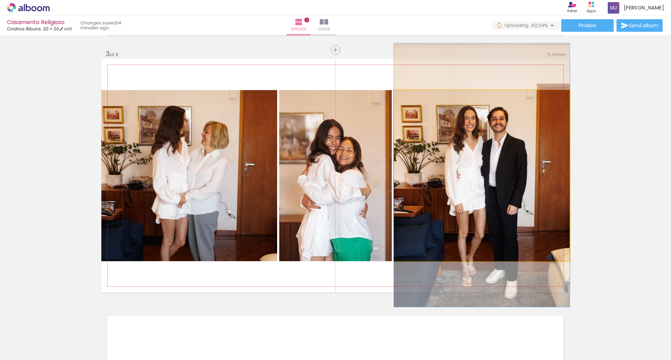
drag, startPoint x: 443, startPoint y: 199, endPoint x: 441, endPoint y: 216, distance: 16.8
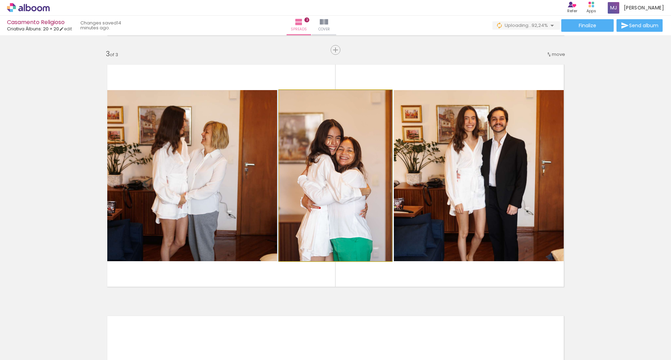
drag, startPoint x: 327, startPoint y: 240, endPoint x: 327, endPoint y: 222, distance: 17.1
drag, startPoint x: 337, startPoint y: 171, endPoint x: 338, endPoint y: 160, distance: 10.9
drag, startPoint x: 338, startPoint y: 160, endPoint x: 337, endPoint y: 157, distance: 3.5
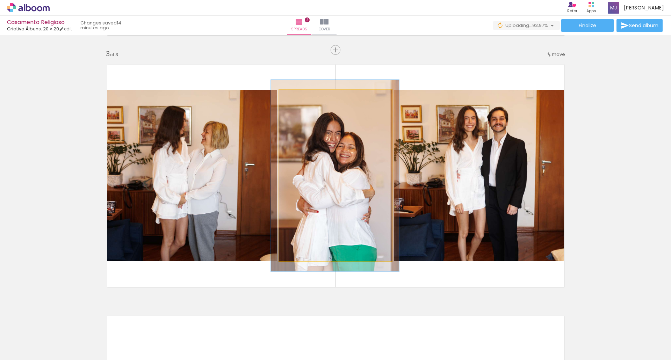
click at [298, 98] on div at bounding box center [298, 97] width 6 height 6
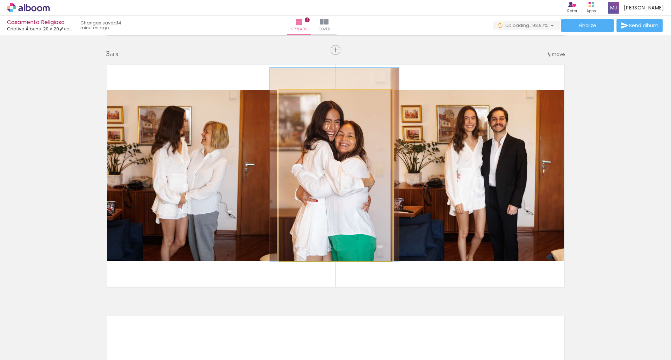
drag, startPoint x: 343, startPoint y: 179, endPoint x: 343, endPoint y: 152, distance: 27.3
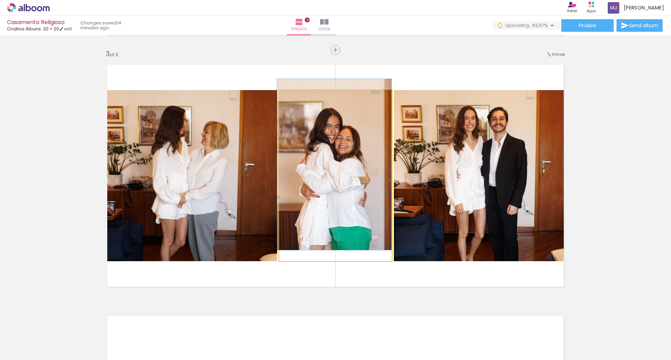
drag, startPoint x: 295, startPoint y: 97, endPoint x: 257, endPoint y: 104, distance: 38.4
type paper-slider "100"
click at [0, 0] on slot at bounding box center [0, 0] width 0 height 0
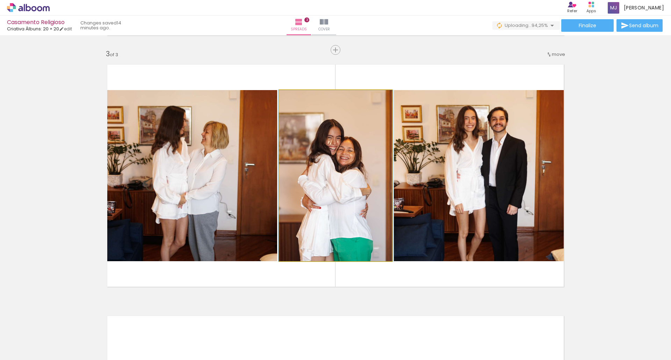
drag, startPoint x: 355, startPoint y: 136, endPoint x: 357, endPoint y: 151, distance: 15.8
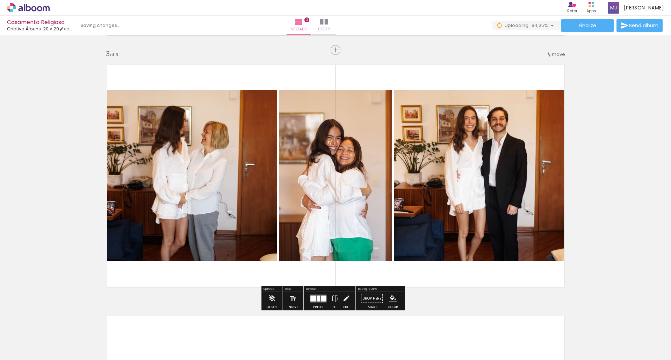
click at [313, 302] on quentale-layouter at bounding box center [318, 299] width 16 height 8
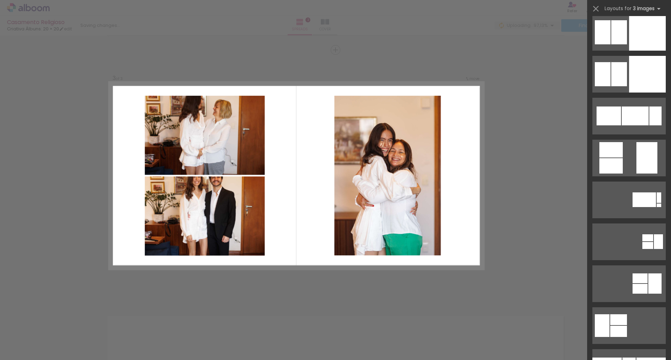
scroll to position [3196, 0]
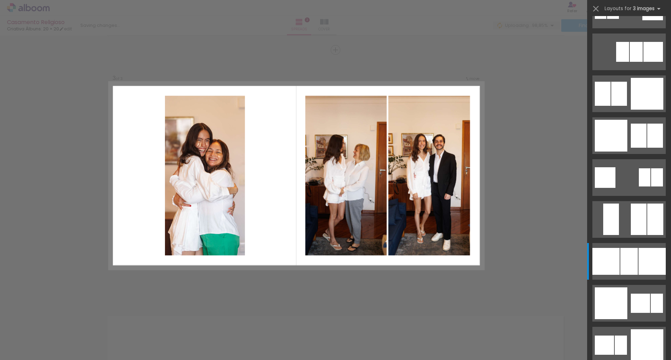
scroll to position [809, 0]
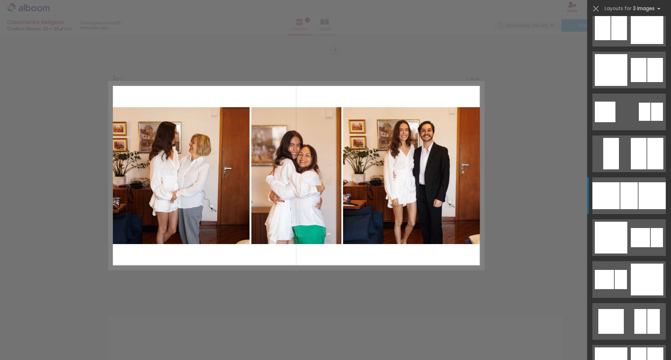
click at [625, 191] on div at bounding box center [629, 196] width 17 height 27
click at [630, 202] on div at bounding box center [629, 196] width 17 height 27
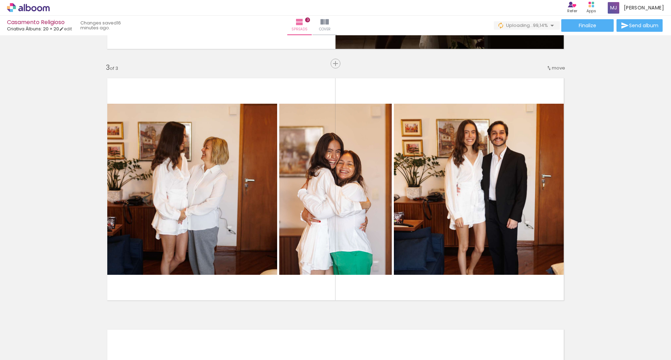
scroll to position [487, 0]
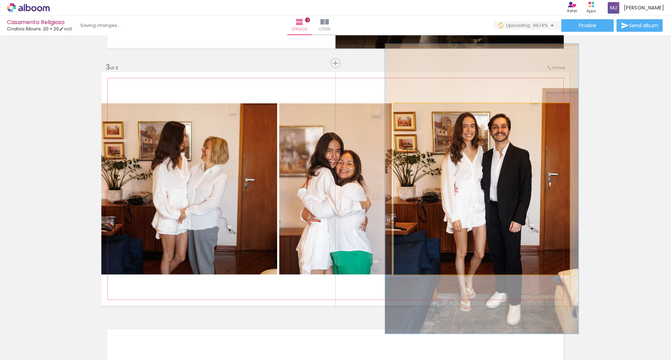
click at [410, 112] on div at bounding box center [413, 111] width 6 height 6
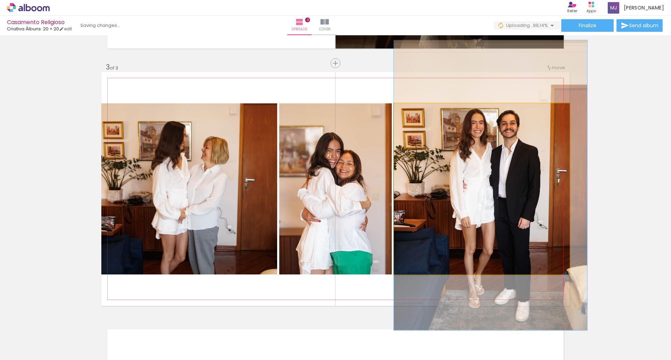
drag, startPoint x: 522, startPoint y: 155, endPoint x: 541, endPoint y: 154, distance: 18.5
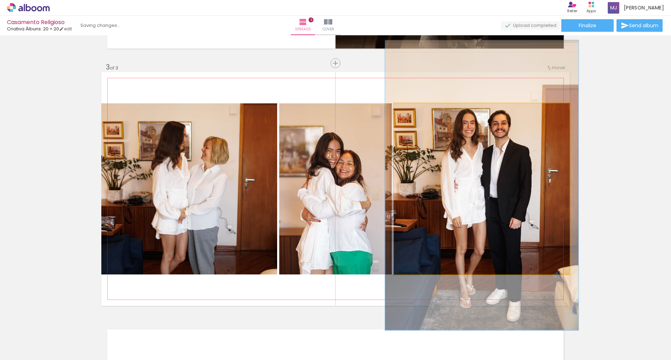
drag, startPoint x: 541, startPoint y: 154, endPoint x: 533, endPoint y: 154, distance: 8.4
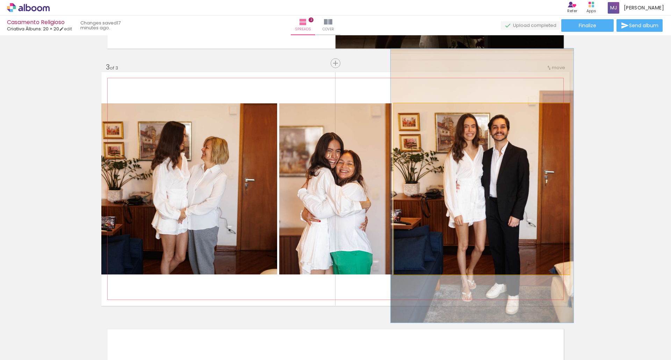
type paper-slider "104"
click at [408, 110] on div at bounding box center [411, 111] width 6 height 6
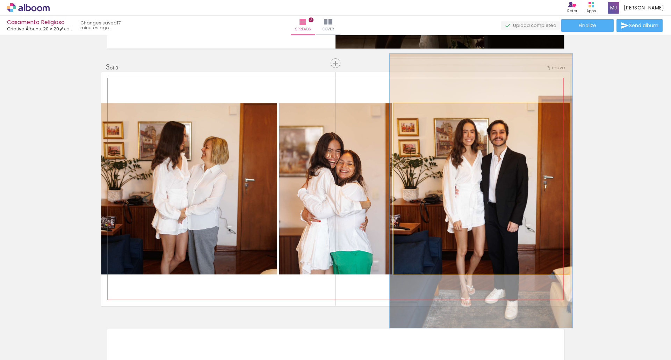
drag, startPoint x: 479, startPoint y: 147, endPoint x: 478, endPoint y: 152, distance: 4.7
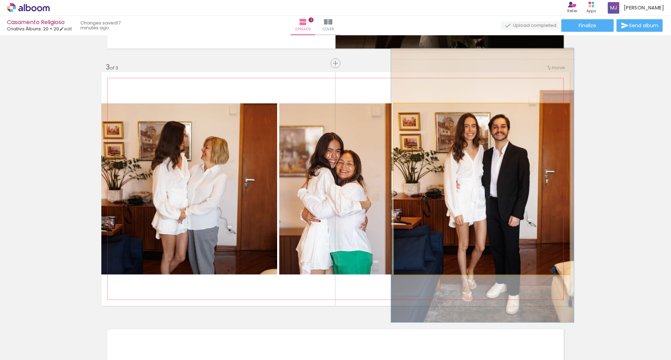
drag, startPoint x: 509, startPoint y: 153, endPoint x: 511, endPoint y: 147, distance: 5.8
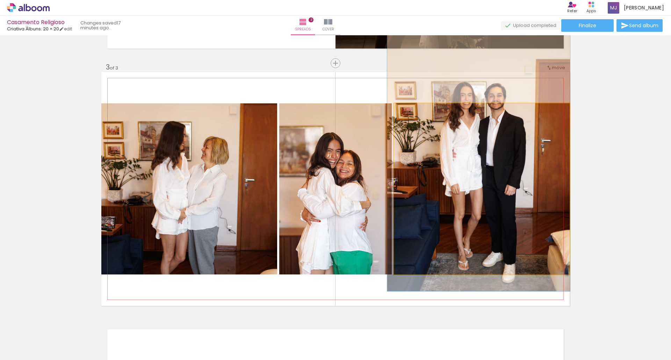
drag, startPoint x: 511, startPoint y: 147, endPoint x: 508, endPoint y: 123, distance: 24.7
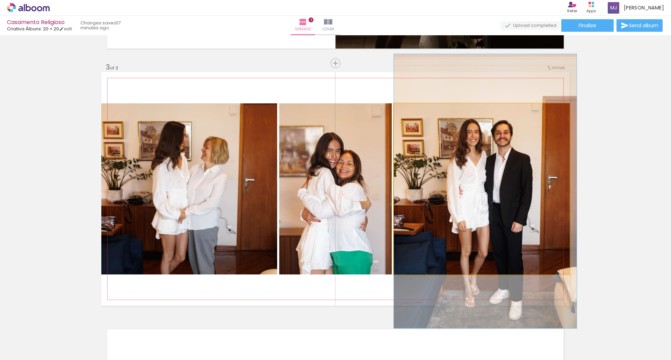
drag, startPoint x: 507, startPoint y: 117, endPoint x: 516, endPoint y: 154, distance: 38.2
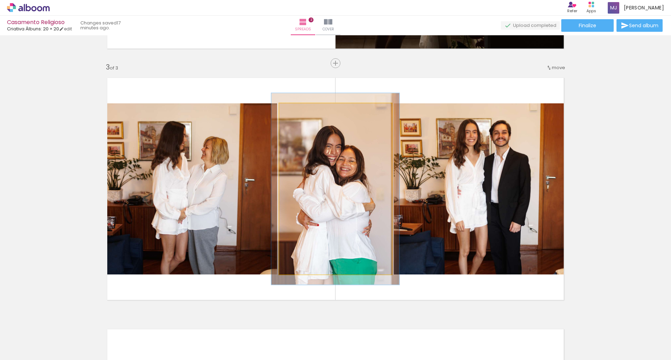
type paper-slider "112"
click at [294, 112] on div at bounding box center [298, 110] width 11 height 11
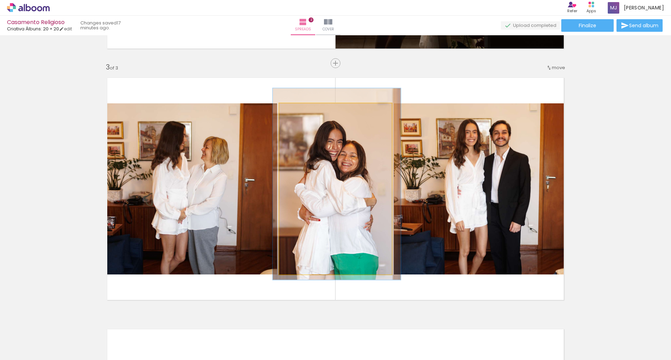
drag, startPoint x: 313, startPoint y: 172, endPoint x: 314, endPoint y: 167, distance: 5.4
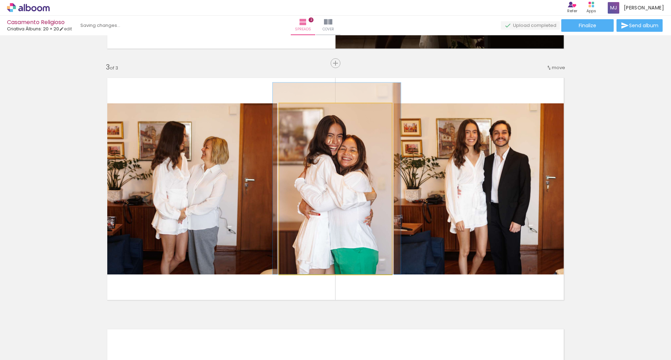
drag, startPoint x: 314, startPoint y: 167, endPoint x: 314, endPoint y: 161, distance: 5.9
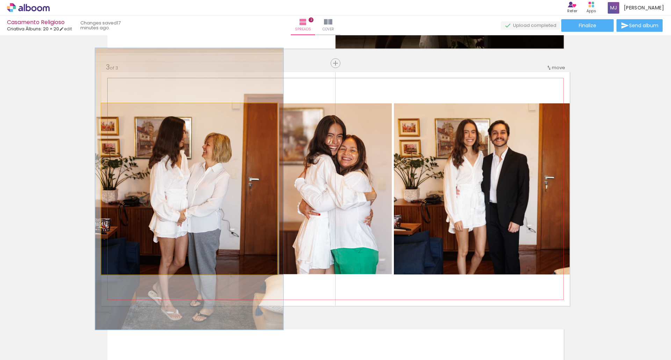
click at [117, 110] on div at bounding box center [119, 111] width 6 height 6
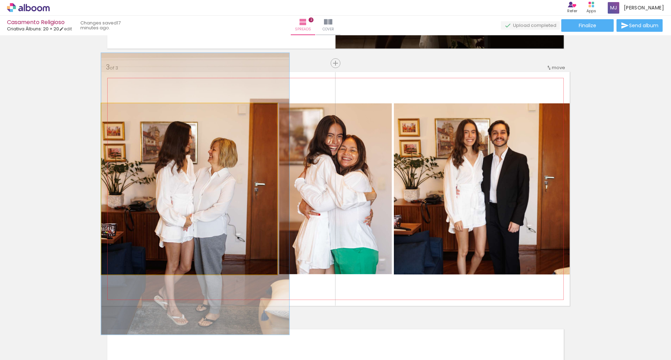
drag, startPoint x: 175, startPoint y: 185, endPoint x: 182, endPoint y: 186, distance: 7.1
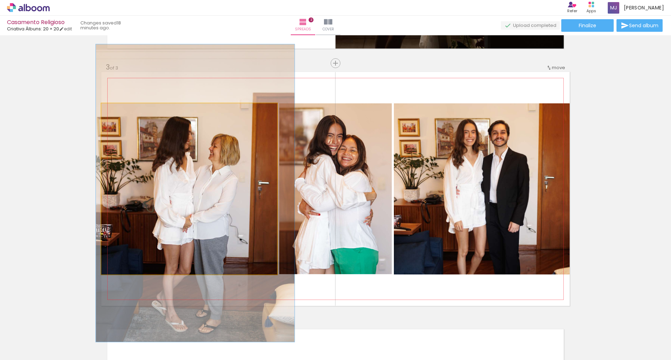
type paper-slider "113"
click at [120, 110] on div at bounding box center [121, 111] width 6 height 6
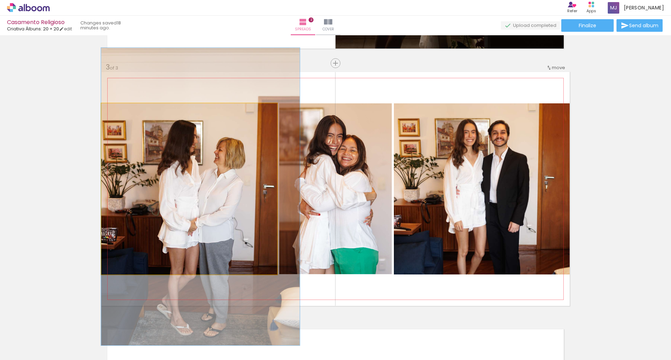
drag, startPoint x: 212, startPoint y: 126, endPoint x: 220, endPoint y: 129, distance: 8.1
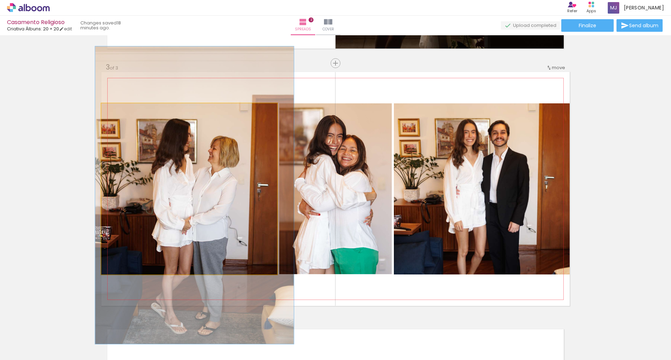
drag, startPoint x: 165, startPoint y: 159, endPoint x: 159, endPoint y: 158, distance: 6.2
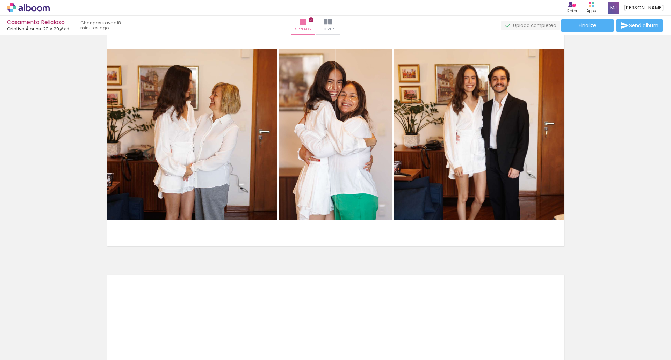
scroll to position [542, 0]
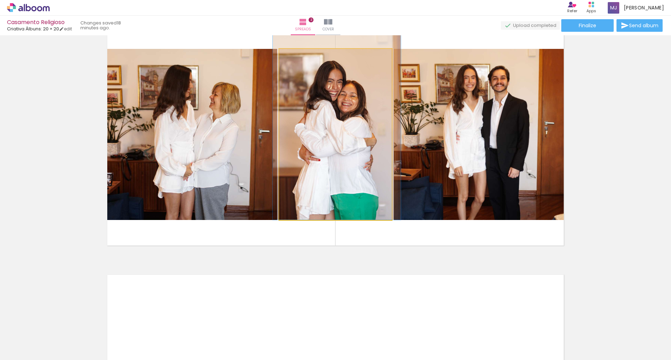
drag, startPoint x: 298, startPoint y: 131, endPoint x: 298, endPoint y: 127, distance: 4.2
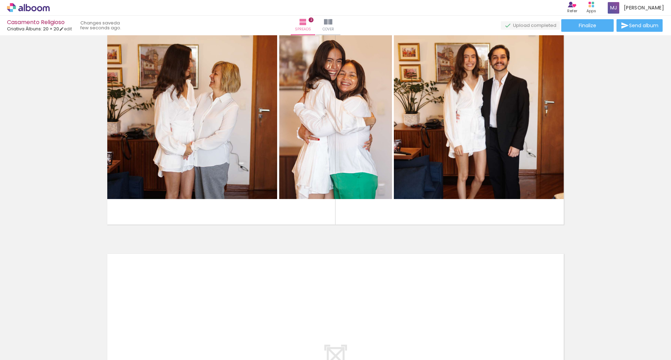
scroll to position [579, 0]
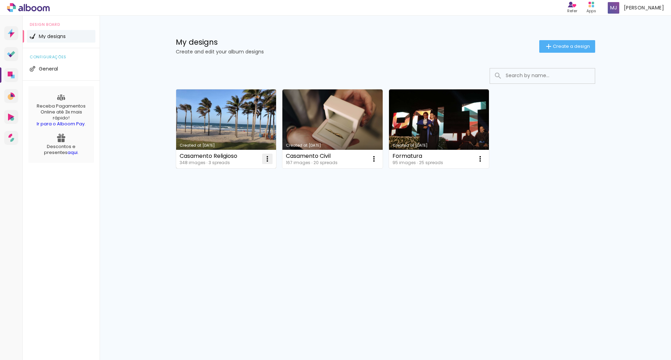
click at [270, 153] on paper-icon-button at bounding box center [267, 159] width 14 height 14
click at [242, 117] on link "Created at [DATE]" at bounding box center [226, 129] width 100 height 79
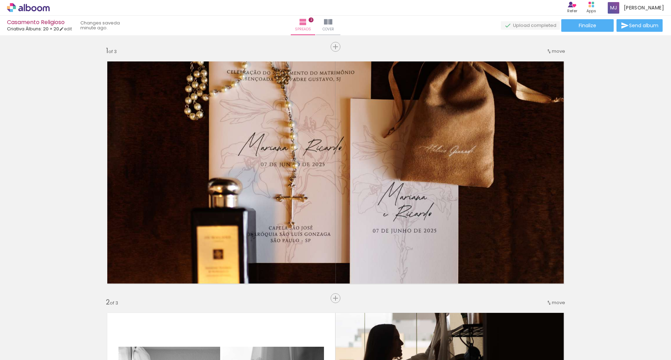
scroll to position [0, 13016]
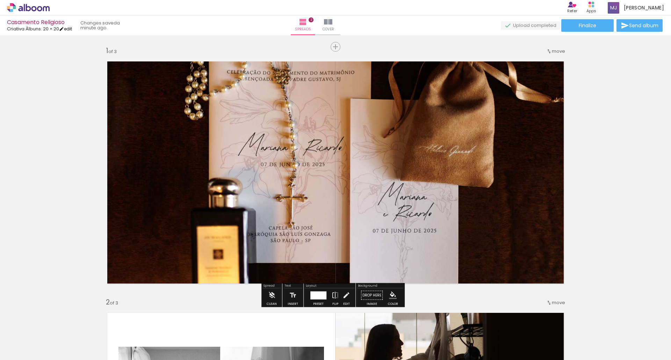
click at [64, 29] on iron-icon at bounding box center [61, 29] width 5 height 5
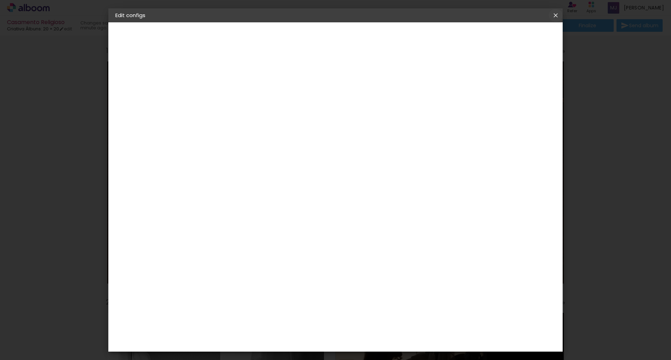
click at [557, 14] on iron-icon at bounding box center [556, 15] width 8 height 7
click at [557, 16] on iron-icon at bounding box center [556, 15] width 8 height 7
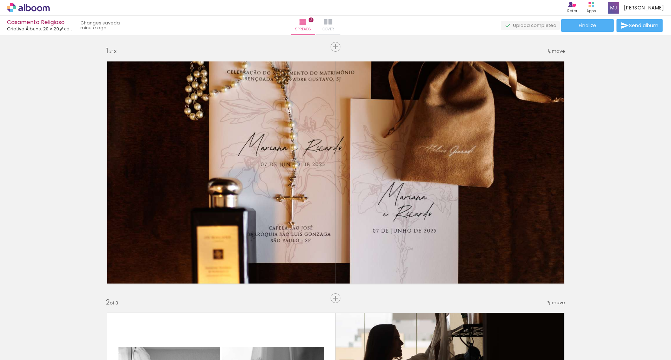
click at [339, 31] on paper-button "Cover" at bounding box center [328, 26] width 24 height 20
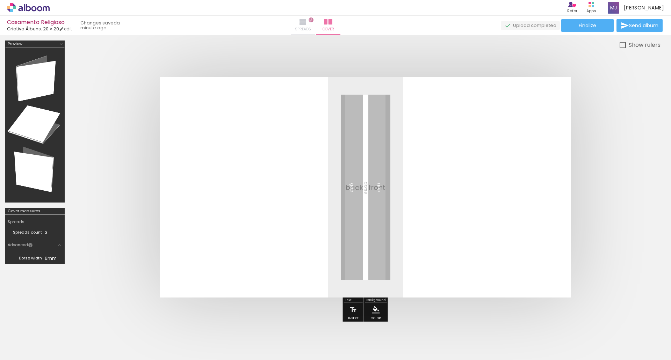
click at [315, 23] on paper-button "Spreads 3" at bounding box center [303, 26] width 24 height 20
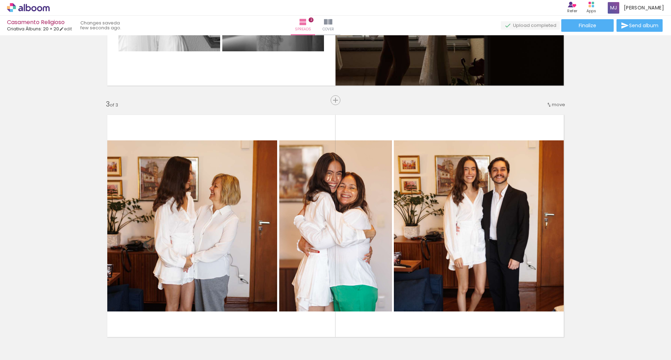
scroll to position [446, 0]
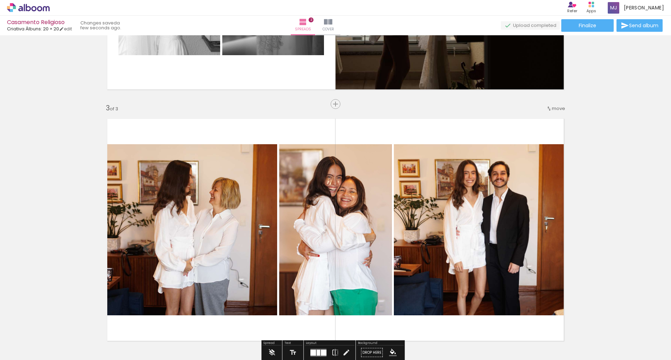
click at [343, 103] on div "Add spread 1 of 3 Add spread 2 of 3 Add spread 3 of 3" at bounding box center [335, 95] width 671 height 1007
click at [338, 103] on paper-button "Add spread" at bounding box center [335, 104] width 39 height 10
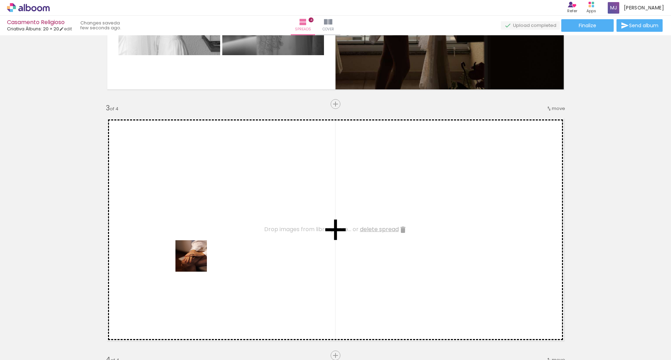
drag, startPoint x: 223, startPoint y: 333, endPoint x: 264, endPoint y: 347, distance: 42.8
click at [183, 228] on quentale-workspace at bounding box center [335, 180] width 671 height 360
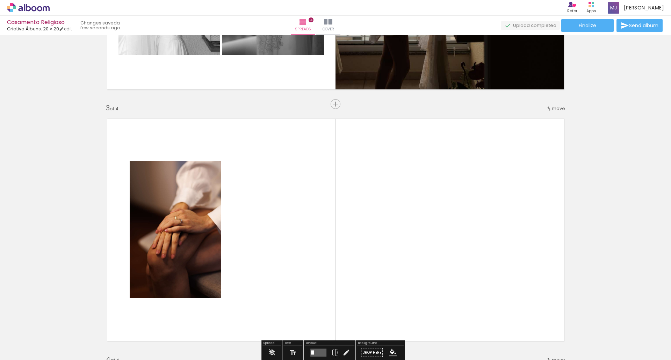
drag, startPoint x: 257, startPoint y: 343, endPoint x: 296, endPoint y: 342, distance: 38.8
click at [256, 258] on quentale-workspace at bounding box center [335, 180] width 671 height 360
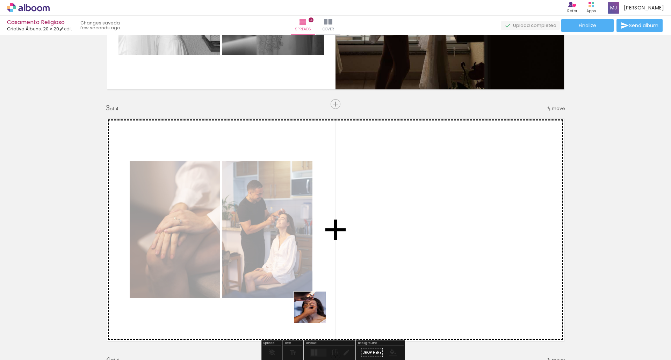
drag, startPoint x: 298, startPoint y: 346, endPoint x: 342, endPoint y: 317, distance: 53.0
click at [356, 248] on quentale-workspace at bounding box center [335, 180] width 671 height 360
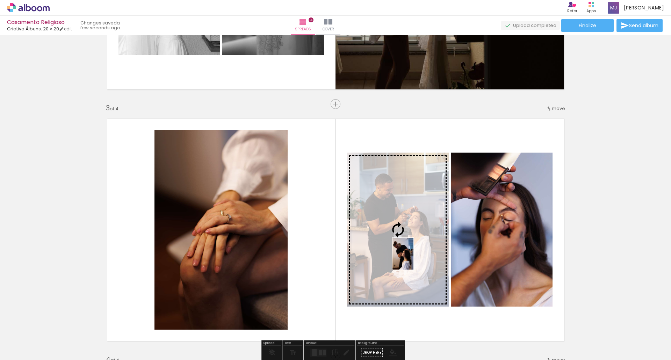
drag, startPoint x: 336, startPoint y: 349, endPoint x: 414, endPoint y: 259, distance: 118.5
click at [414, 259] on quentale-workspace at bounding box center [335, 180] width 671 height 360
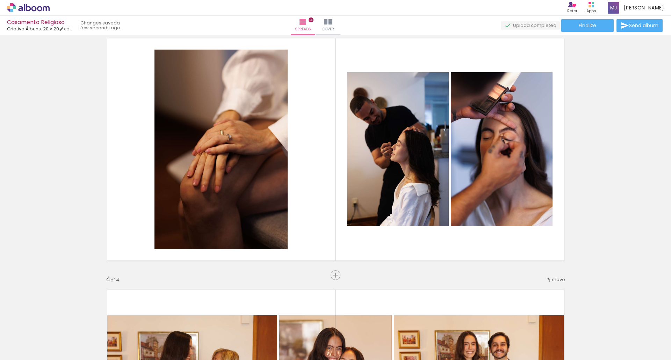
scroll to position [526, 0]
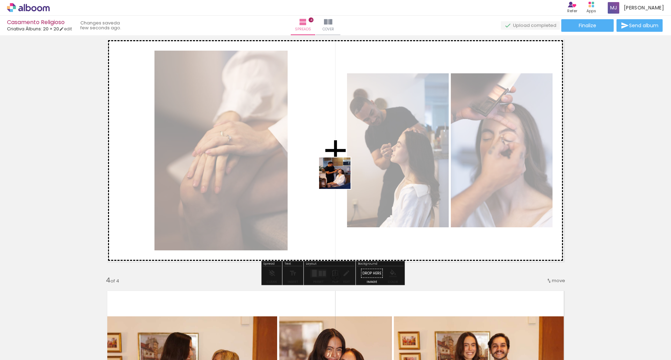
drag, startPoint x: 262, startPoint y: 343, endPoint x: 340, endPoint y: 179, distance: 181.7
click at [340, 179] on quentale-workspace at bounding box center [335, 180] width 671 height 360
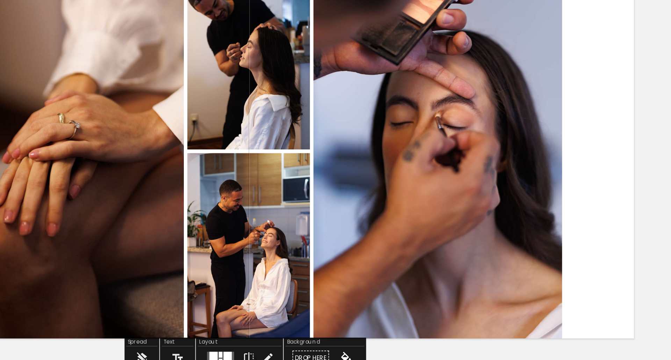
scroll to position [531, 0]
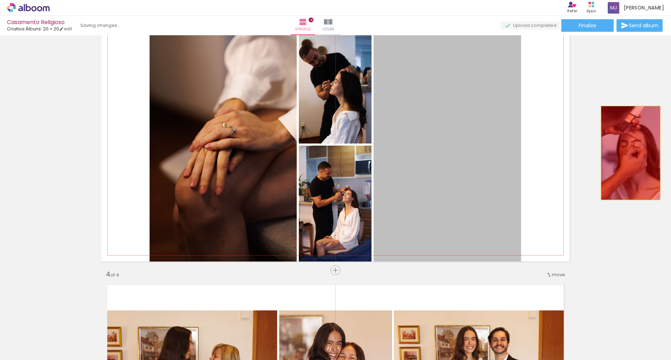
drag, startPoint x: 453, startPoint y: 152, endPoint x: 628, endPoint y: 153, distance: 175.2
click at [628, 153] on div "Add spread 1 of 4 Add spread 2 of 4 Add spread 3 of 4 Add spread 4 of 4" at bounding box center [335, 135] width 671 height 1259
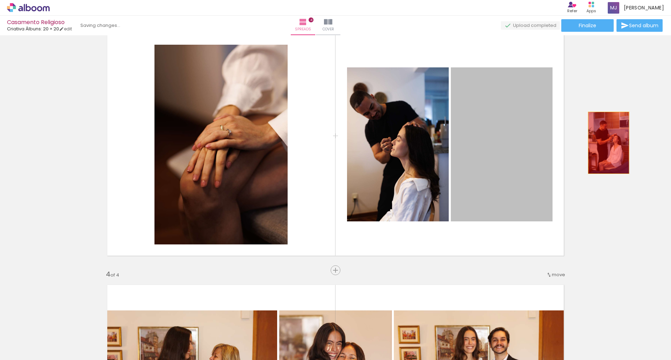
drag, startPoint x: 492, startPoint y: 130, endPoint x: 606, endPoint y: 143, distance: 114.7
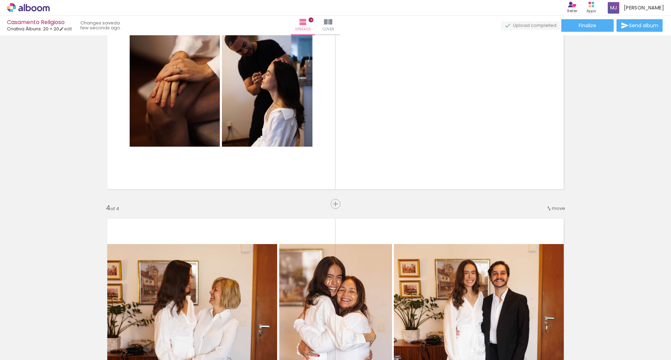
scroll to position [591, 0]
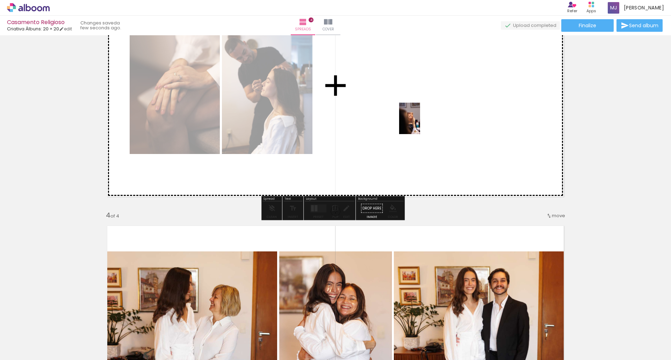
drag, startPoint x: 462, startPoint y: 336, endPoint x: 420, endPoint y: 124, distance: 216.3
click at [420, 124] on quentale-workspace at bounding box center [335, 180] width 671 height 360
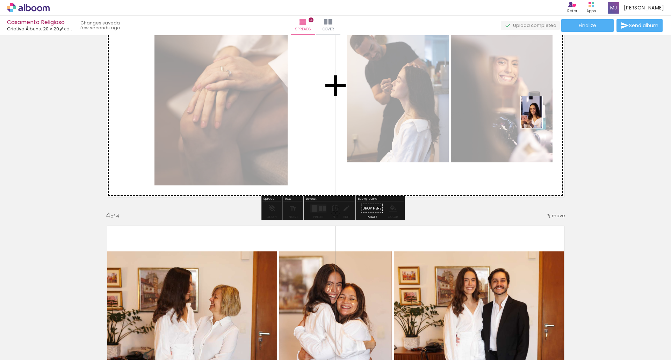
drag, startPoint x: 493, startPoint y: 349, endPoint x: 546, endPoint y: 117, distance: 237.1
click at [546, 117] on quentale-workspace at bounding box center [335, 180] width 671 height 360
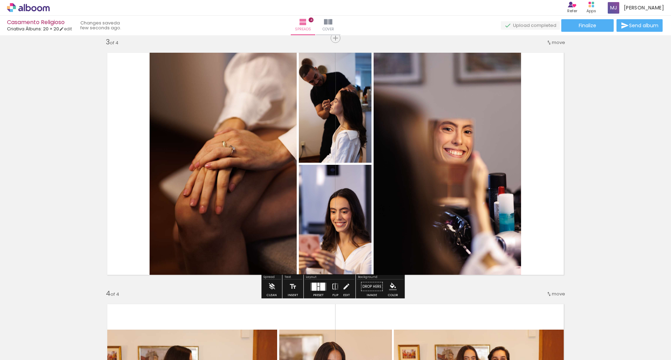
scroll to position [512, 0]
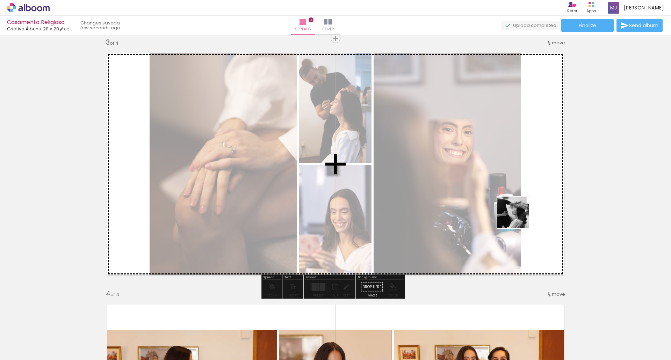
drag, startPoint x: 539, startPoint y: 343, endPoint x: 519, endPoint y: 214, distance: 130.6
click at [519, 214] on quentale-workspace at bounding box center [335, 180] width 671 height 360
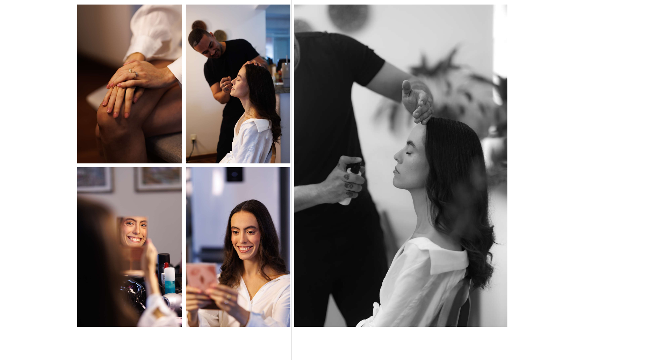
scroll to position [488, 0]
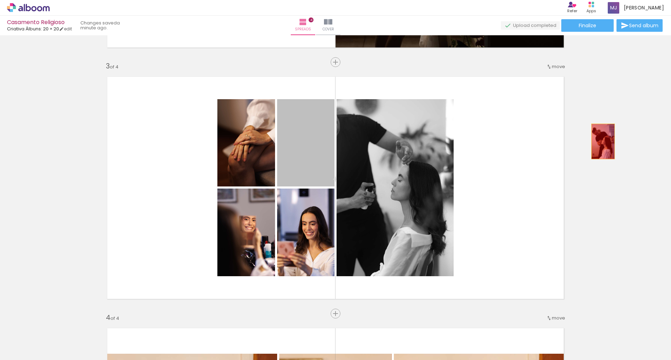
drag, startPoint x: 309, startPoint y: 150, endPoint x: 601, endPoint y: 141, distance: 292.8
click at [601, 141] on div "Add spread 1 of 4 Add spread 2 of 4 Add spread 3 of 4 Add spread 4 of 4" at bounding box center [335, 179] width 671 height 1259
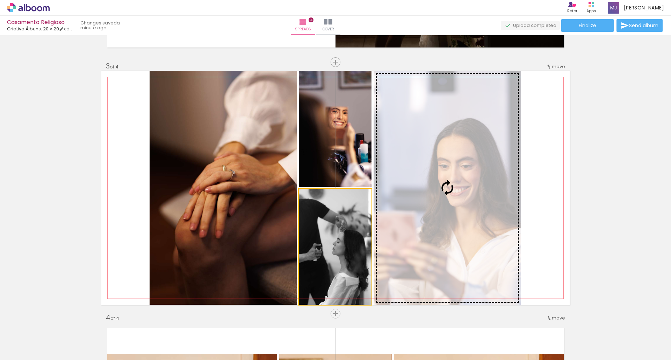
drag, startPoint x: 345, startPoint y: 212, endPoint x: 443, endPoint y: 175, distance: 105.0
click at [0, 0] on slot at bounding box center [0, 0] width 0 height 0
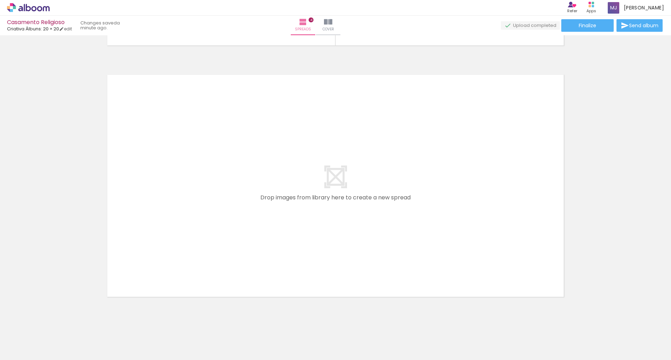
scroll to position [995, 0]
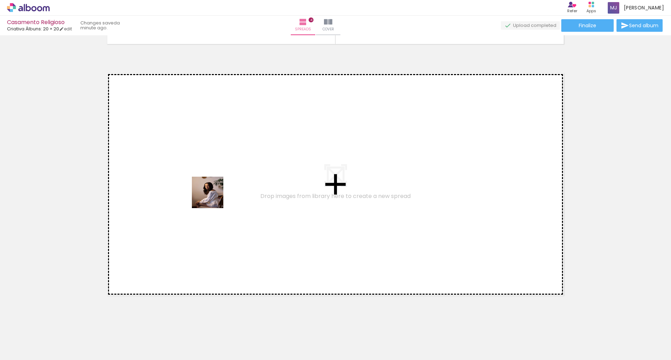
drag, startPoint x: 234, startPoint y: 336, endPoint x: 210, endPoint y: 194, distance: 144.2
click at [210, 194] on quentale-workspace at bounding box center [335, 180] width 671 height 360
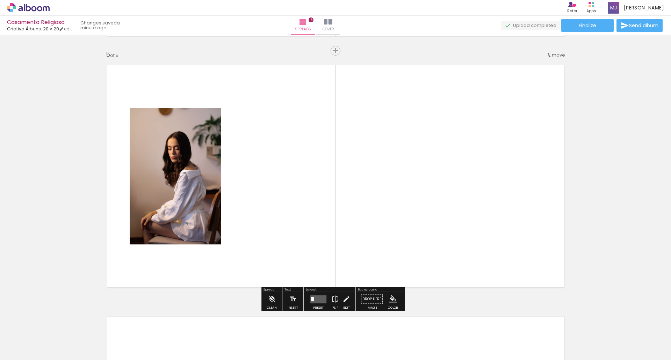
scroll to position [1004, 0]
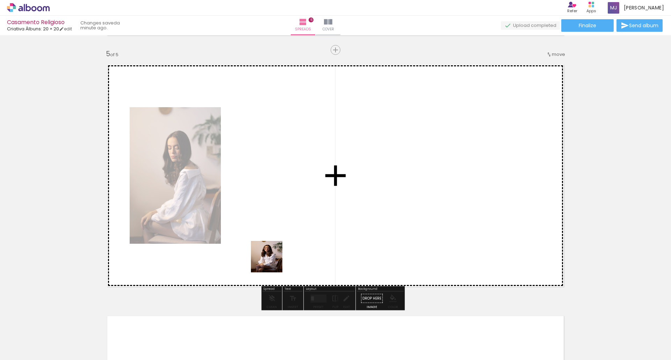
drag, startPoint x: 277, startPoint y: 343, endPoint x: 264, endPoint y: 227, distance: 116.5
click at [264, 227] on quentale-workspace at bounding box center [335, 180] width 671 height 360
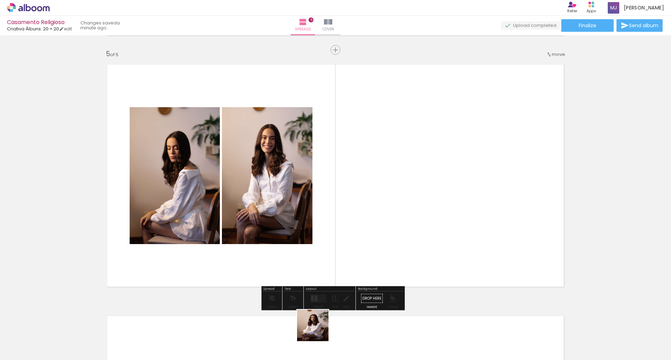
drag, startPoint x: 316, startPoint y: 338, endPoint x: 348, endPoint y: 206, distance: 136.4
click at [348, 206] on quentale-workspace at bounding box center [335, 180] width 671 height 360
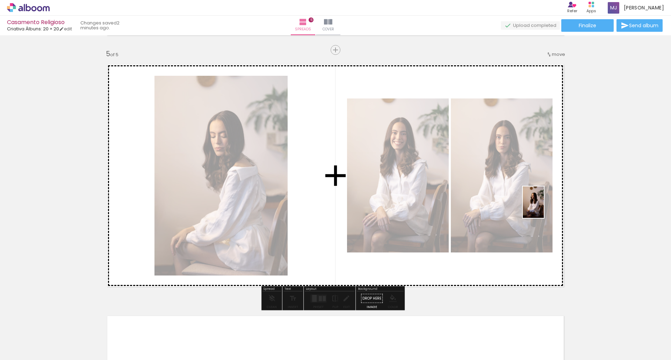
drag, startPoint x: 350, startPoint y: 335, endPoint x: 485, endPoint y: 241, distance: 163.9
click at [547, 208] on quentale-workspace at bounding box center [335, 180] width 671 height 360
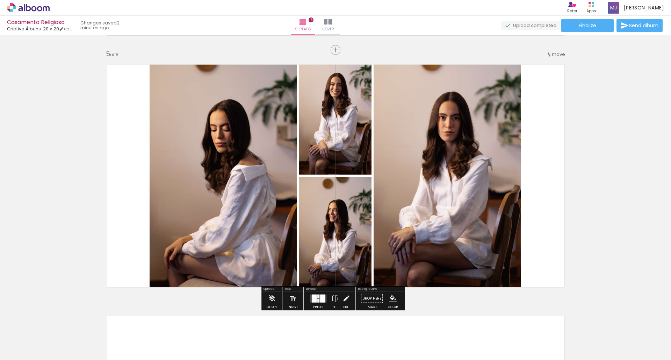
click at [377, 349] on quentale-thumb at bounding box center [380, 337] width 39 height 40
drag, startPoint x: 377, startPoint y: 349, endPoint x: 380, endPoint y: 345, distance: 5.4
click at [380, 345] on quentale-thumb at bounding box center [380, 337] width 39 height 40
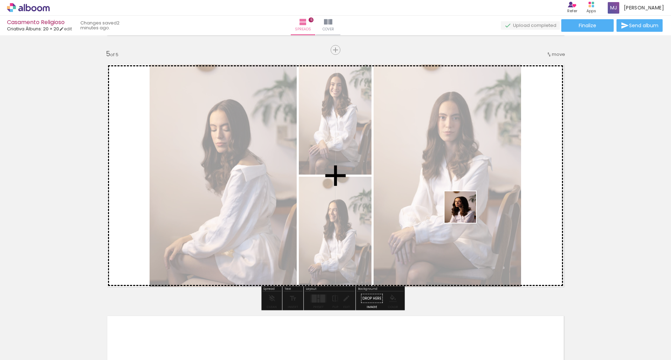
drag, startPoint x: 386, startPoint y: 338, endPoint x: 467, endPoint y: 212, distance: 150.0
click at [467, 212] on quentale-workspace at bounding box center [335, 180] width 671 height 360
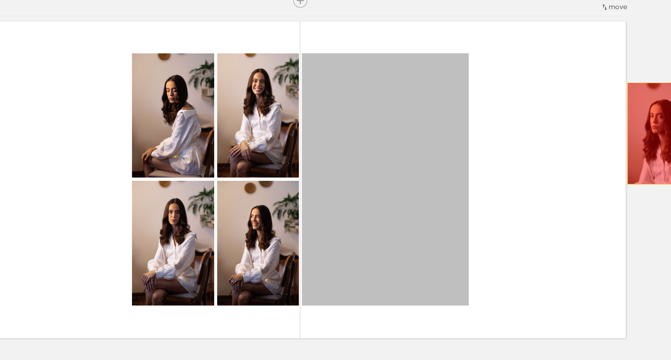
drag, startPoint x: 363, startPoint y: 153, endPoint x: 586, endPoint y: 143, distance: 223.3
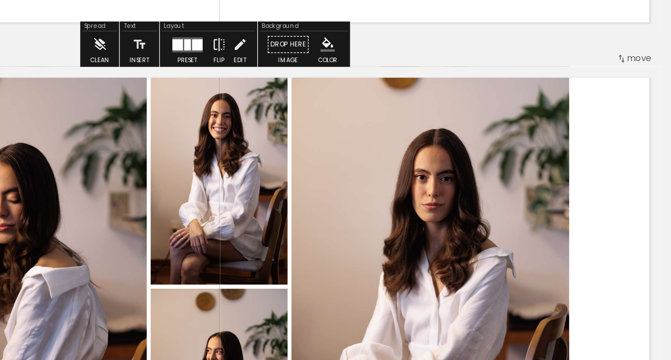
scroll to position [955, 0]
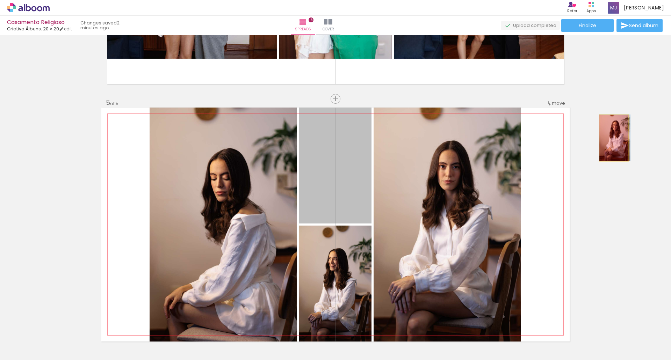
drag, startPoint x: 317, startPoint y: 175, endPoint x: 612, endPoint y: 138, distance: 297.0
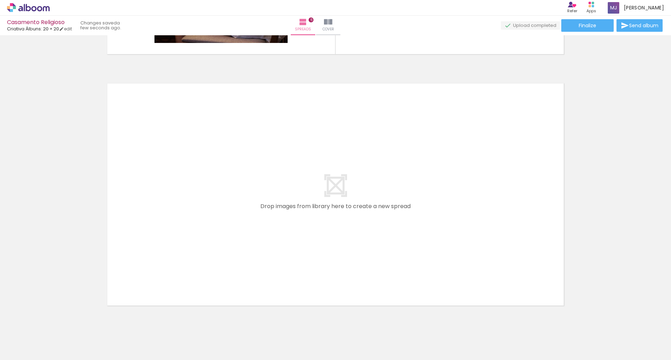
scroll to position [1256, 0]
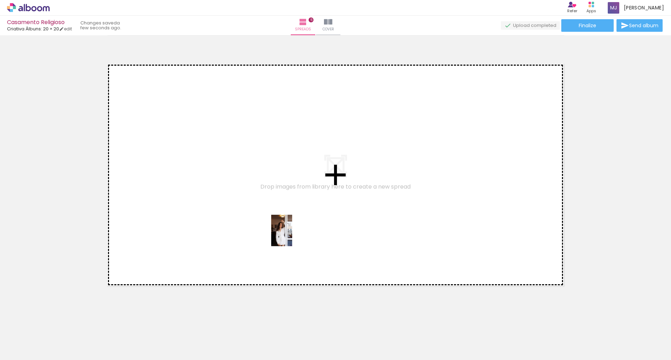
drag, startPoint x: 415, startPoint y: 335, endPoint x: 292, endPoint y: 236, distance: 157.9
click at [292, 236] on quentale-workspace at bounding box center [335, 180] width 671 height 360
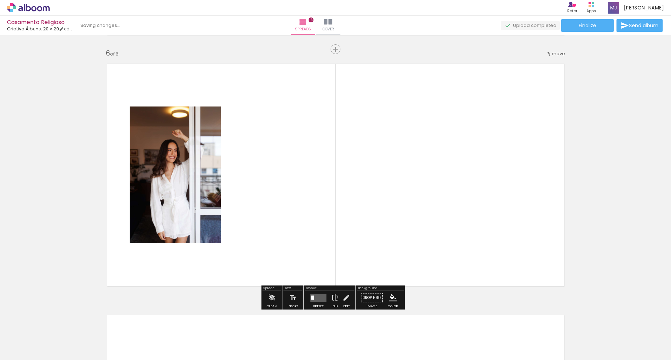
scroll to position [1256, 0]
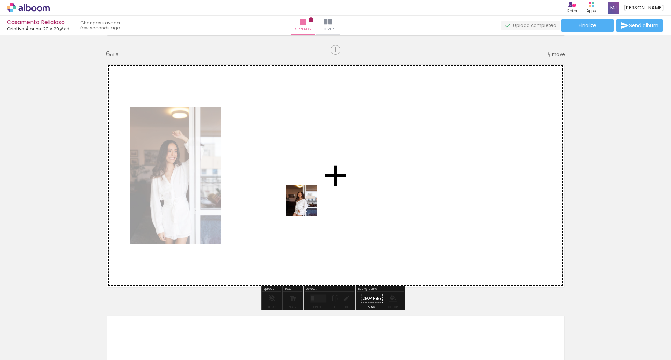
drag, startPoint x: 459, startPoint y: 337, endPoint x: 337, endPoint y: 231, distance: 161.6
click at [307, 205] on quentale-workspace at bounding box center [335, 180] width 671 height 360
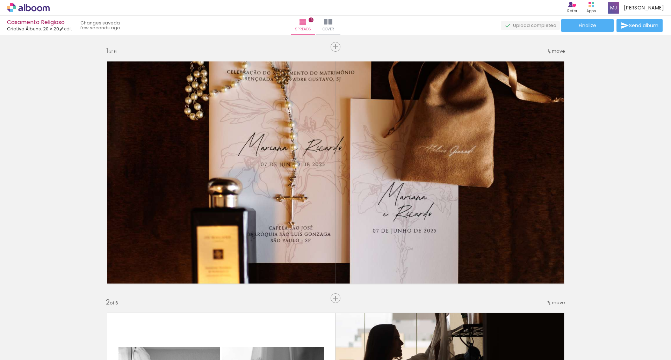
click at [367, 213] on quentale-workspace at bounding box center [335, 180] width 671 height 360
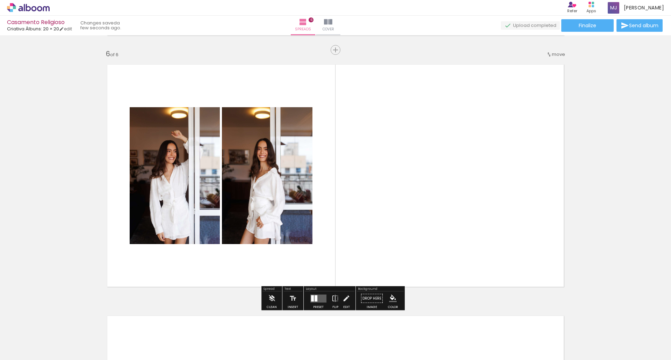
scroll to position [0, 907]
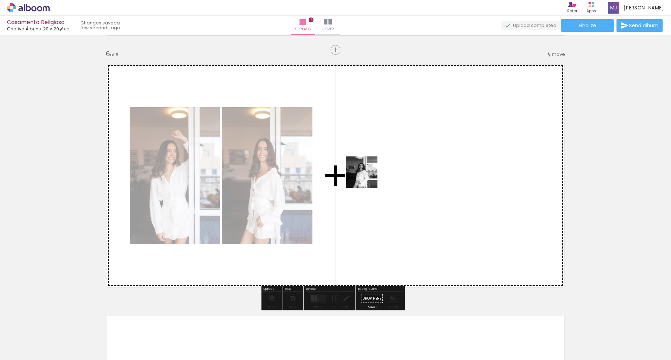
drag, startPoint x: 492, startPoint y: 328, endPoint x: 450, endPoint y: 255, distance: 84.6
click at [367, 177] on quentale-workspace at bounding box center [335, 180] width 671 height 360
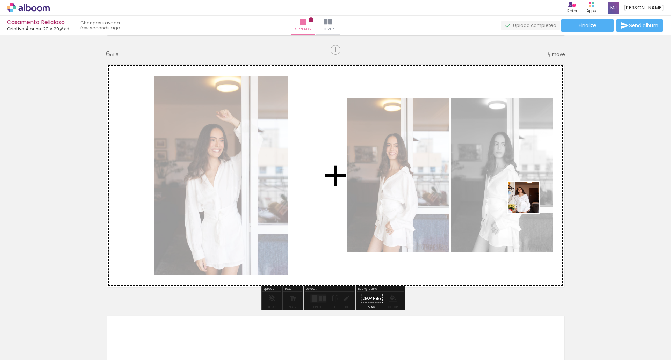
drag, startPoint x: 541, startPoint y: 344, endPoint x: 529, endPoint y: 203, distance: 141.4
click at [529, 203] on quentale-workspace at bounding box center [335, 180] width 671 height 360
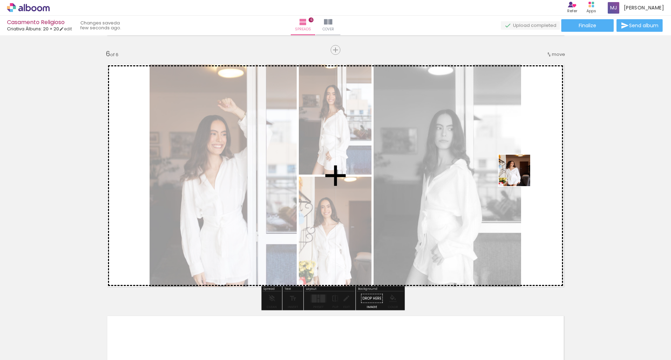
drag, startPoint x: 582, startPoint y: 345, endPoint x: 519, endPoint y: 173, distance: 183.6
click at [519, 173] on quentale-workspace at bounding box center [335, 180] width 671 height 360
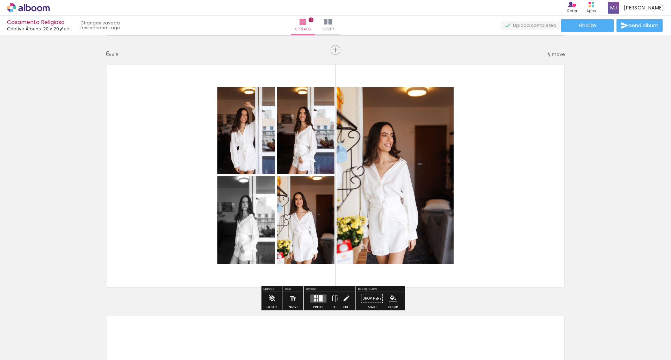
drag, startPoint x: 617, startPoint y: 342, endPoint x: 623, endPoint y: 312, distance: 30.4
click at [492, 207] on quentale-workspace at bounding box center [335, 180] width 671 height 360
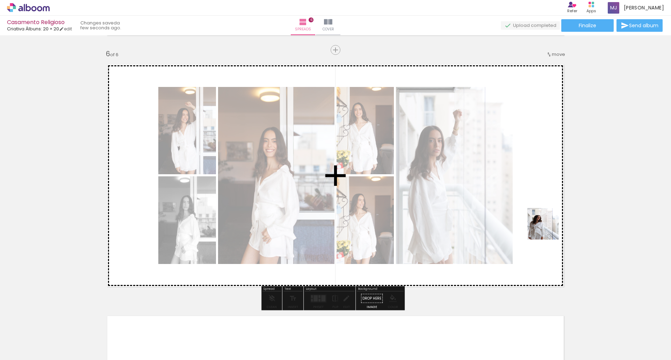
drag, startPoint x: 648, startPoint y: 338, endPoint x: 529, endPoint y: 205, distance: 178.3
click at [529, 205] on quentale-workspace at bounding box center [335, 180] width 671 height 360
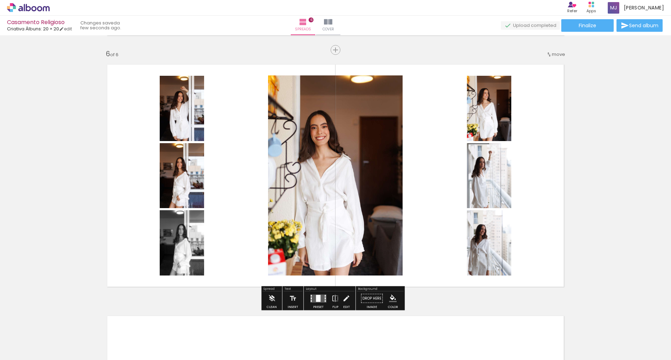
scroll to position [0, 1073]
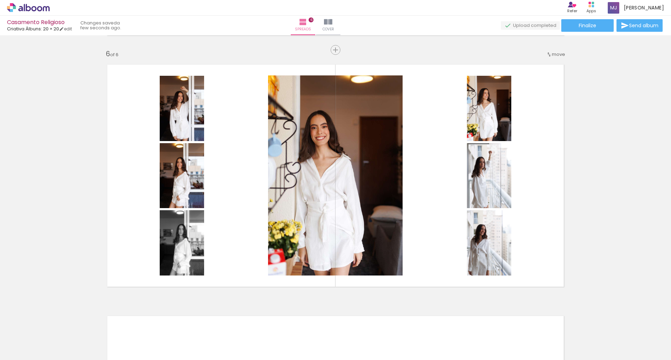
drag, startPoint x: 532, startPoint y: 342, endPoint x: 522, endPoint y: 233, distance: 109.5
click at [509, 186] on quentale-workspace at bounding box center [335, 180] width 671 height 360
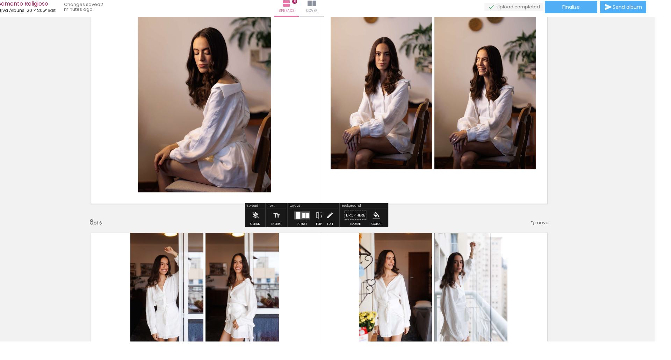
scroll to position [1067, 0]
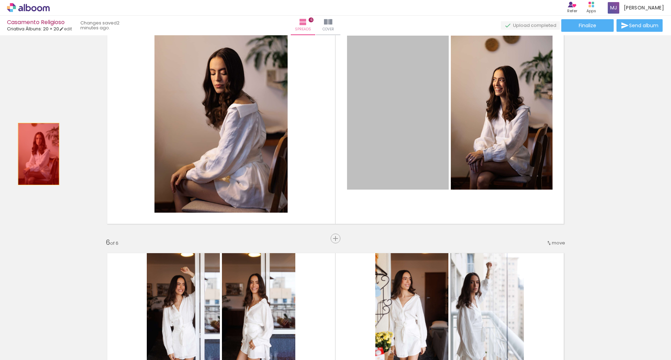
drag, startPoint x: 417, startPoint y: 107, endPoint x: 33, endPoint y: 153, distance: 387.1
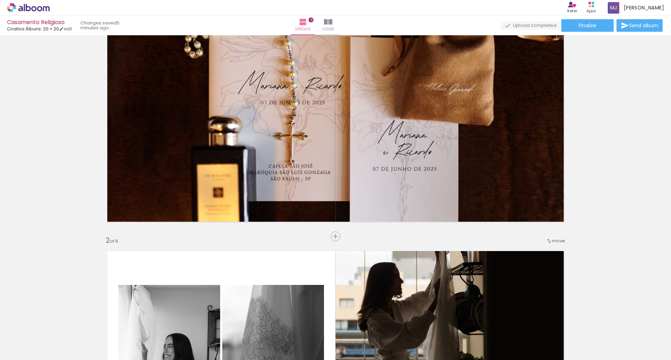
scroll to position [0, 0]
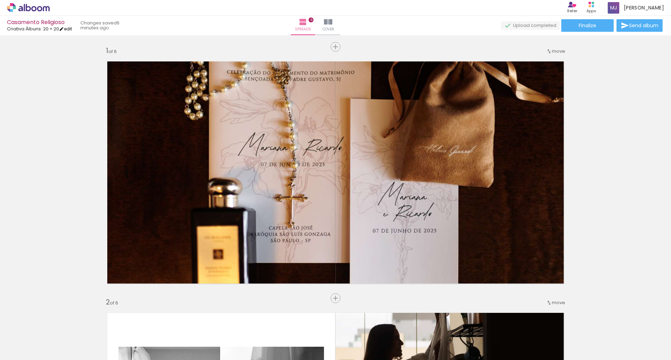
click at [72, 30] on link "edit" at bounding box center [65, 29] width 13 height 6
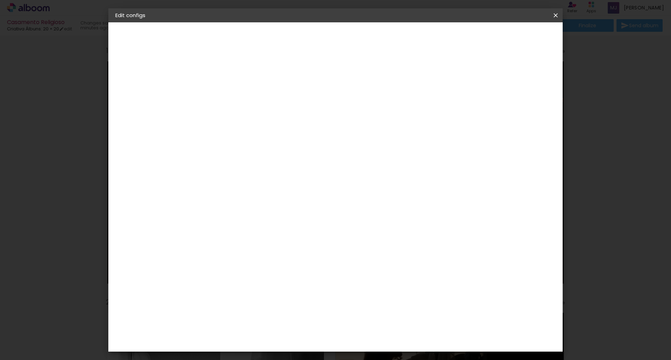
click at [146, 56] on paper-button "Casamento Religioso" at bounding box center [153, 52] width 77 height 14
drag, startPoint x: 553, startPoint y: 14, endPoint x: 132, endPoint y: 15, distance: 421.3
click at [553, 14] on iron-icon at bounding box center [556, 15] width 8 height 7
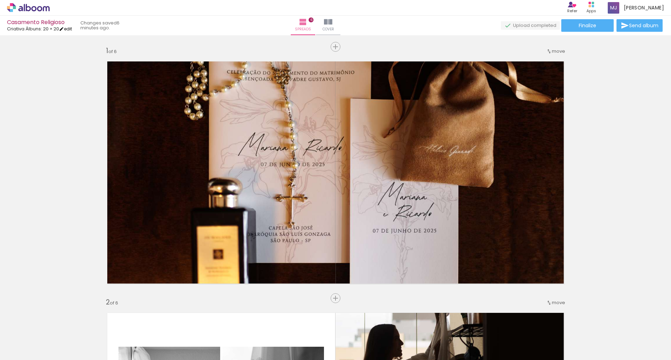
click at [64, 28] on iron-icon at bounding box center [61, 29] width 5 height 5
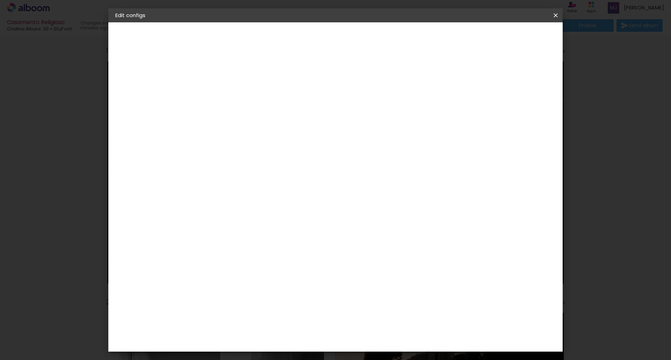
click at [120, 84] on img at bounding box center [123, 86] width 8 height 8
click at [242, 115] on input "[GEOGRAPHIC_DATA]" at bounding box center [240, 119] width 57 height 9
click at [240, 136] on input at bounding box center [243, 140] width 62 height 9
type input "encadermax"
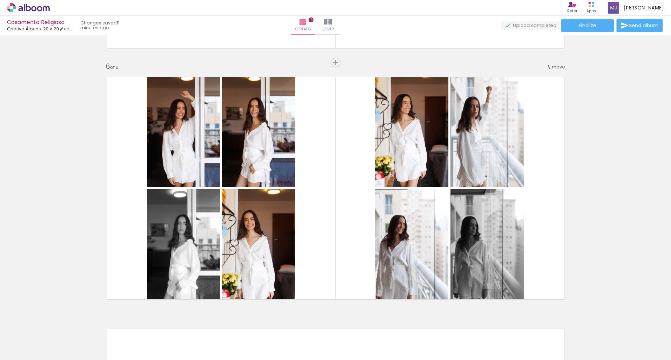
scroll to position [1244, 0]
